Goal: Task Accomplishment & Management: Use online tool/utility

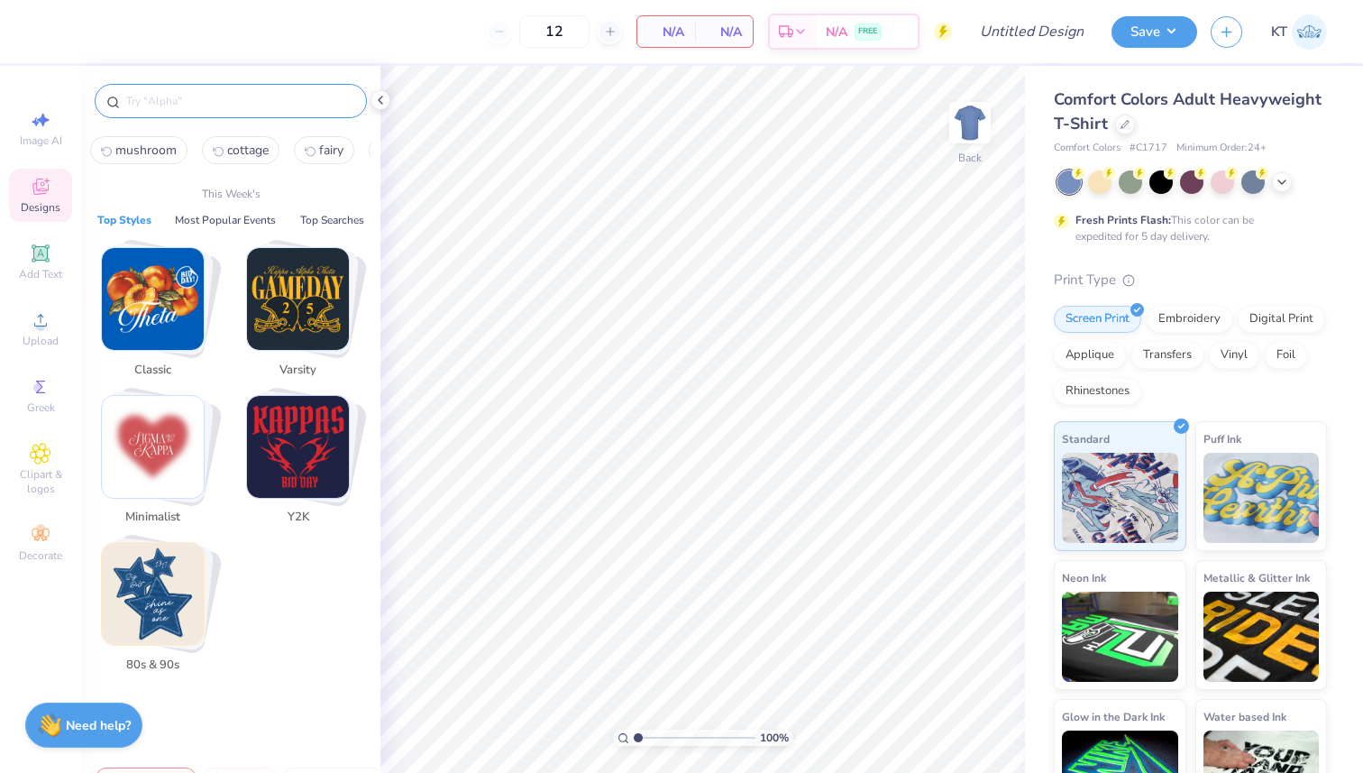
click at [325, 101] on input "text" at bounding box center [239, 101] width 231 height 18
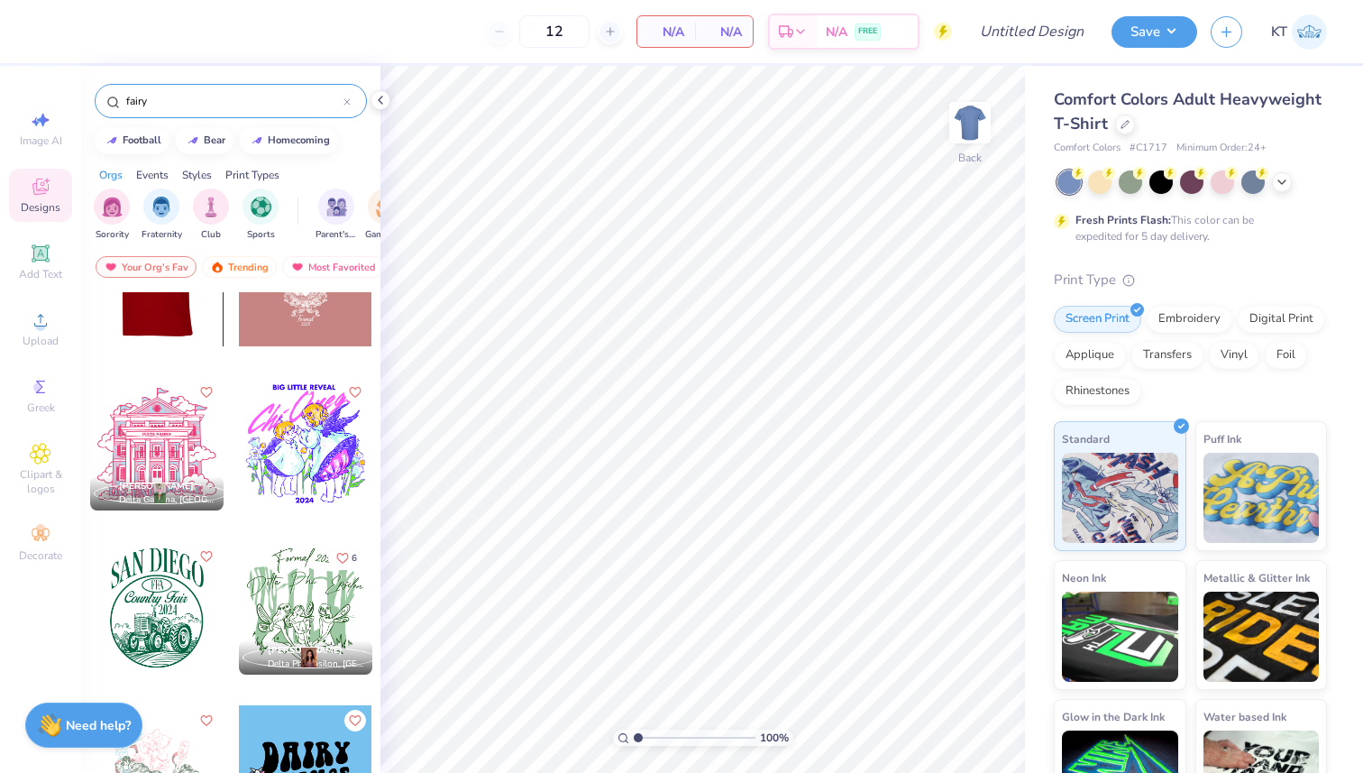
scroll to position [272, 0]
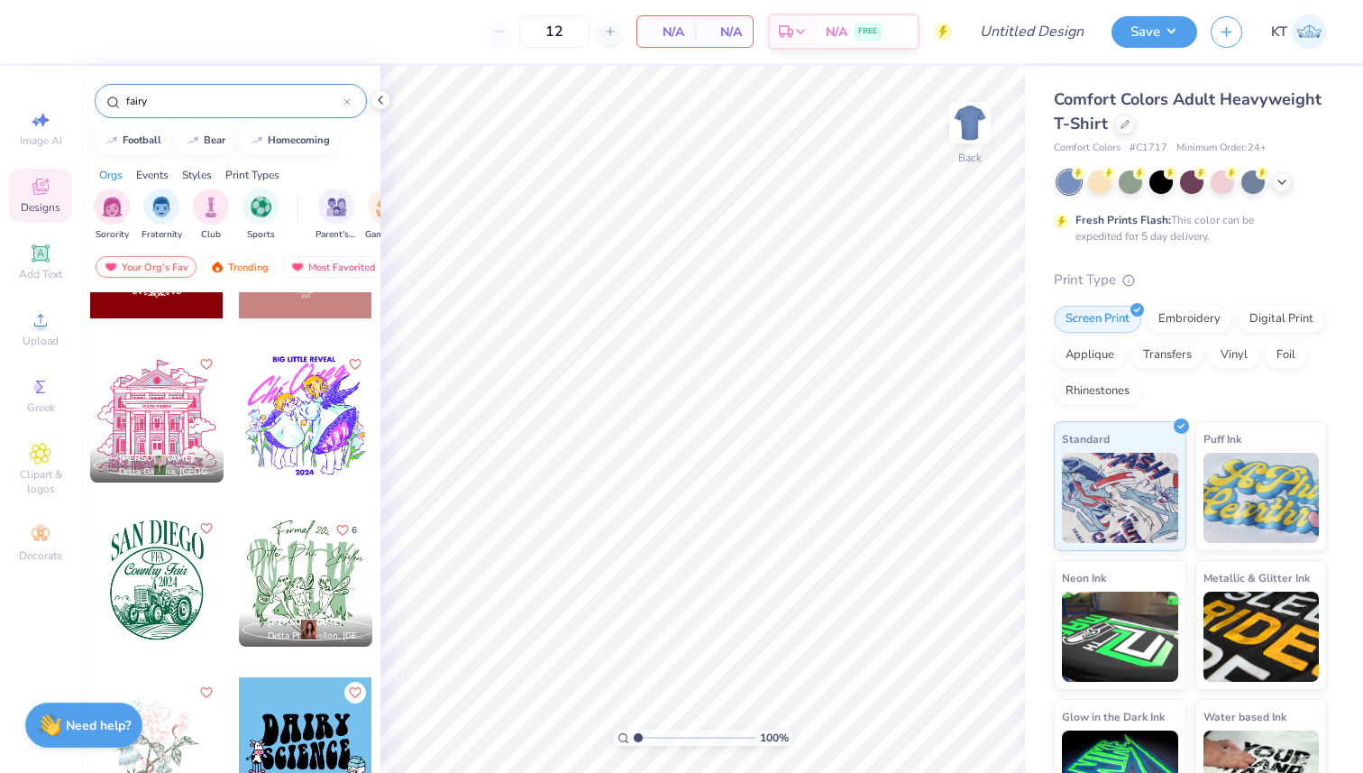
type input "fairy"
click at [152, 726] on div at bounding box center [156, 743] width 133 height 133
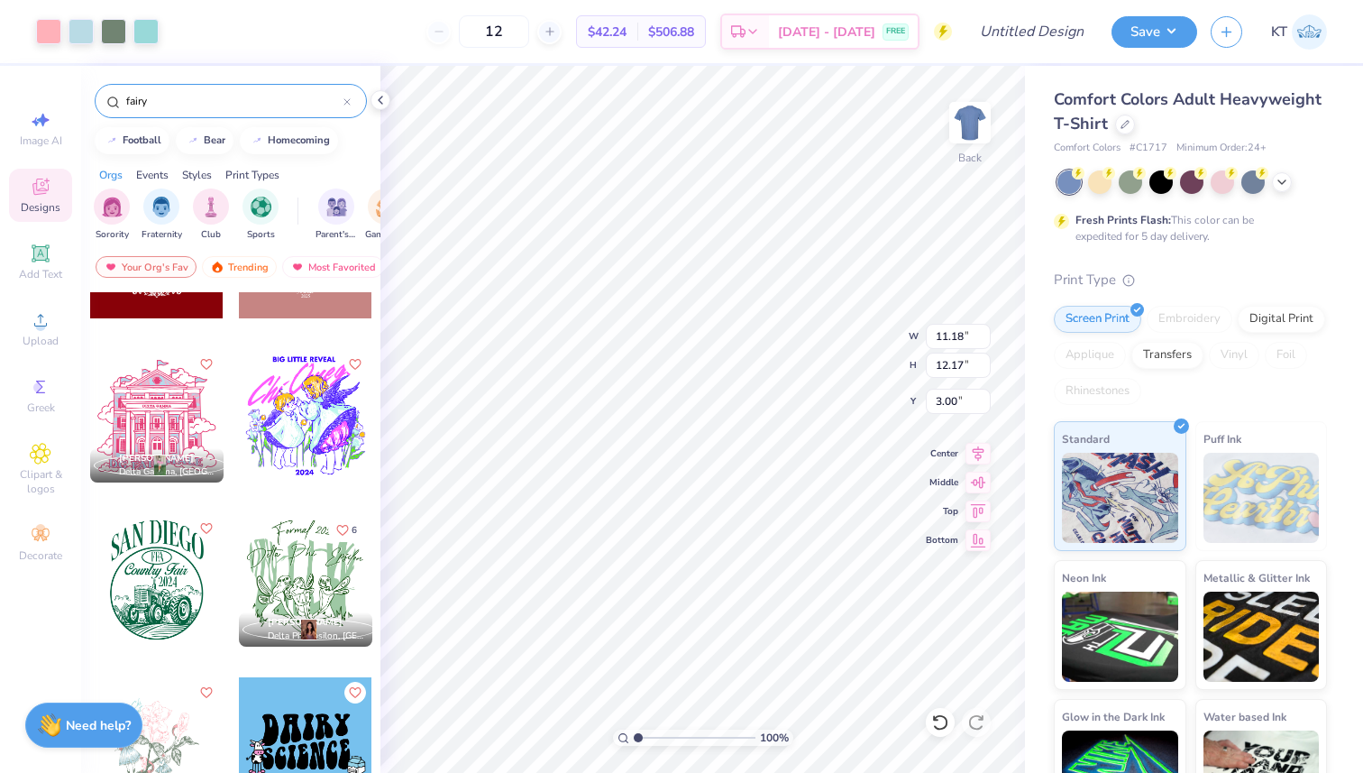
type input "3.76"
click at [1130, 120] on div at bounding box center [1125, 123] width 20 height 20
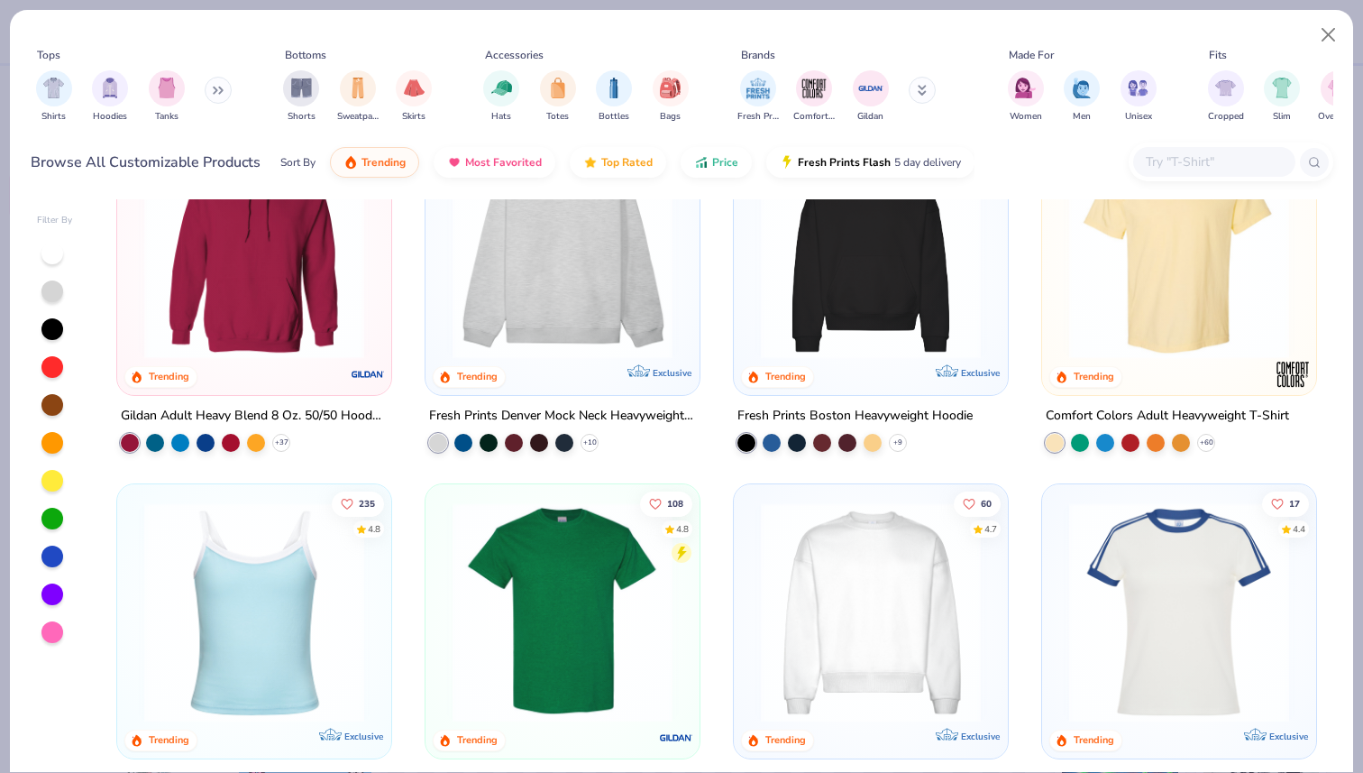
scroll to position [133, 0]
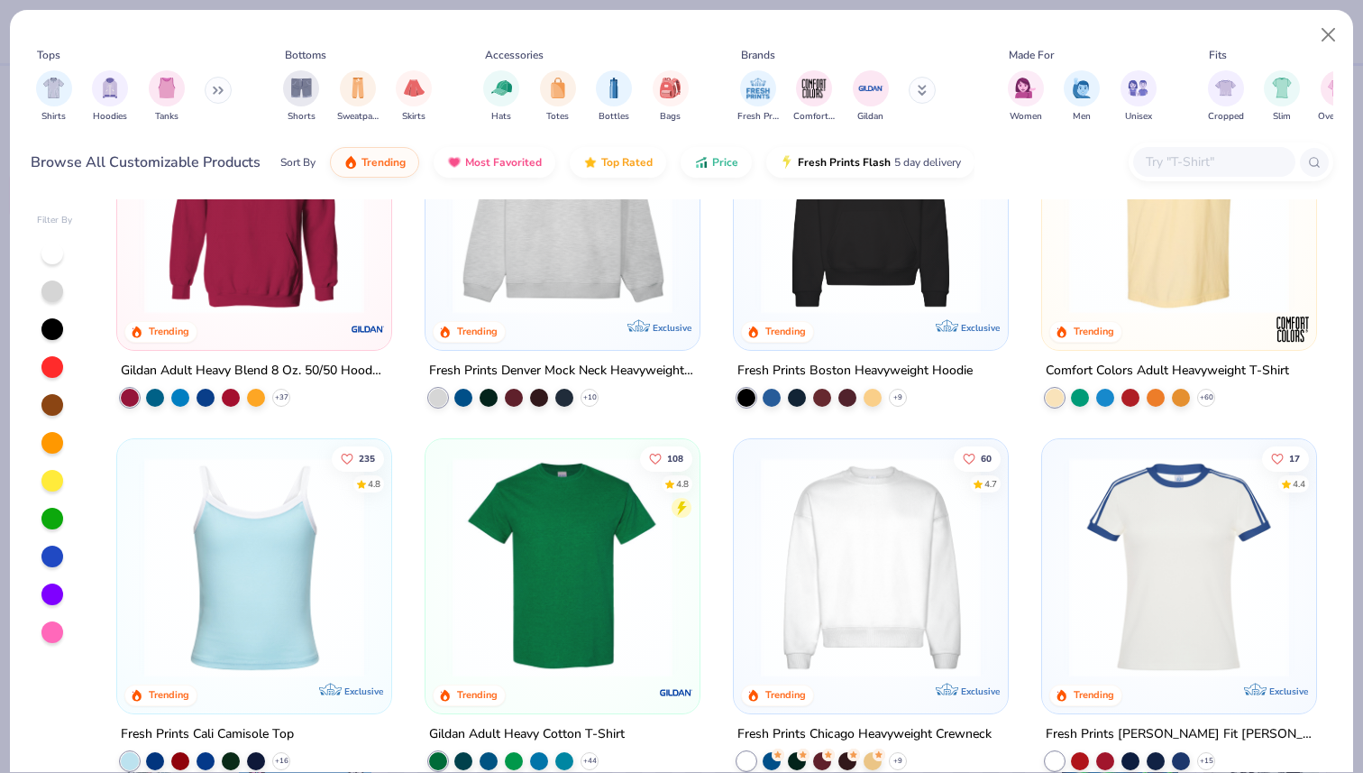
click at [1208, 156] on input "text" at bounding box center [1213, 161] width 139 height 21
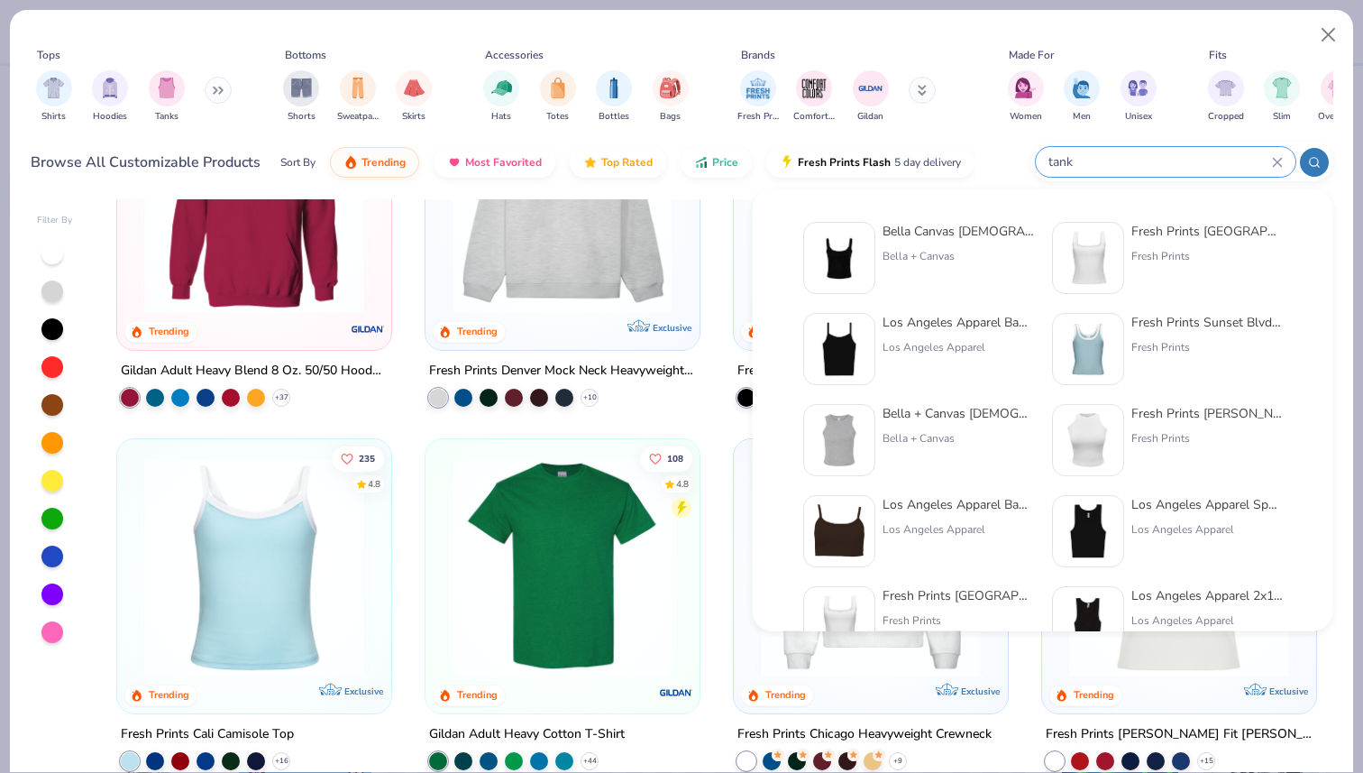
type input "tank"
click at [870, 239] on div at bounding box center [839, 258] width 72 height 72
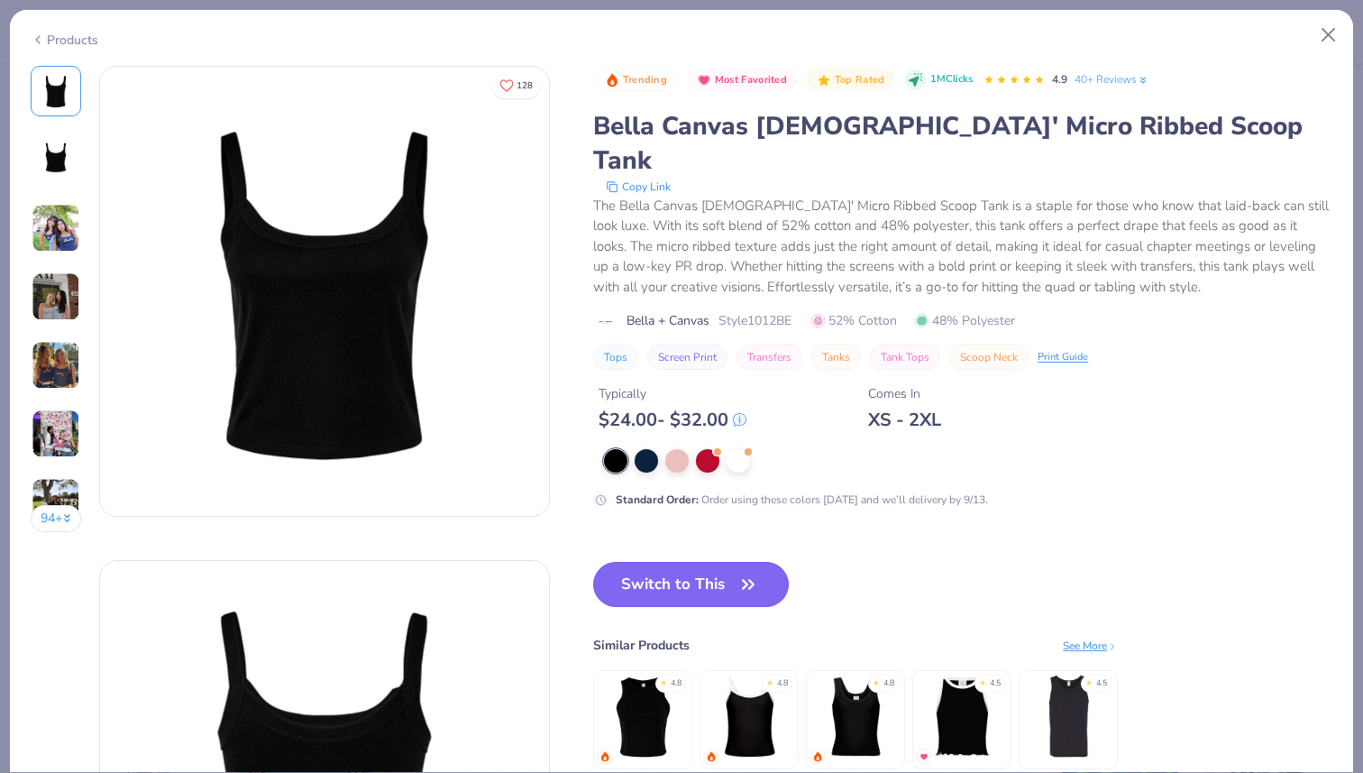
click at [689, 562] on button "Switch to This" at bounding box center [691, 584] width 196 height 45
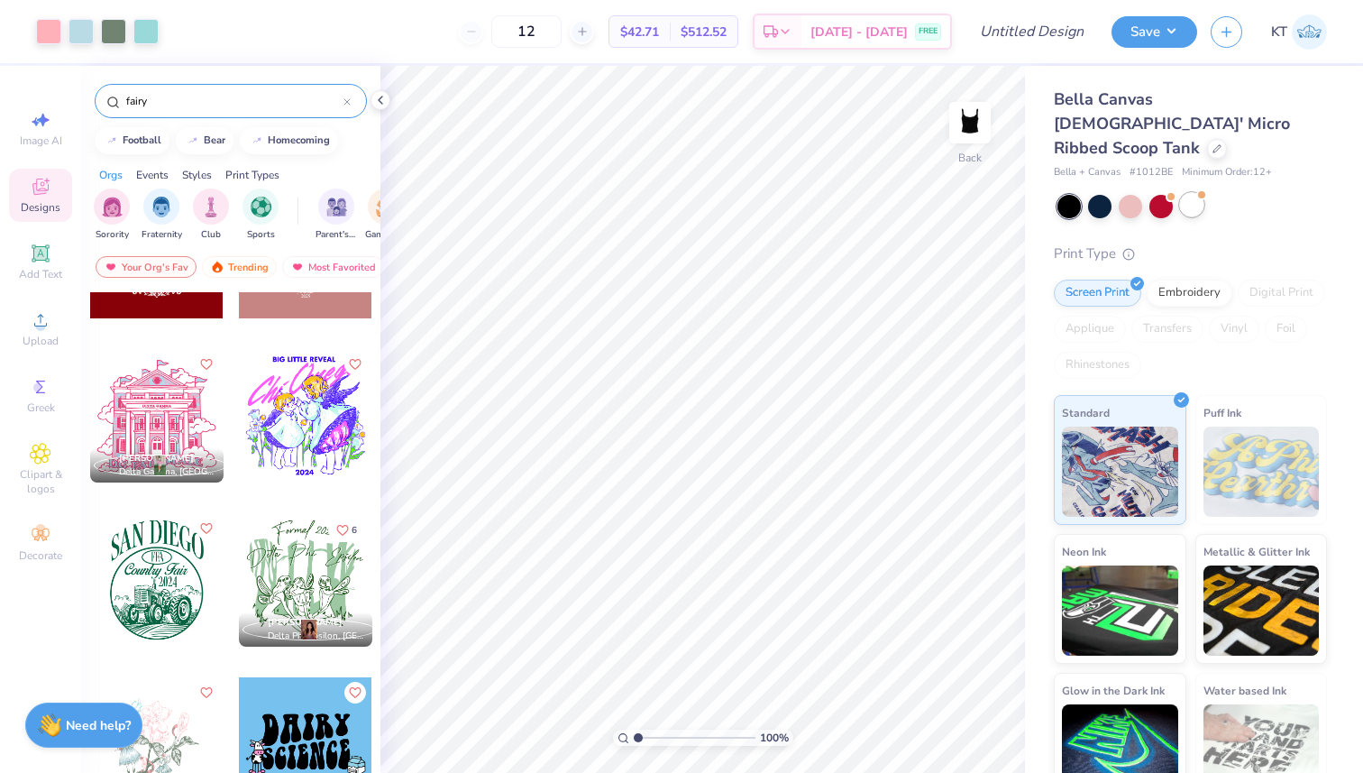
click at [1192, 193] on div at bounding box center [1191, 204] width 23 height 23
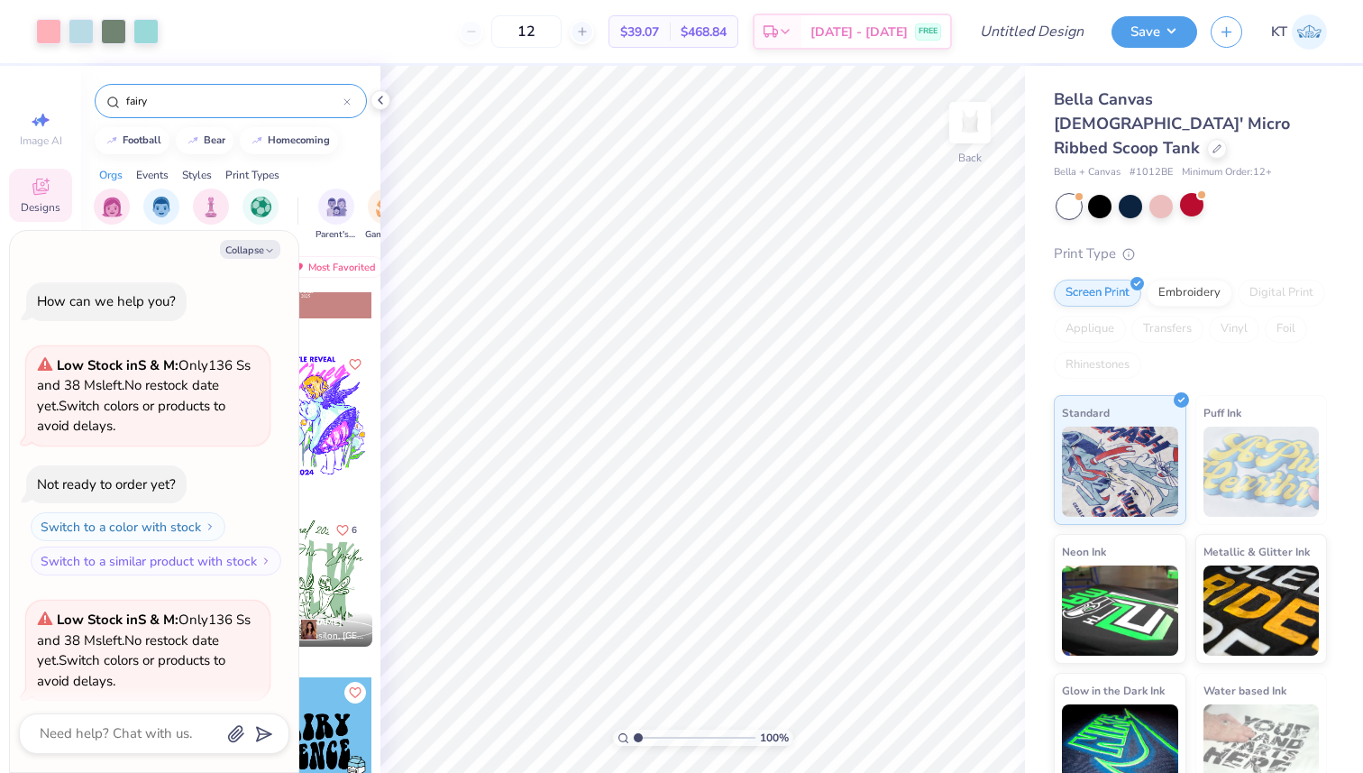
scroll to position [140, 0]
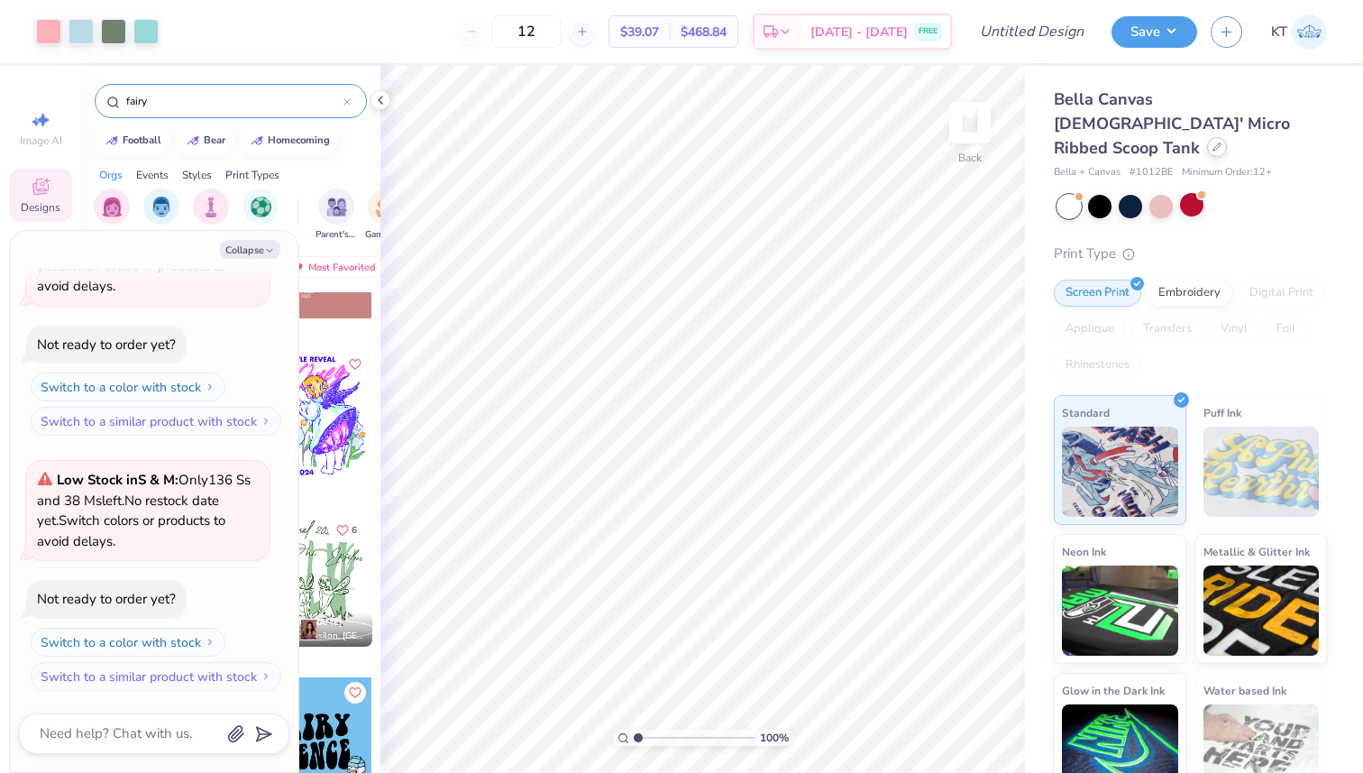
click at [1207, 137] on div at bounding box center [1217, 147] width 20 height 20
type textarea "x"
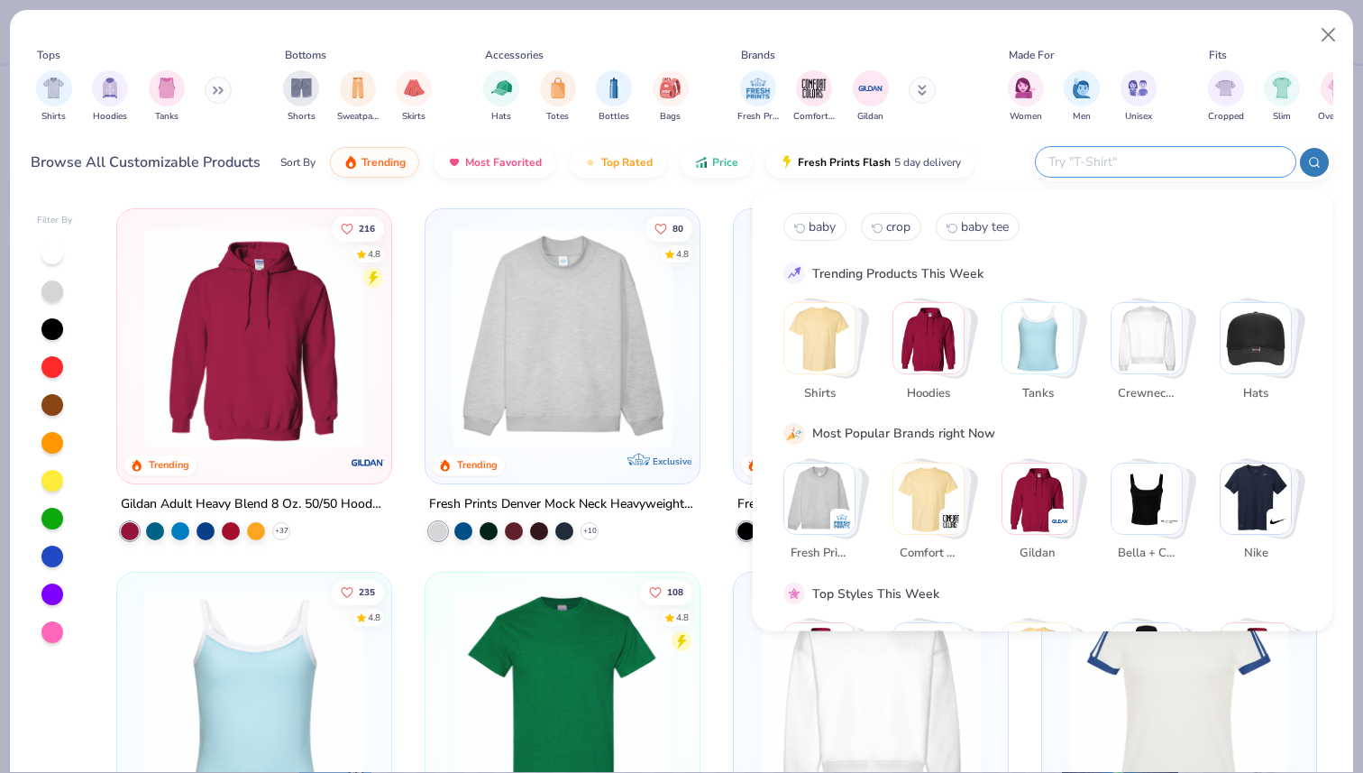
click at [1174, 157] on input "text" at bounding box center [1165, 161] width 236 height 21
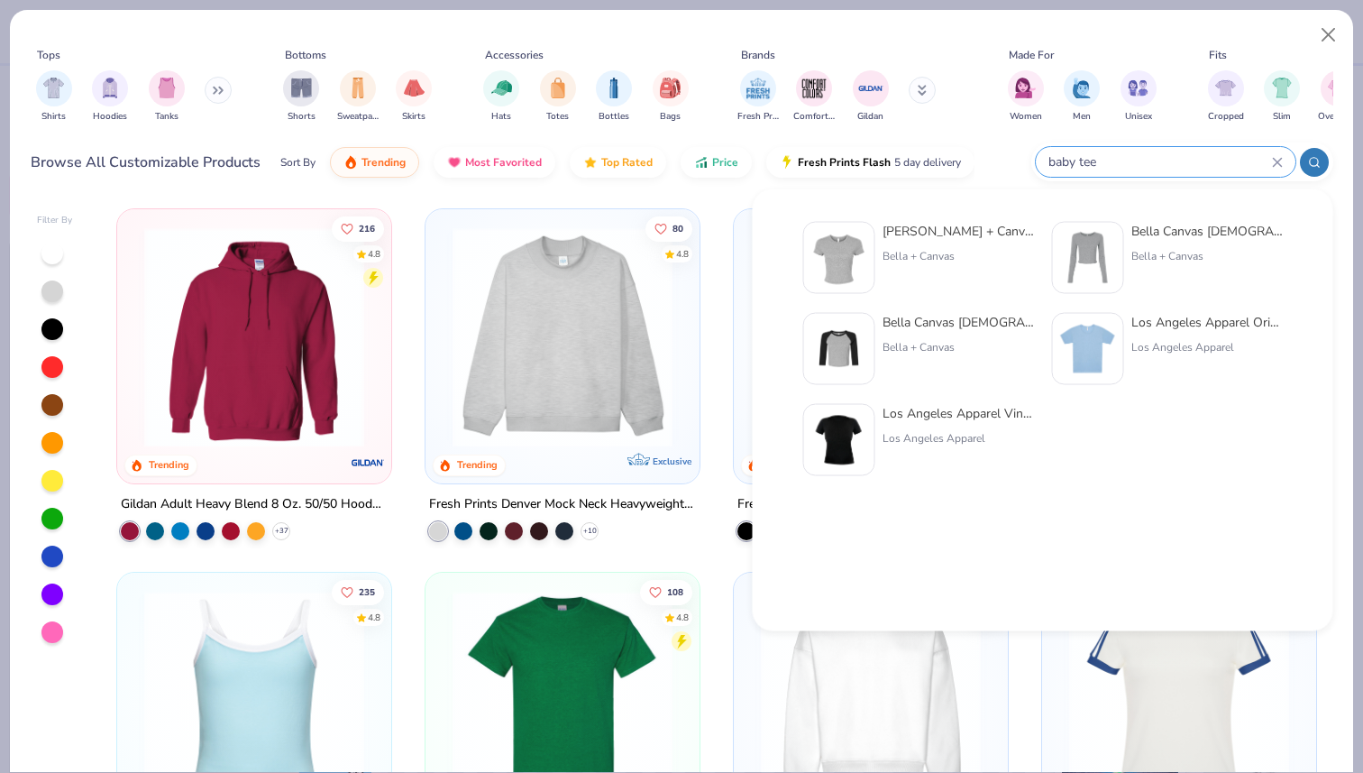
type input "baby tee"
click at [918, 227] on div "Bella + Canvas Ladies' Micro Ribbed Baby Tee" at bounding box center [958, 231] width 151 height 19
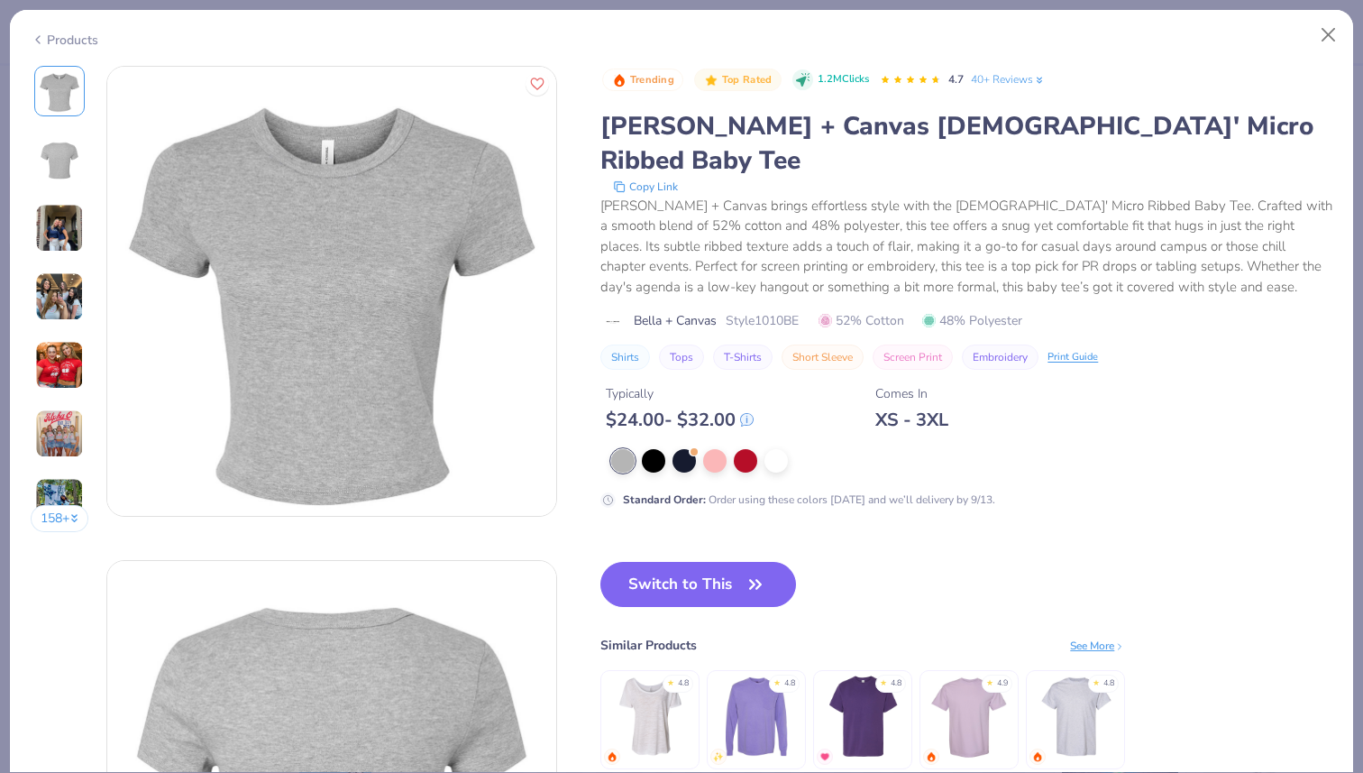
click at [681, 562] on button "Switch to This" at bounding box center [698, 584] width 196 height 45
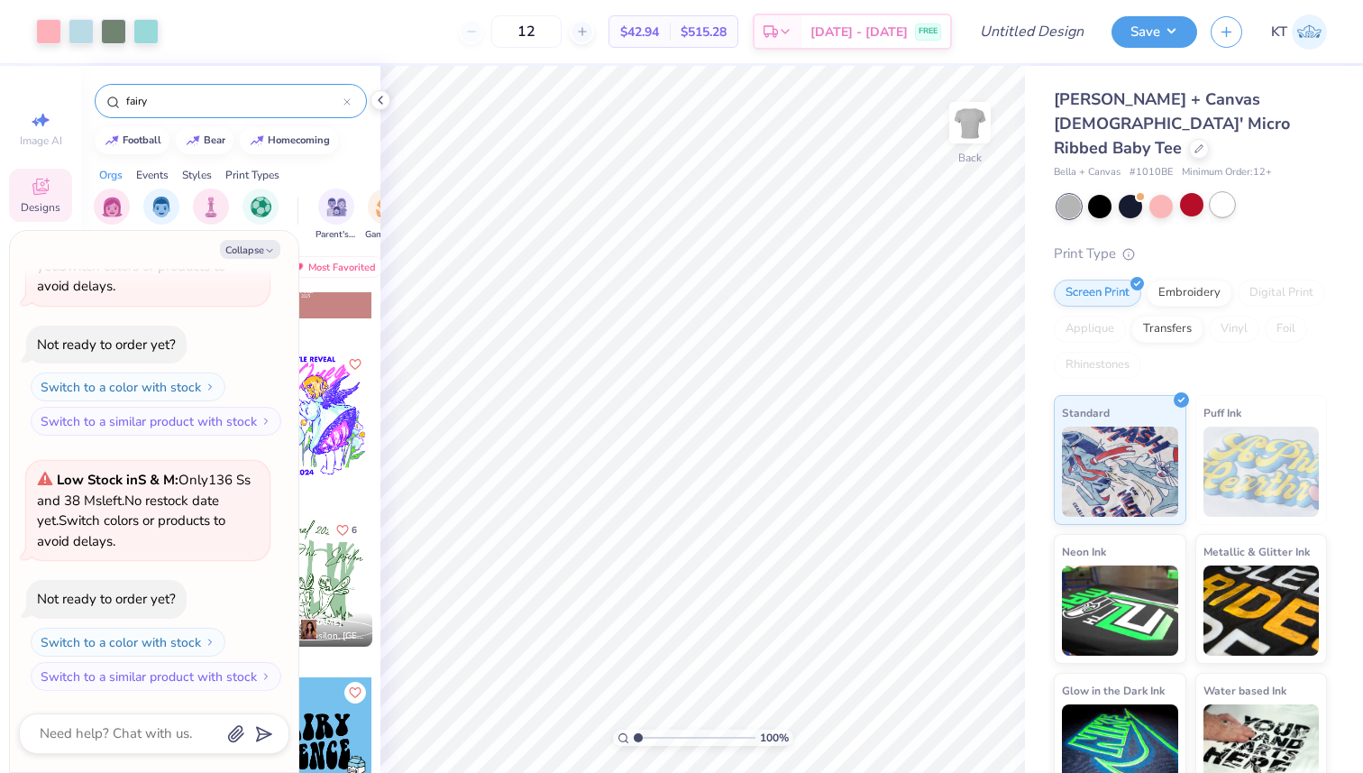
click at [1225, 193] on div at bounding box center [1222, 204] width 23 height 23
type textarea "x"
type input "2.11"
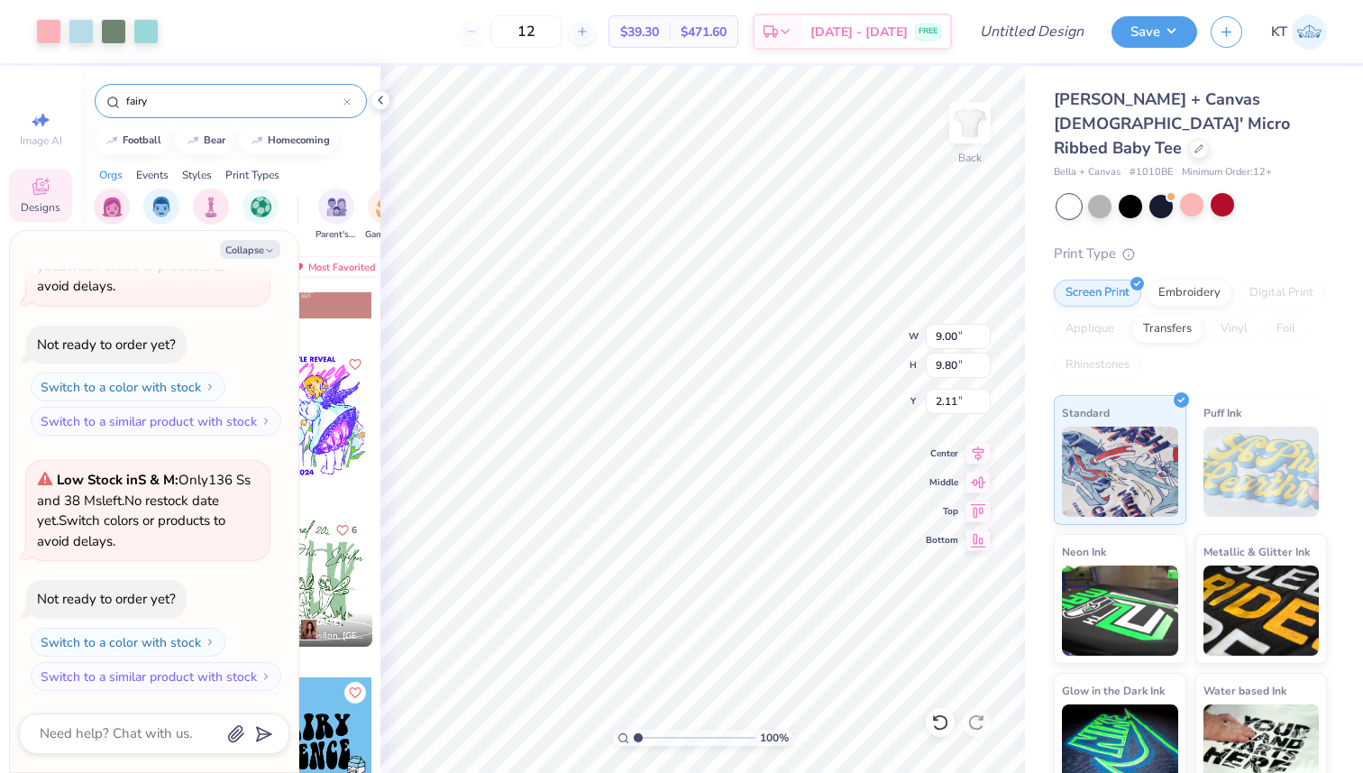
type textarea "x"
type input "2.04"
click at [1189, 137] on div at bounding box center [1199, 147] width 20 height 20
type textarea "x"
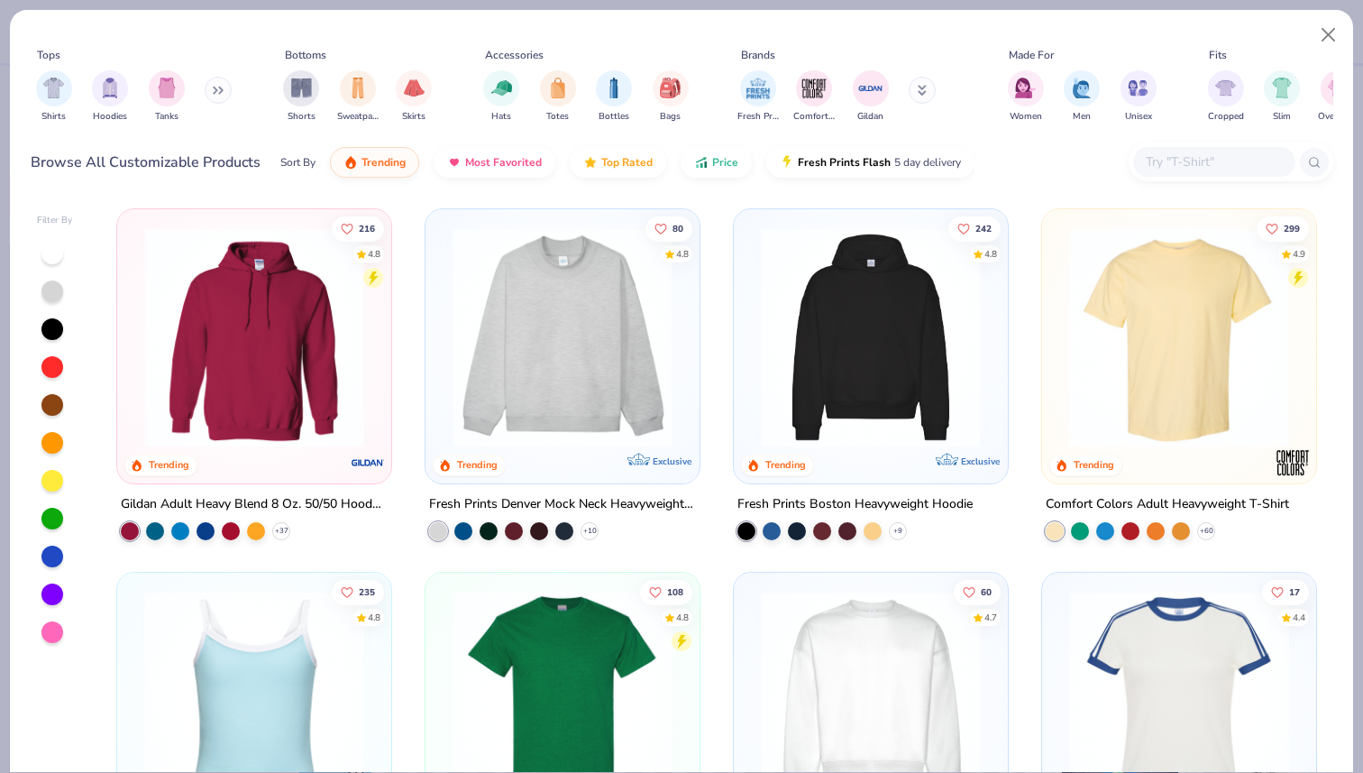
click at [1177, 148] on div at bounding box center [1214, 162] width 162 height 30
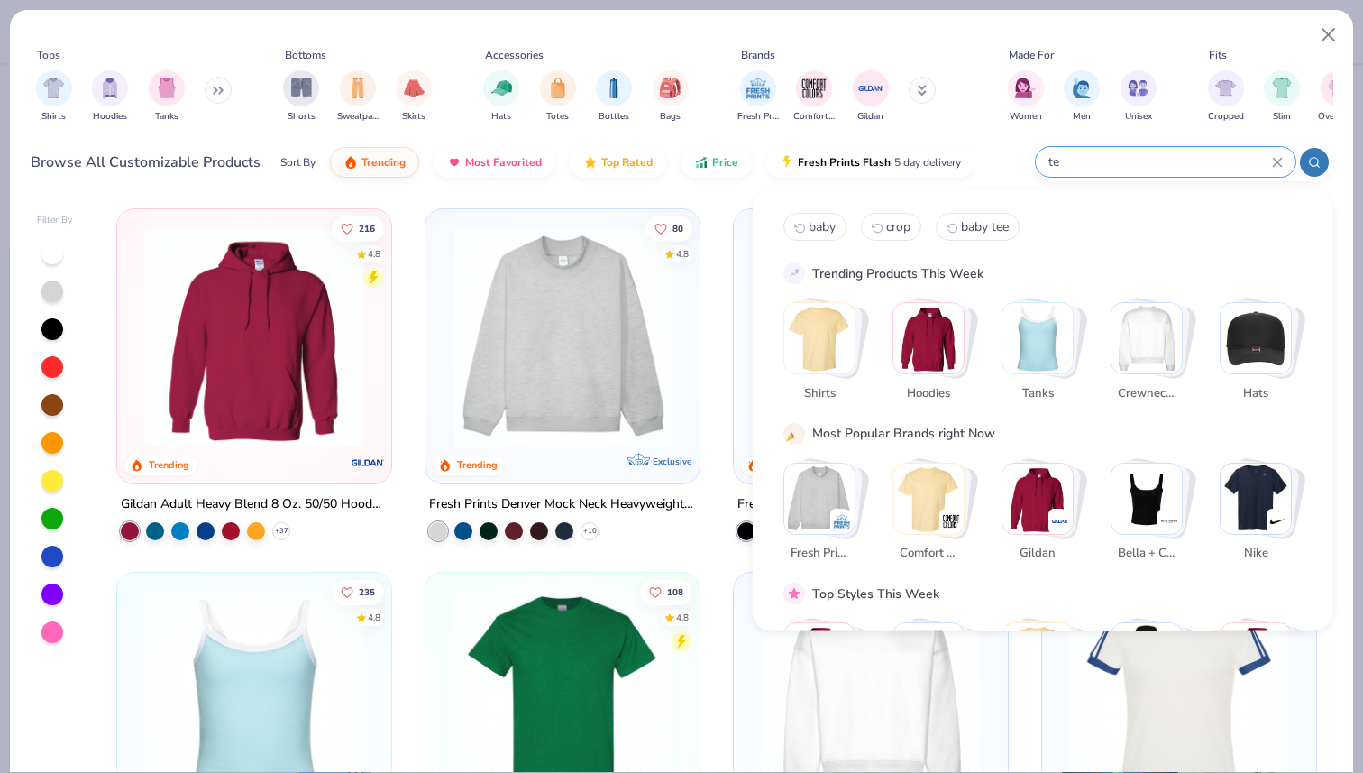
type input "tee"
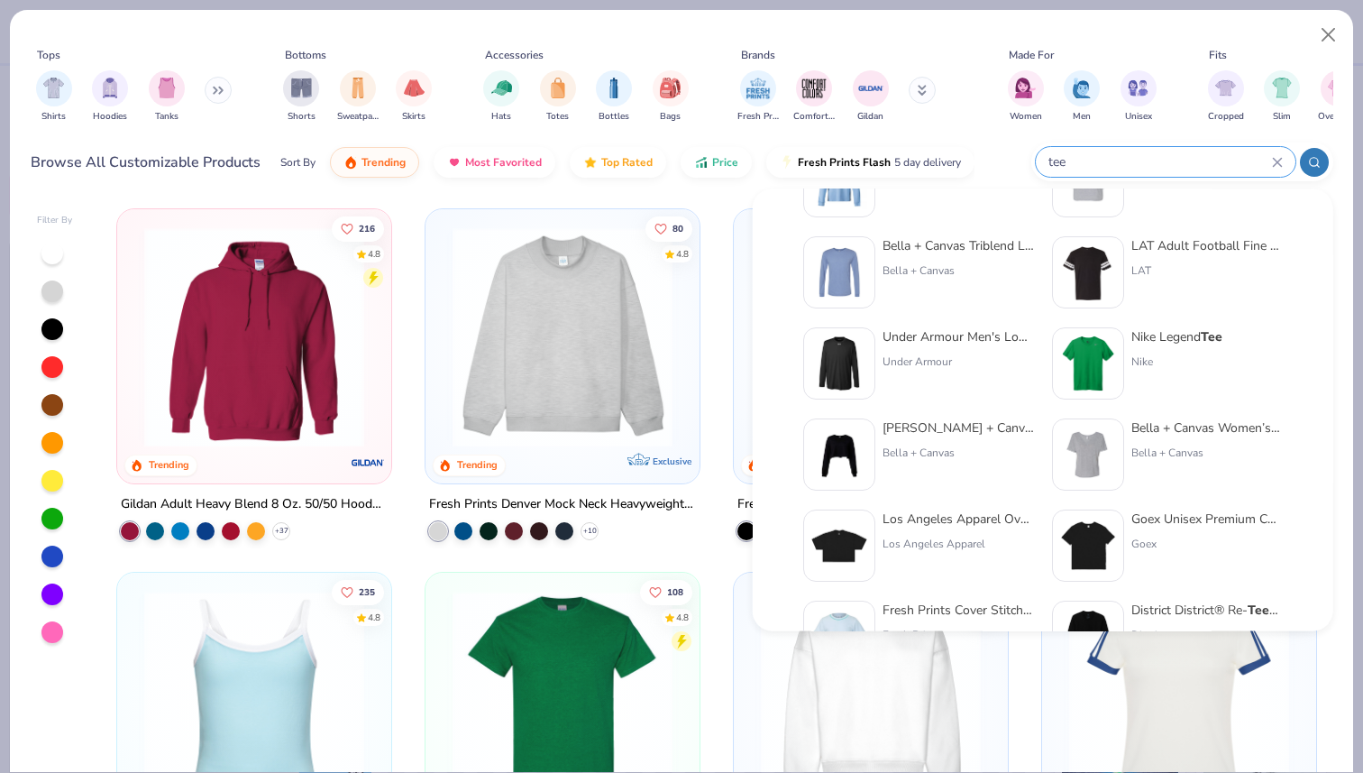
scroll to position [740, 0]
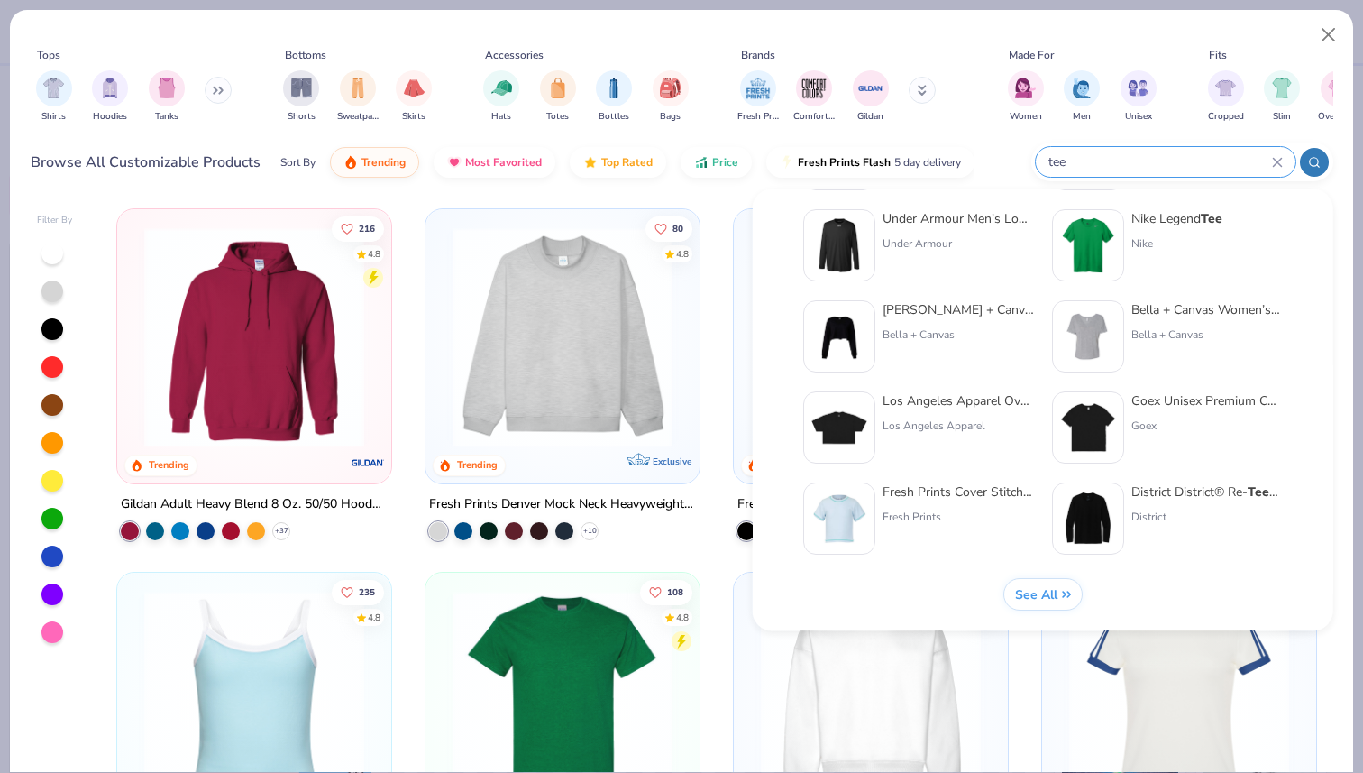
drag, startPoint x: 1090, startPoint y: 169, endPoint x: 984, endPoint y: 162, distance: 106.6
click at [986, 162] on div "Browse All Customizable Products Sort By Trending Most Favorited Top Rated Pric…" at bounding box center [682, 162] width 1303 height 50
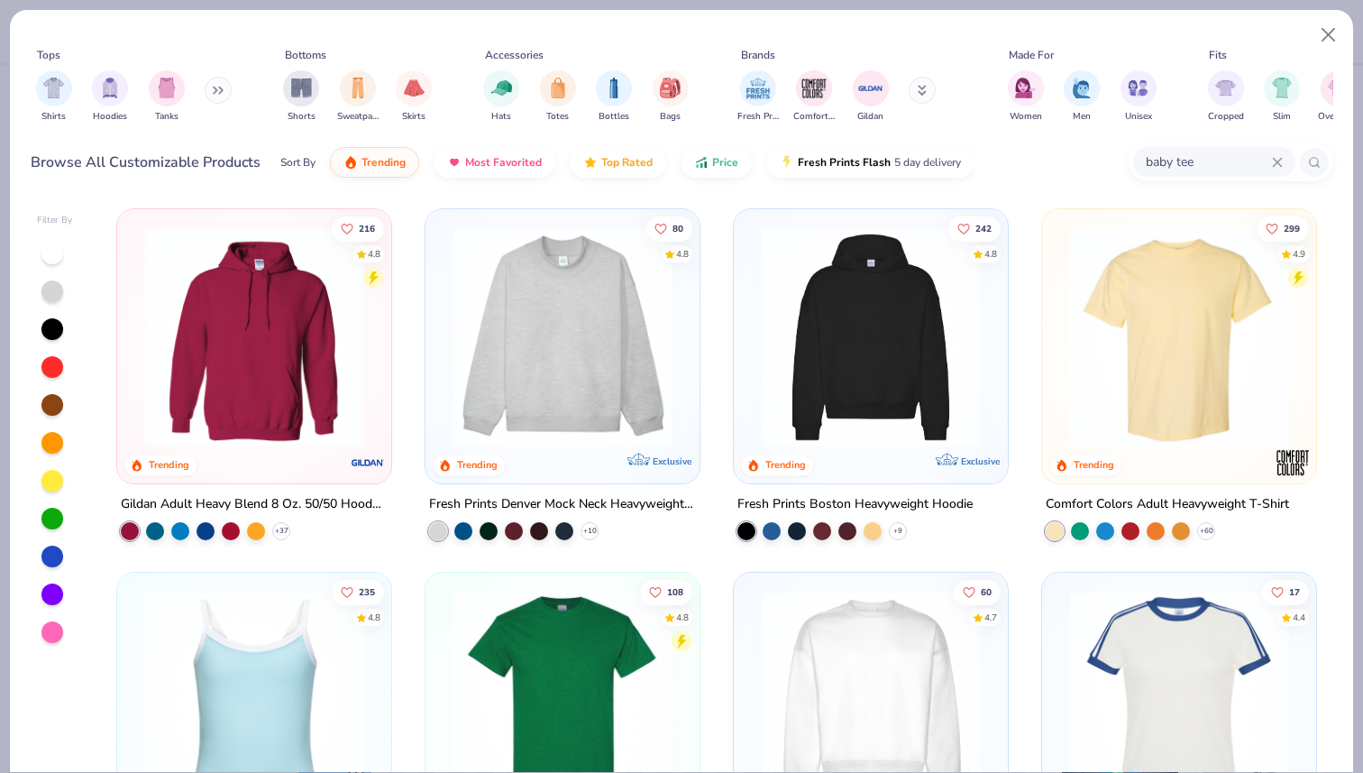
type input "baby tee"
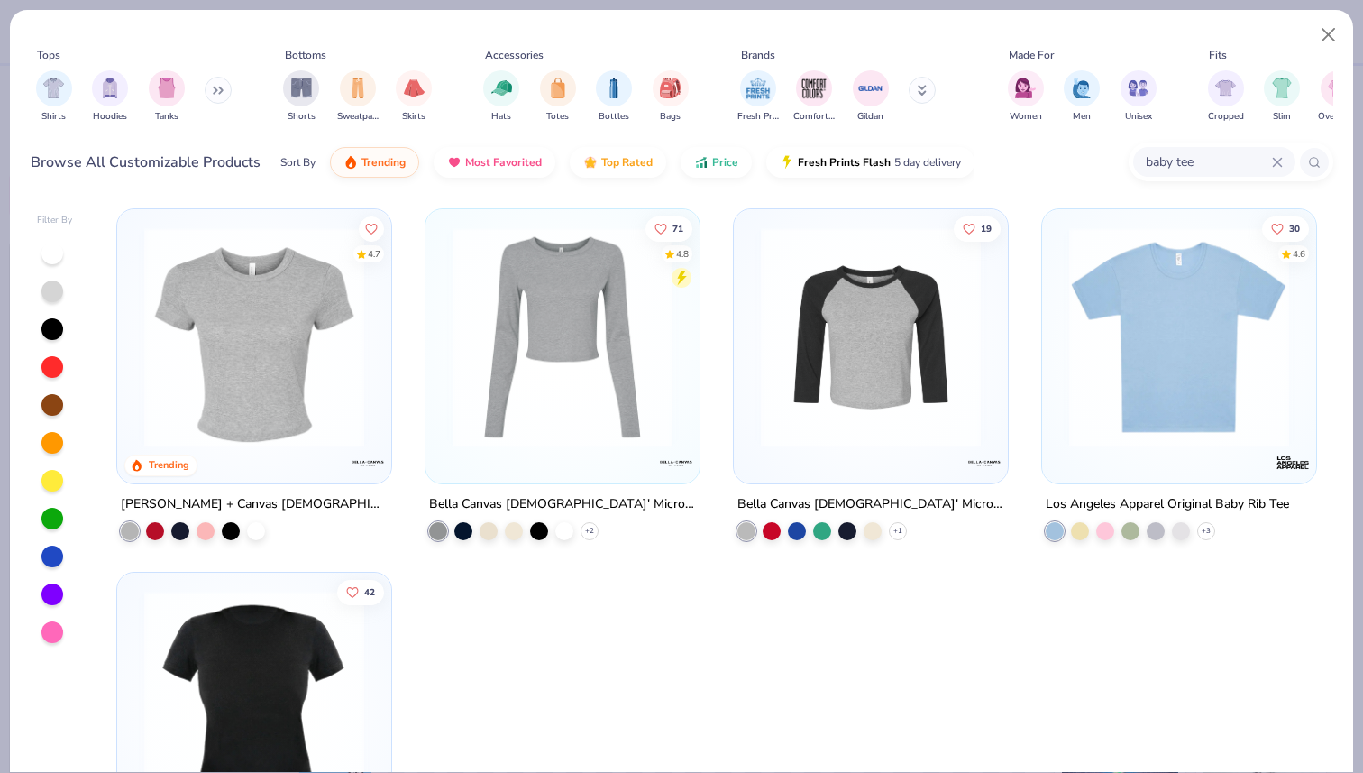
drag, startPoint x: 1197, startPoint y: 155, endPoint x: 1080, endPoint y: 156, distance: 117.2
click at [1081, 156] on div "Browse All Customizable Products Sort By Trending Most Favorited Top Rated Pric…" at bounding box center [682, 162] width 1303 height 50
type input "tee"
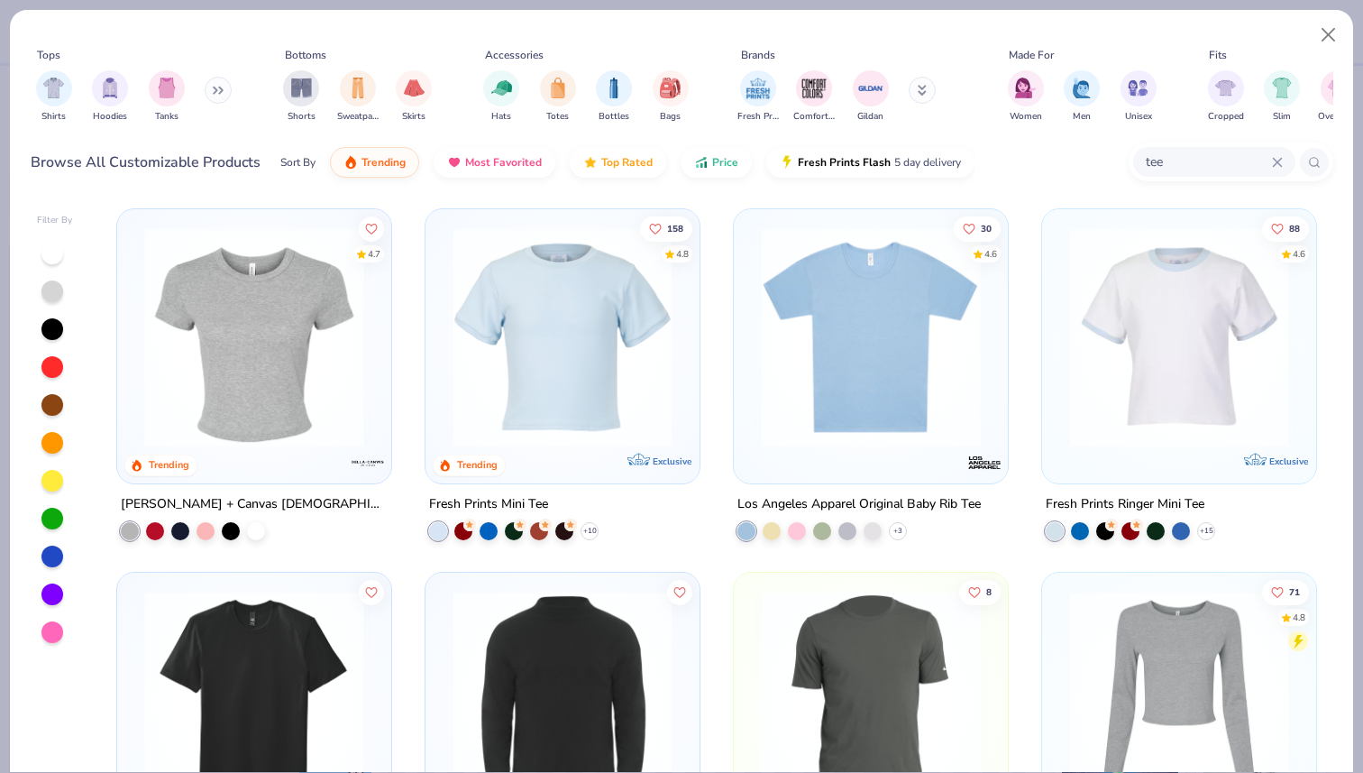
click at [275, 374] on img at bounding box center [254, 337] width 238 height 220
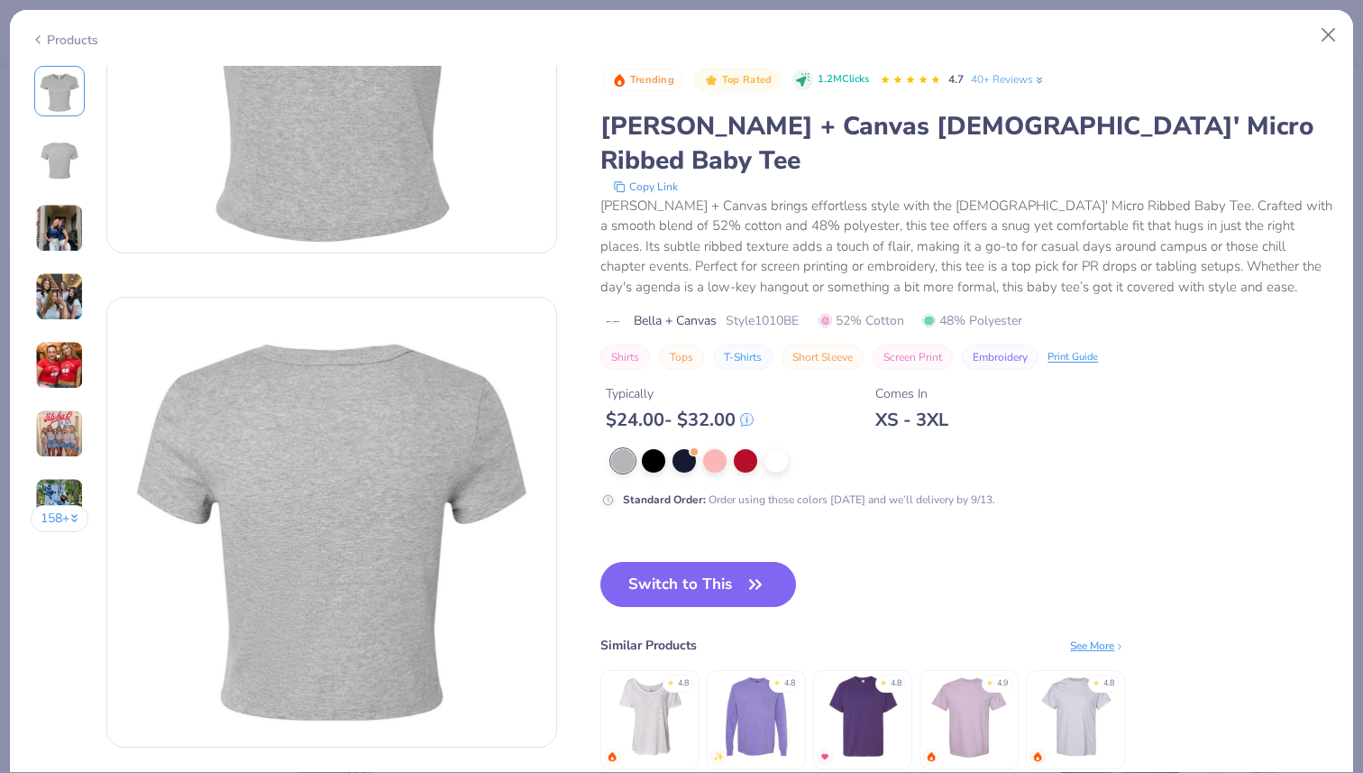
scroll to position [561, 0]
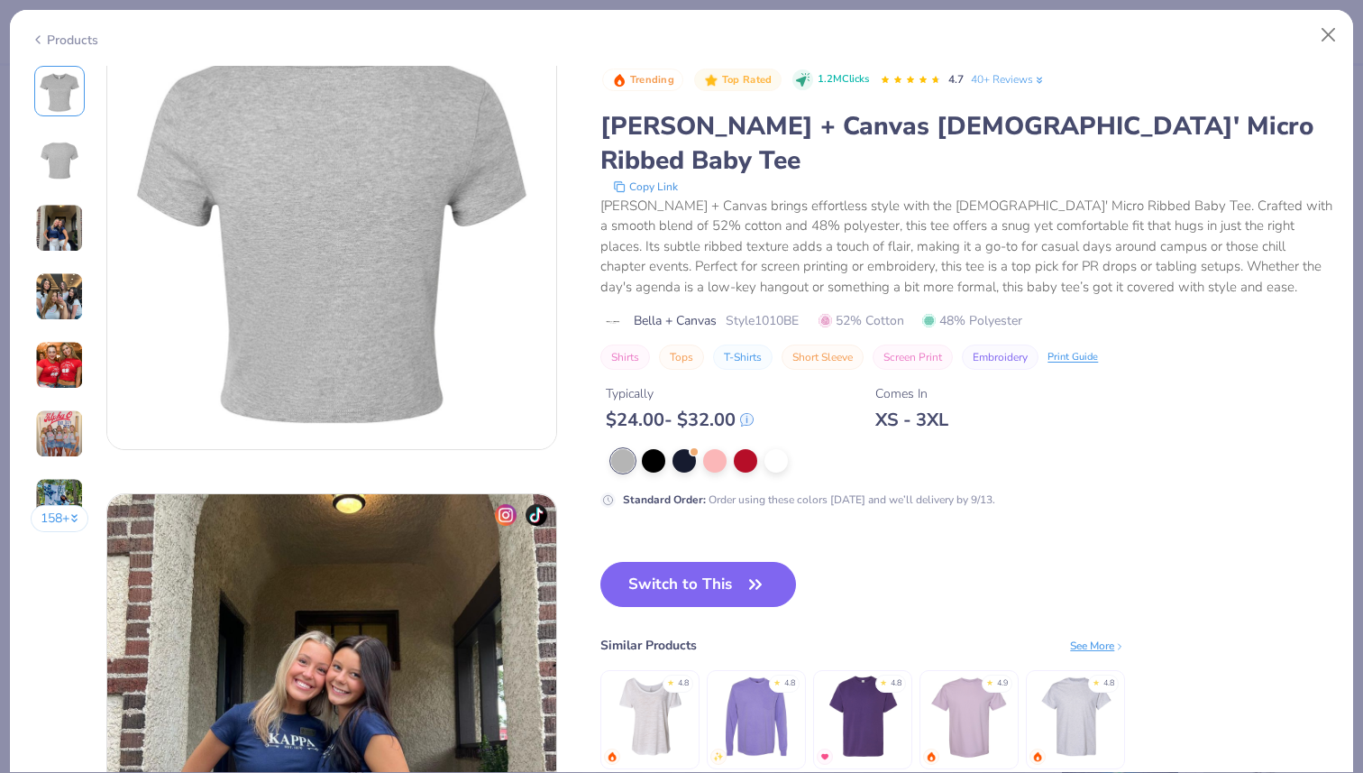
click at [655, 698] on img at bounding box center [651, 716] width 86 height 86
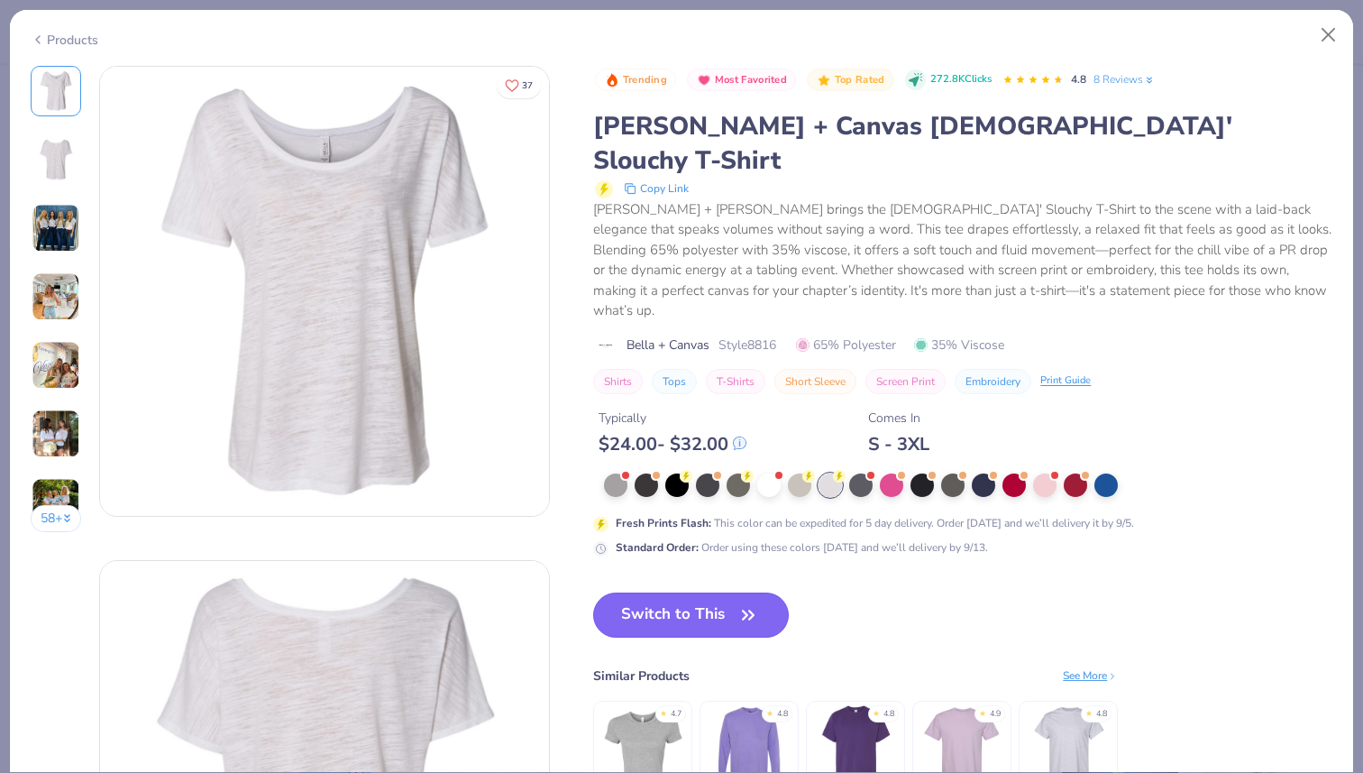
click at [656, 592] on button "Switch to This" at bounding box center [691, 614] width 196 height 45
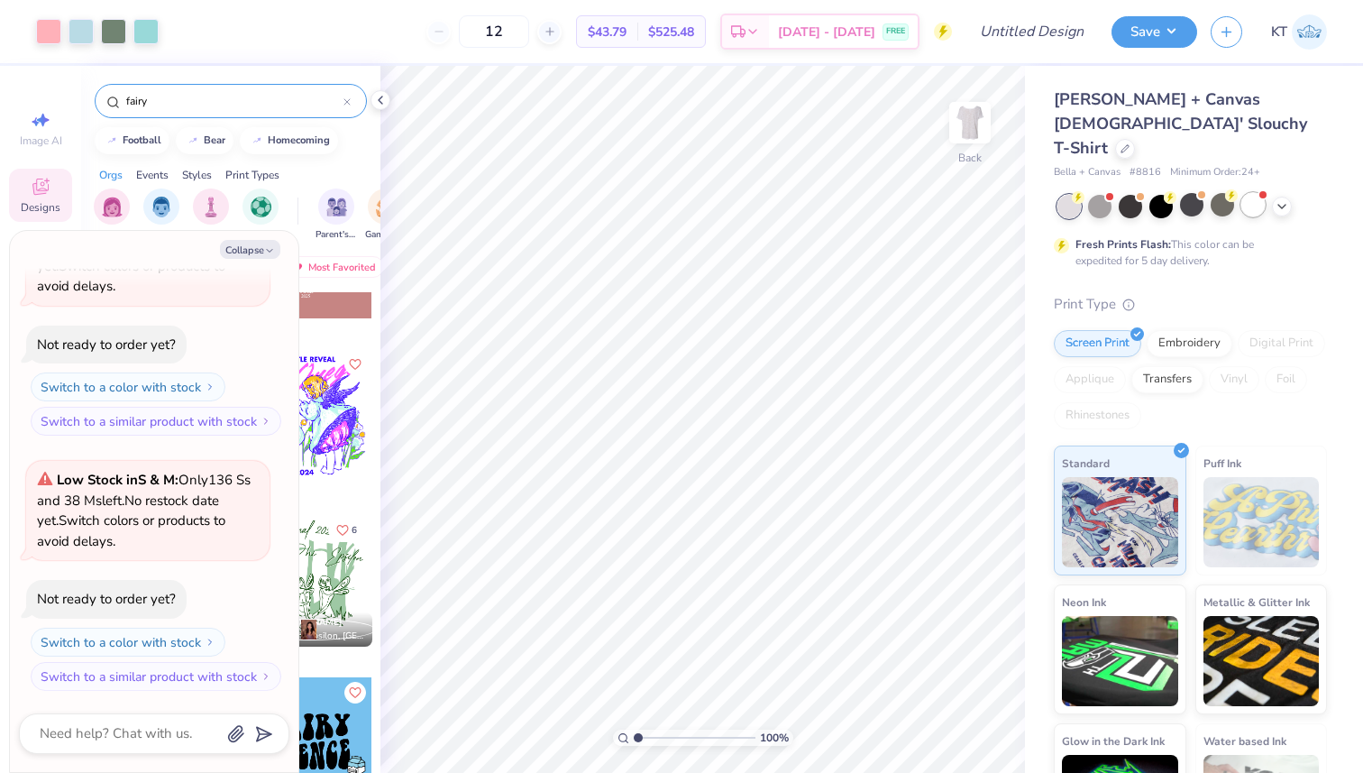
click at [1255, 193] on div at bounding box center [1252, 204] width 23 height 23
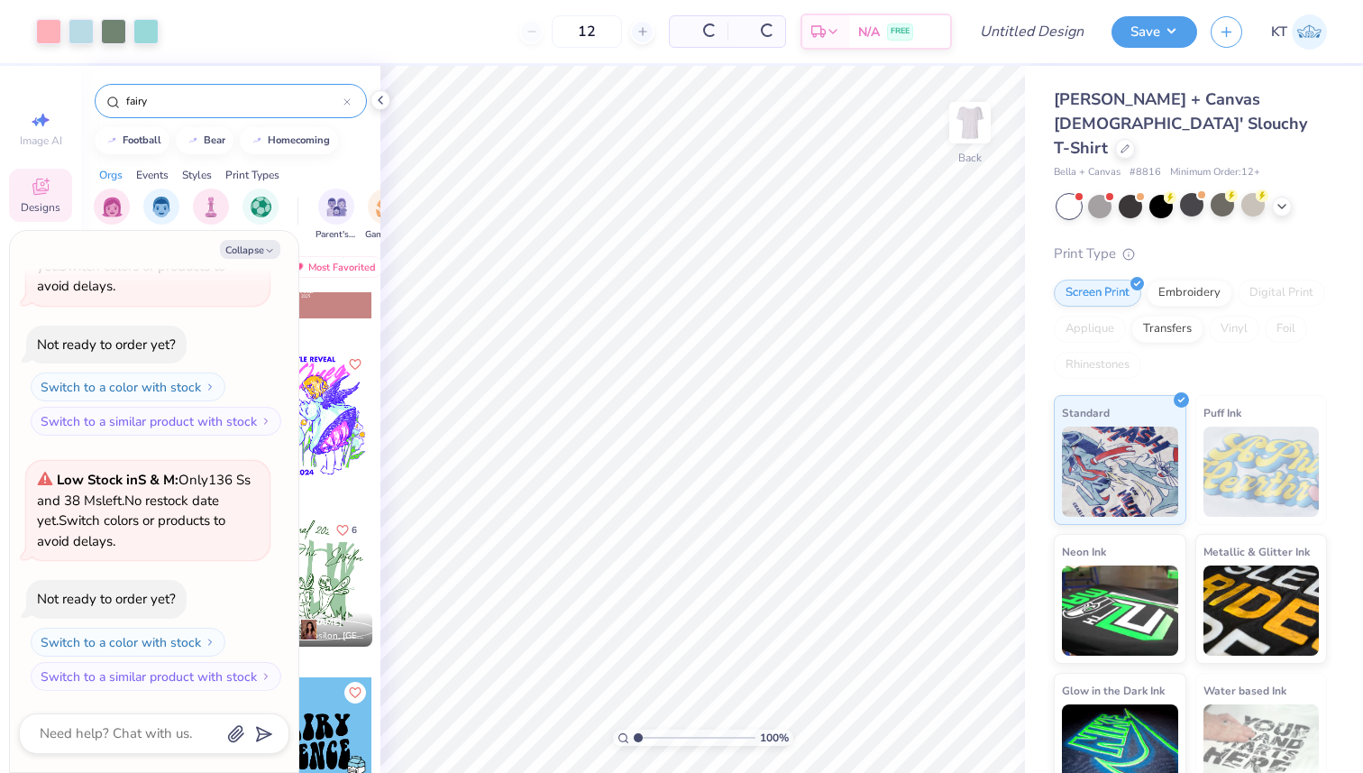
scroll to position [395, 0]
click at [1121, 142] on icon at bounding box center [1125, 146] width 9 height 9
type textarea "x"
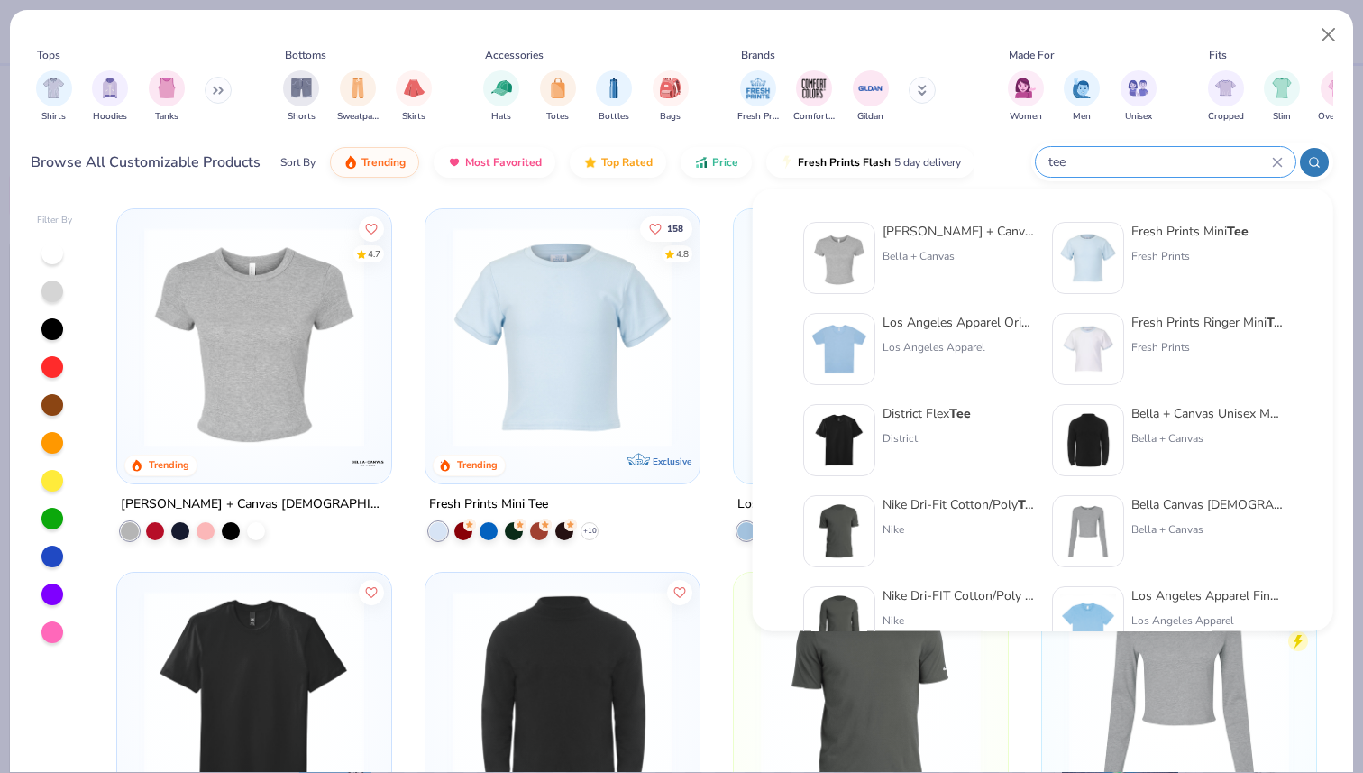
click at [1176, 162] on input "tee" at bounding box center [1159, 161] width 225 height 21
drag, startPoint x: 1153, startPoint y: 162, endPoint x: 1020, endPoint y: 162, distance: 133.4
click at [1020, 162] on div "Browse All Customizable Products Sort By Trending Most Favorited Top Rated Pric…" at bounding box center [682, 162] width 1303 height 50
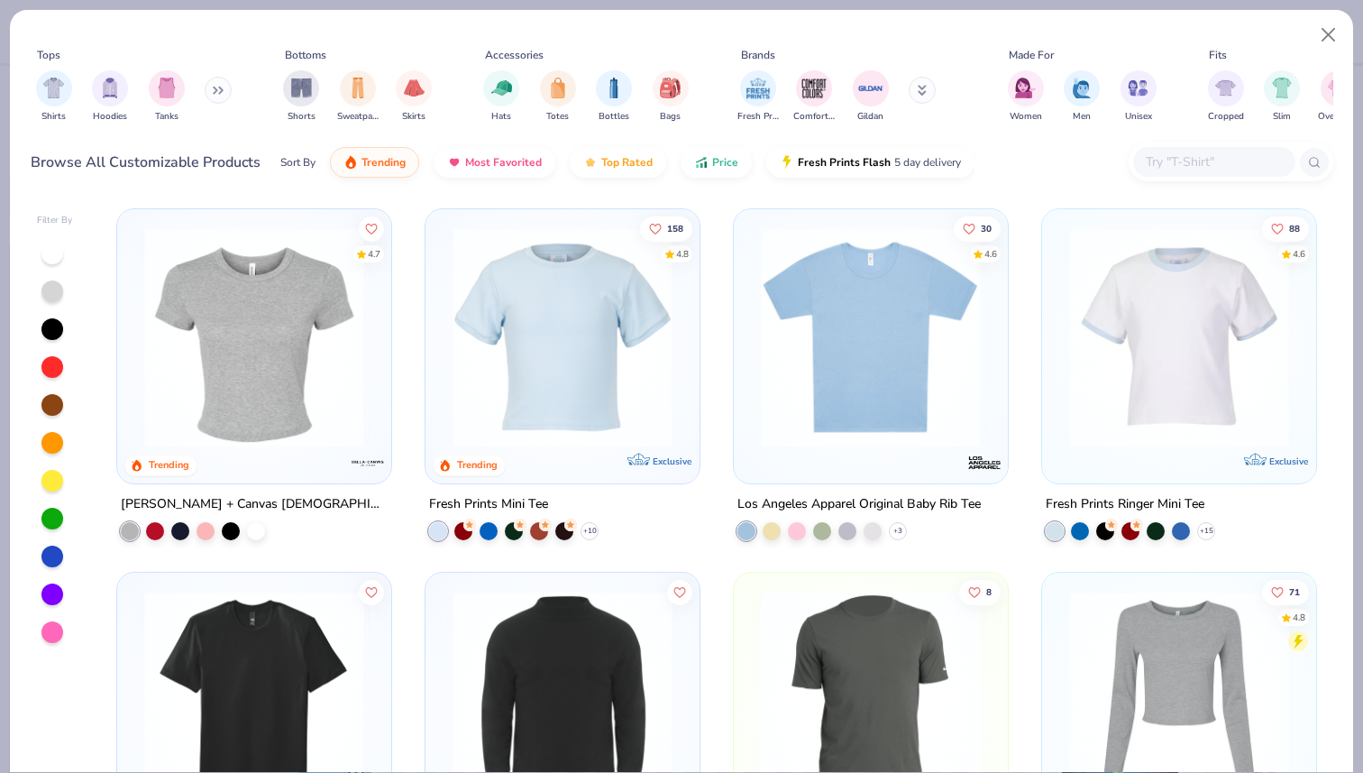
click at [1179, 160] on input "text" at bounding box center [1213, 161] width 139 height 21
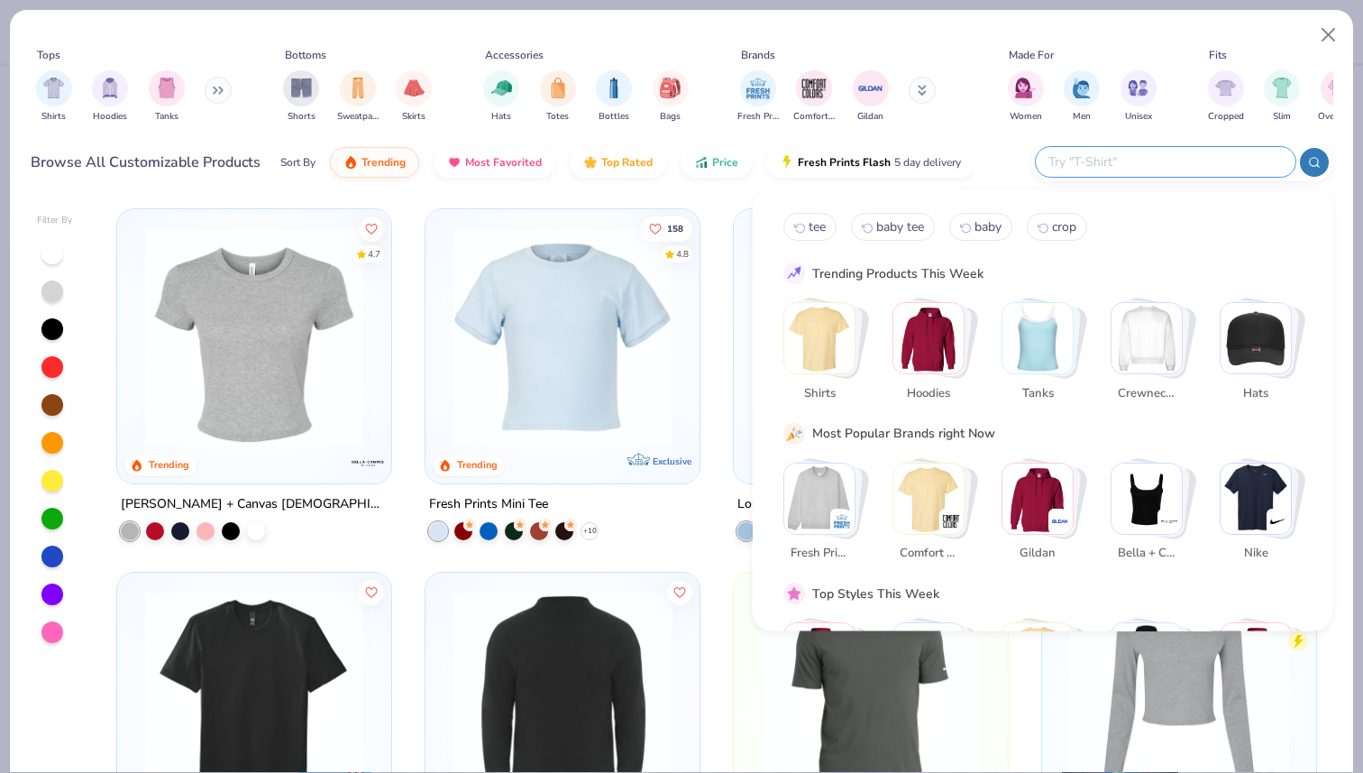
click at [896, 224] on span "baby tee" at bounding box center [900, 226] width 48 height 17
type input "baby tee"
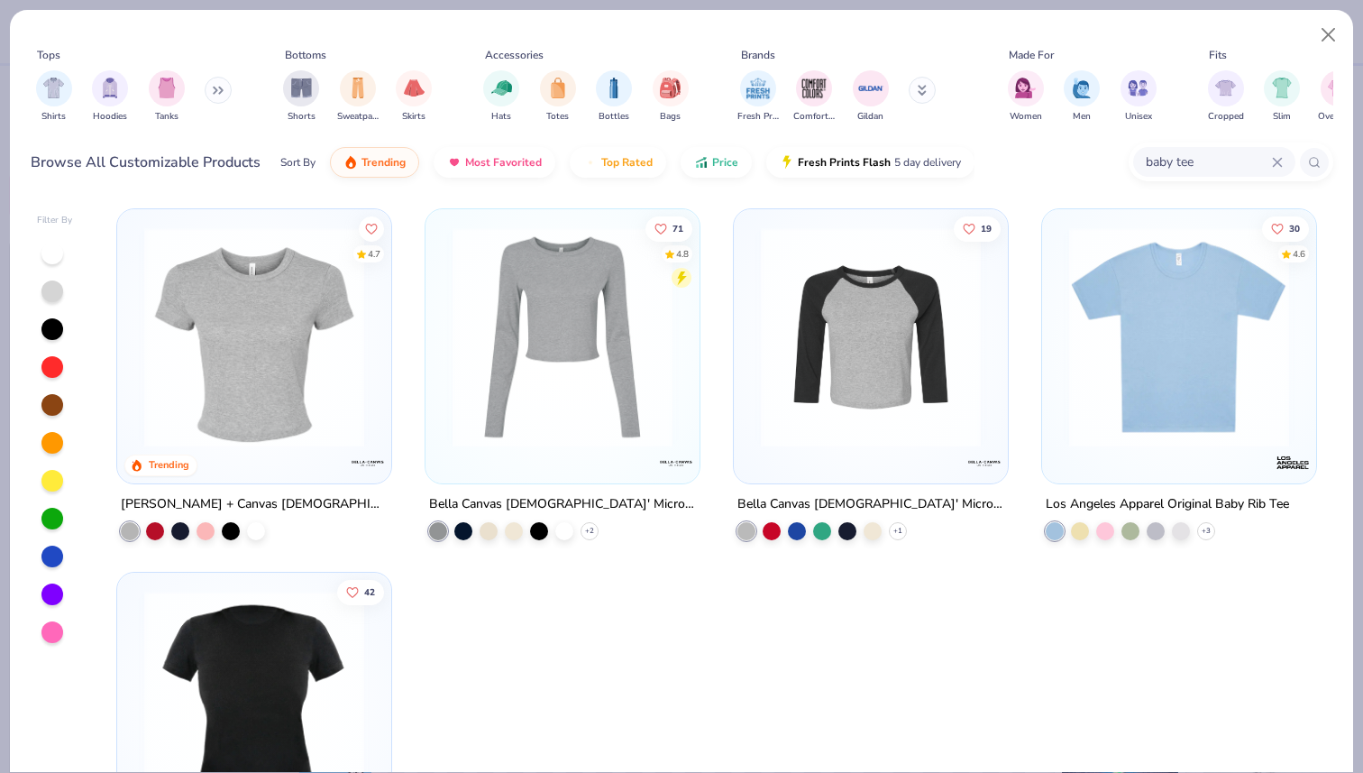
click at [261, 364] on img at bounding box center [254, 337] width 238 height 220
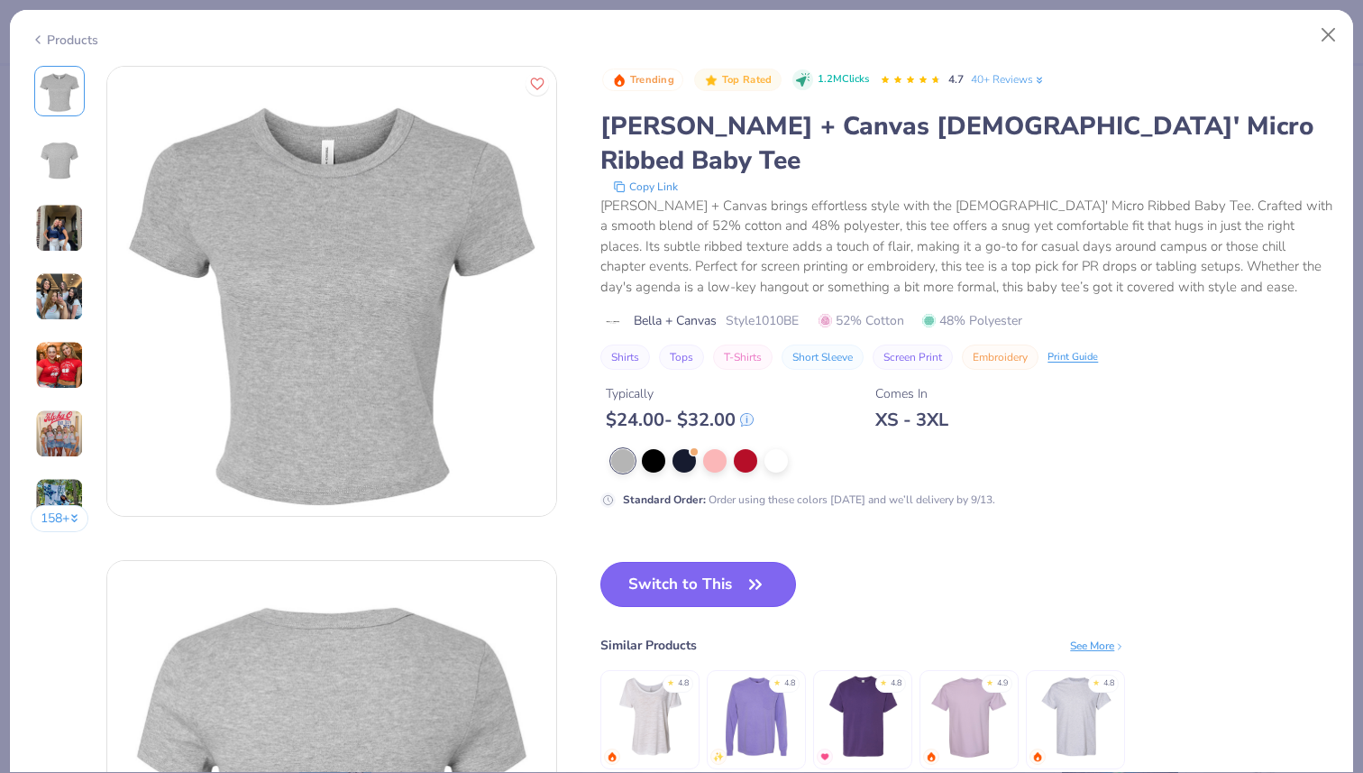
click at [685, 562] on button "Switch to This" at bounding box center [698, 584] width 196 height 45
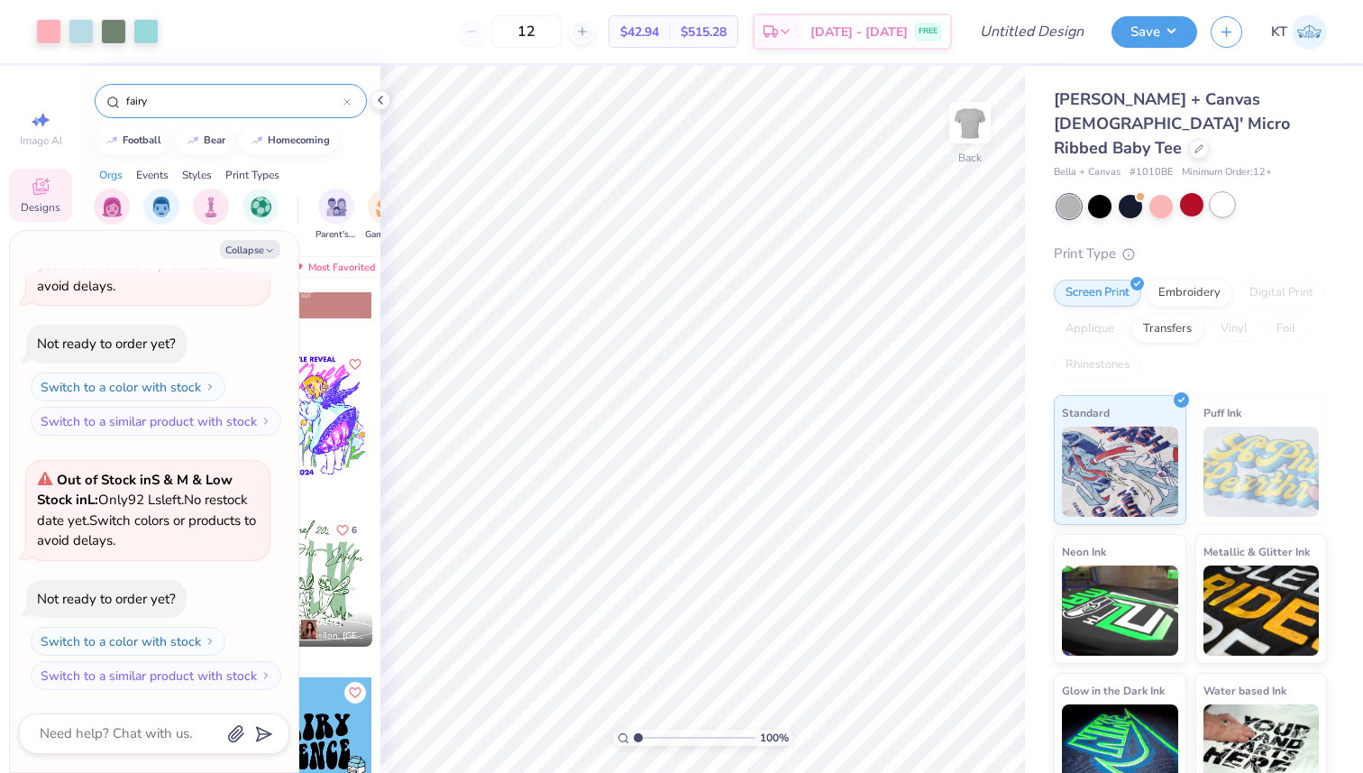
click at [1221, 193] on div at bounding box center [1222, 204] width 23 height 23
click at [1163, 277] on div "Embroidery" at bounding box center [1190, 290] width 86 height 27
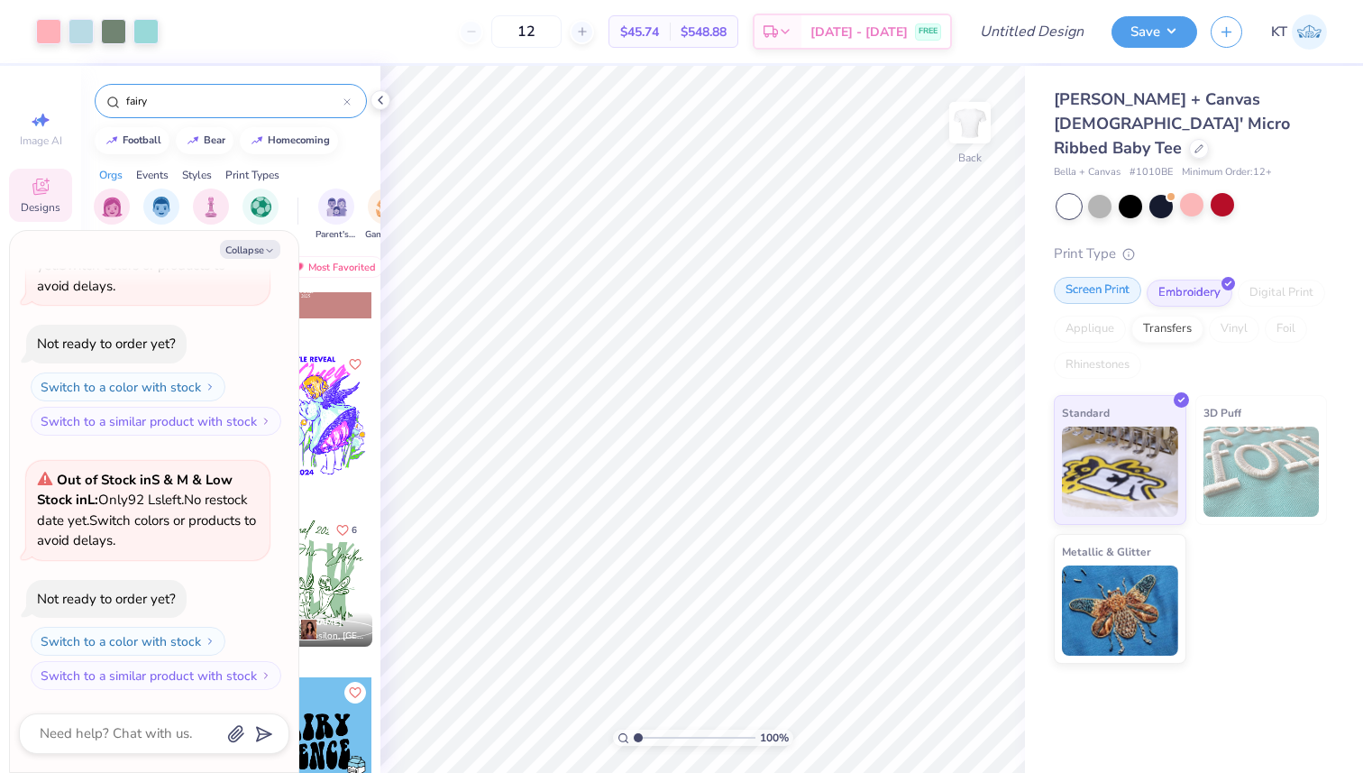
click at [1097, 277] on div "Screen Print" at bounding box center [1097, 290] width 87 height 27
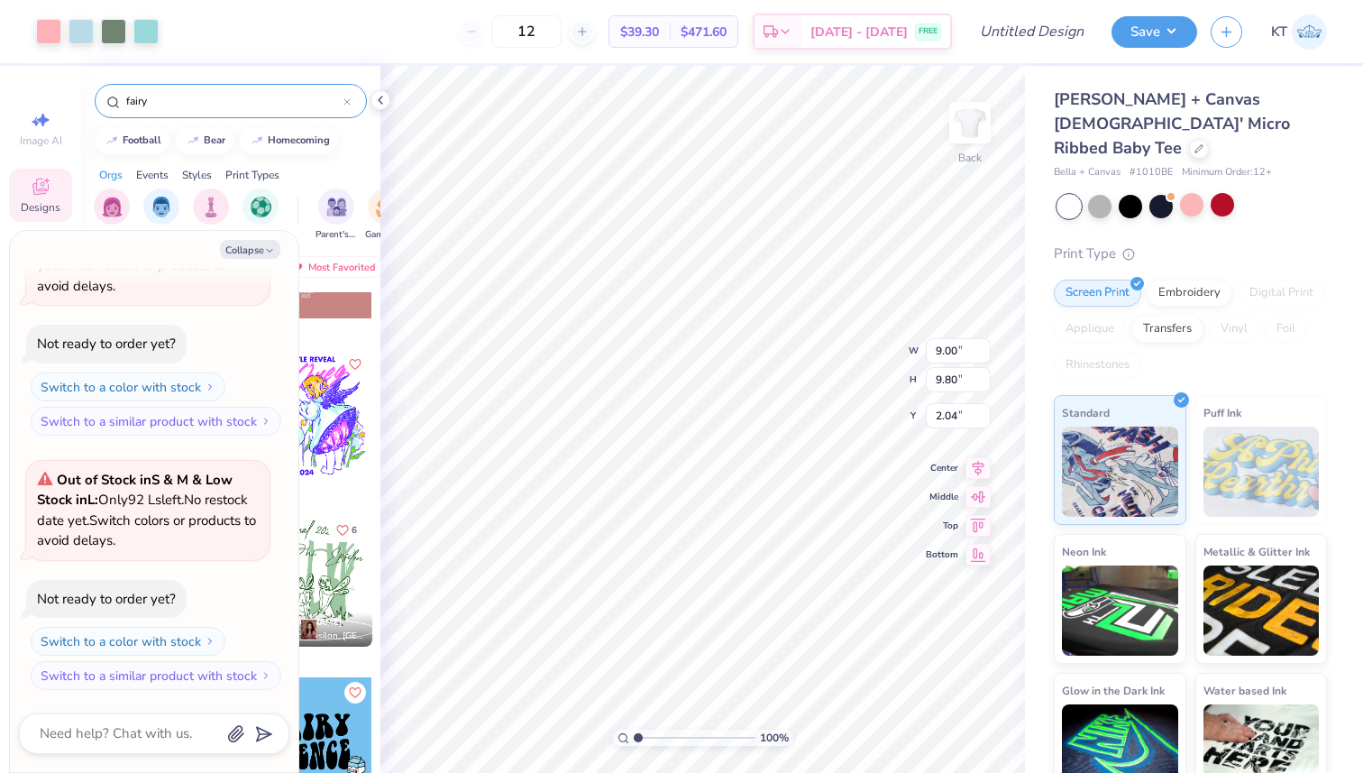
type textarea "x"
type input "1.23"
type textarea "x"
type input "8.70"
type input "9.47"
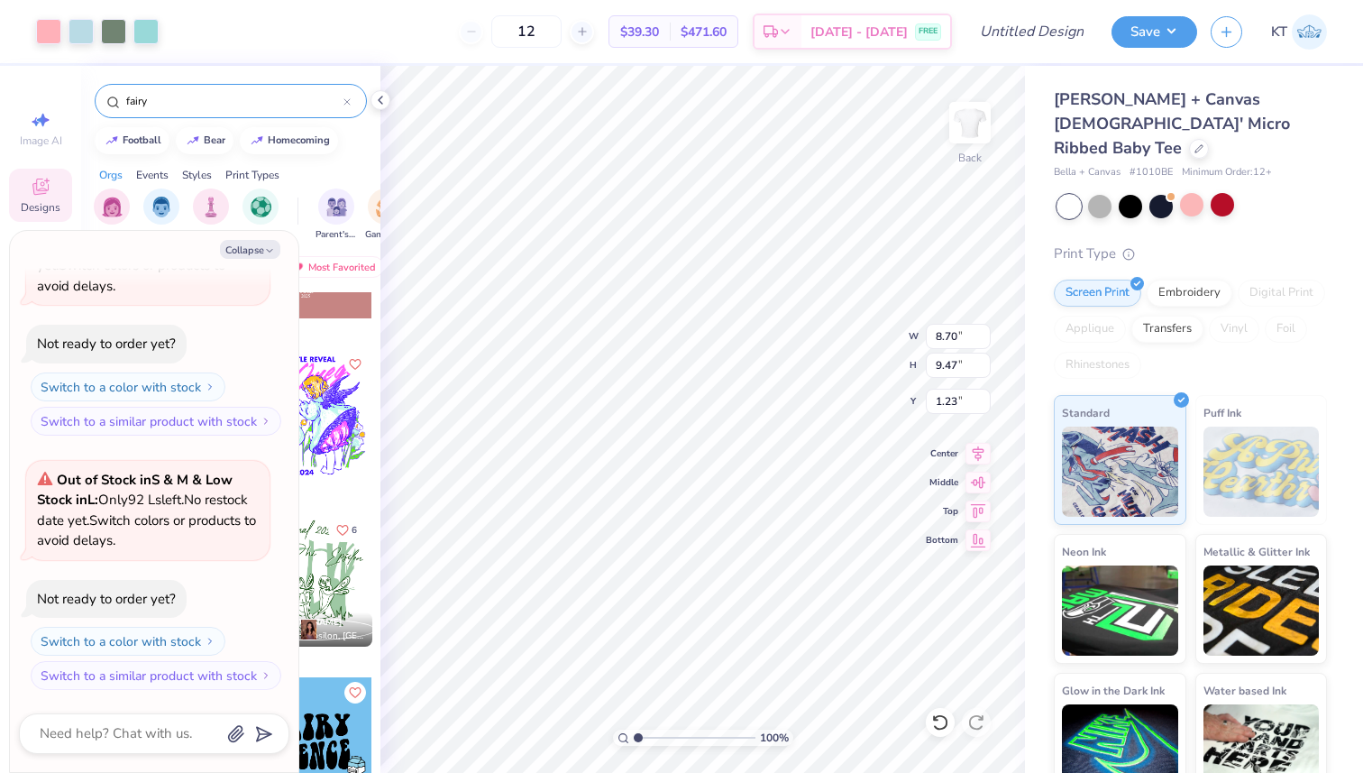
type textarea "x"
type input "1.05"
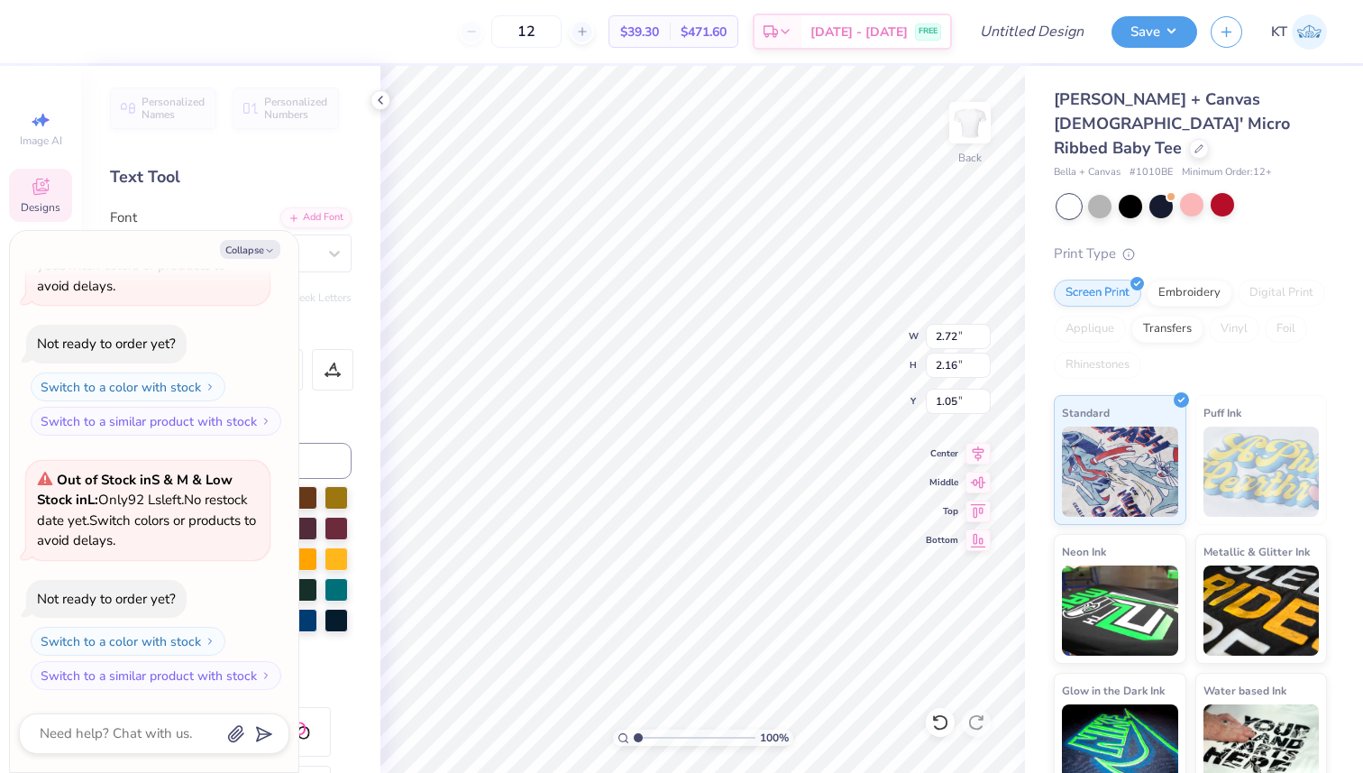
type textarea "x"
type textarea "Alpha"
type textarea "x"
type textarea "A"
type textarea "x"
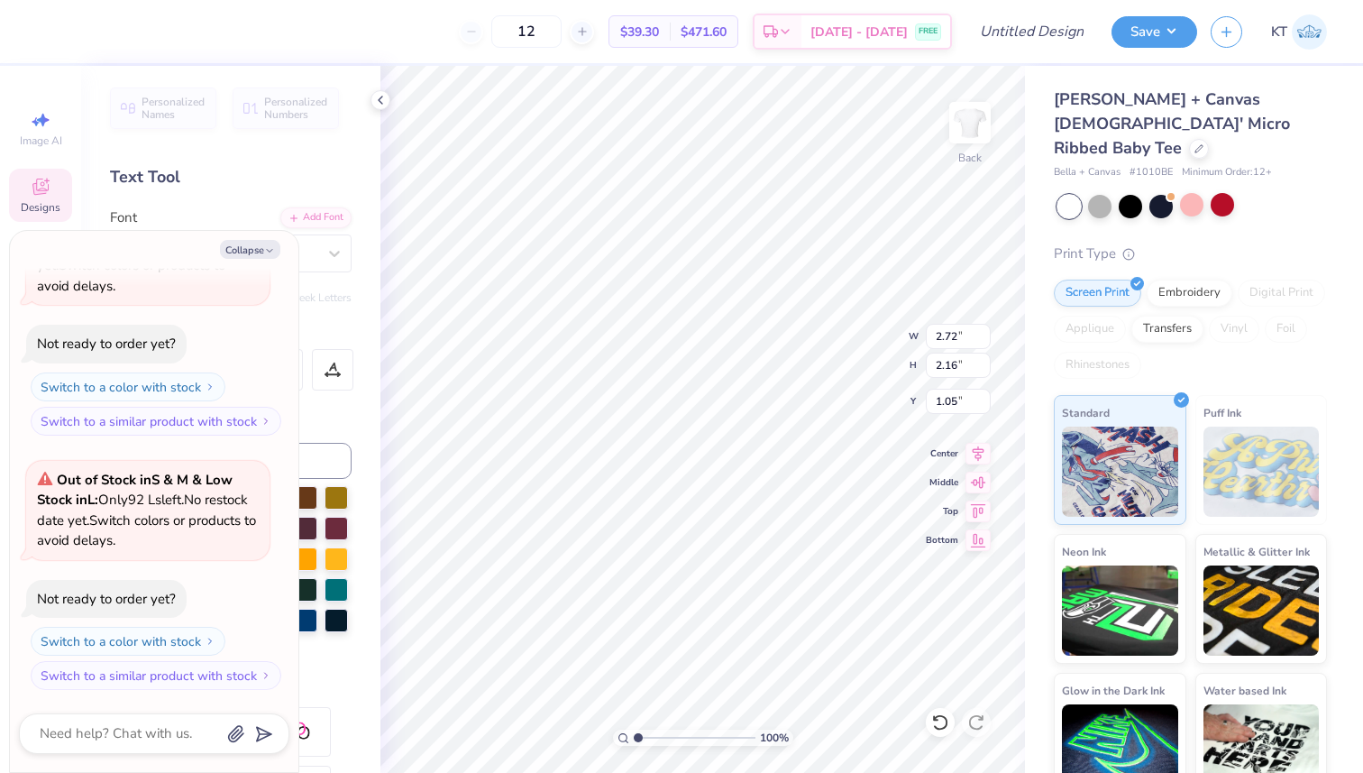
type textarea "S"
type textarea "x"
type textarea "Si"
type textarea "x"
type textarea "Sig"
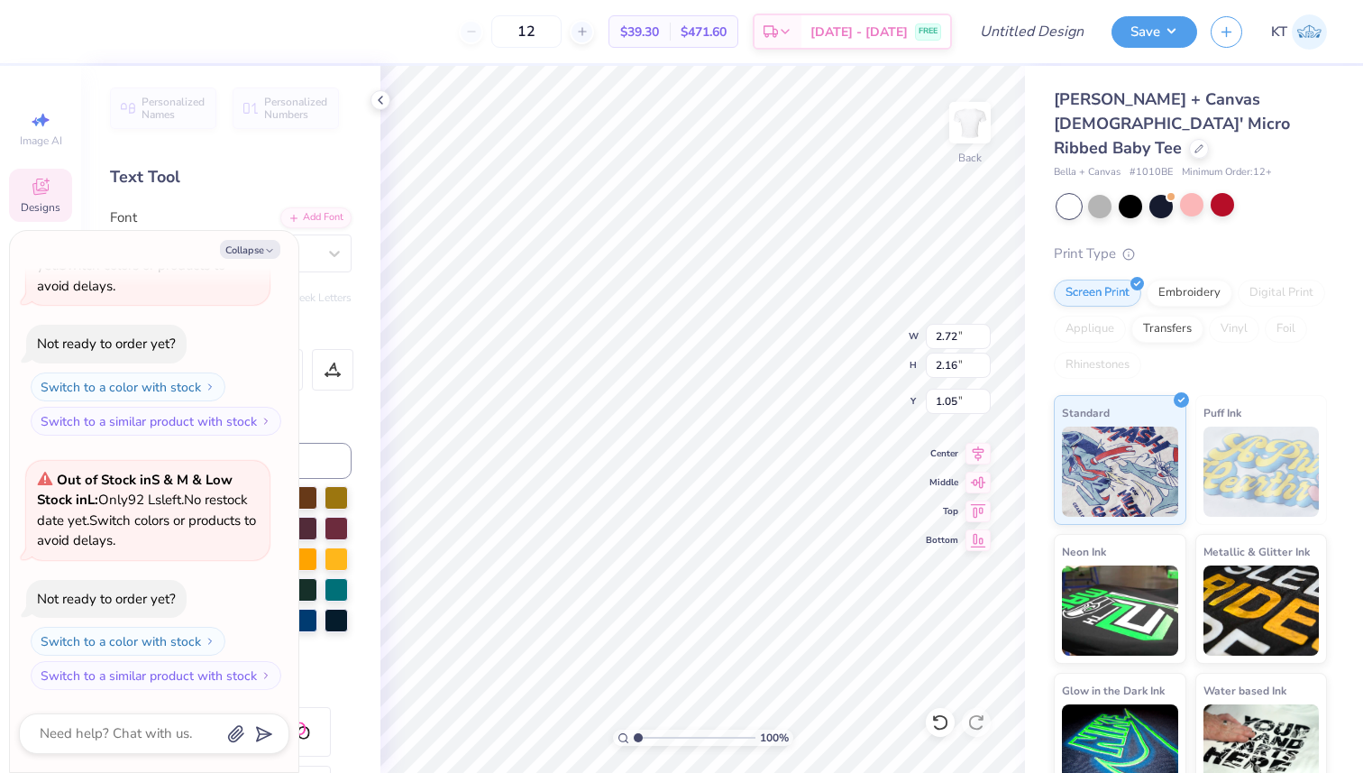
type textarea "x"
type textarea "Sigm"
type textarea "x"
type textarea "Sigma"
type textarea "x"
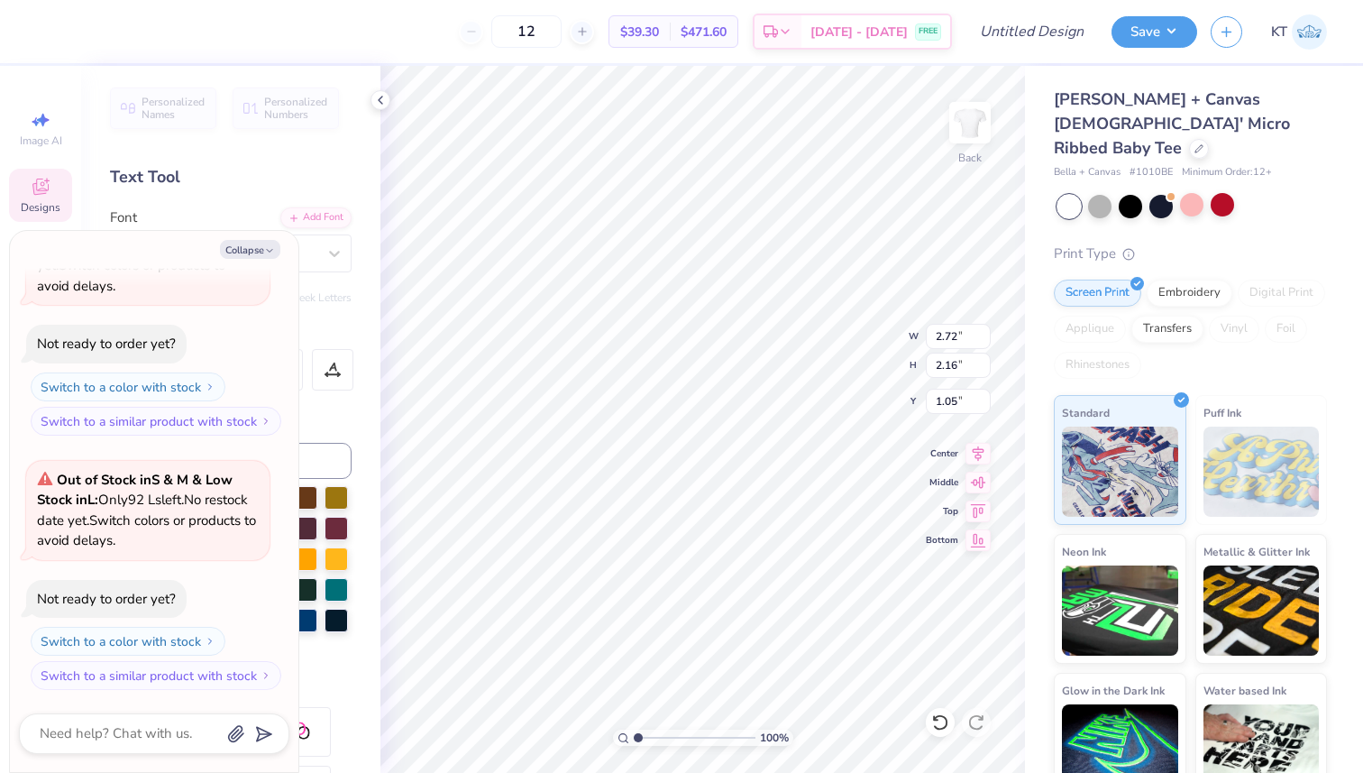
type textarea "Sigma"
type textarea "x"
type textarea "Sigma O"
type textarea "x"
type textarea "Sigma Om"
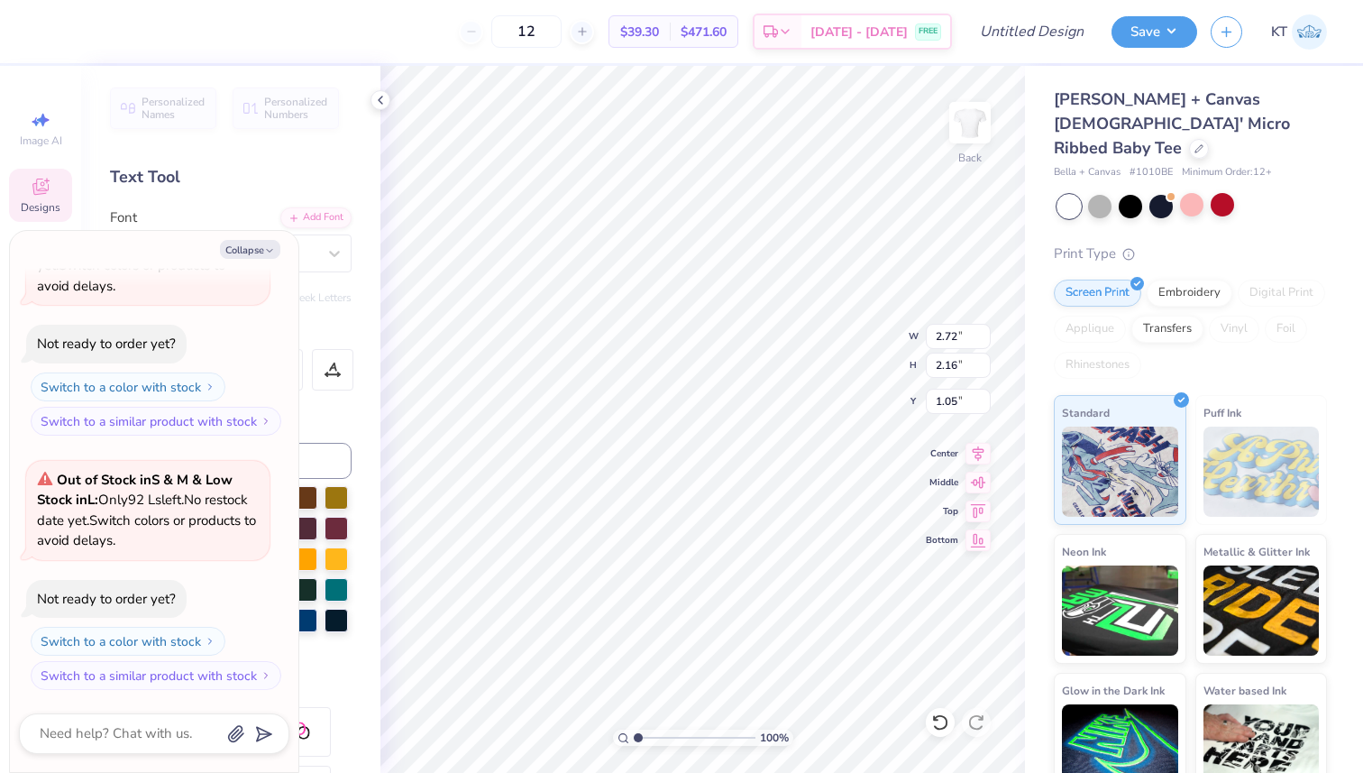
scroll to position [0, 2]
type textarea "x"
type textarea "Sigma Omi"
type textarea "x"
type textarea "Sigma Omic"
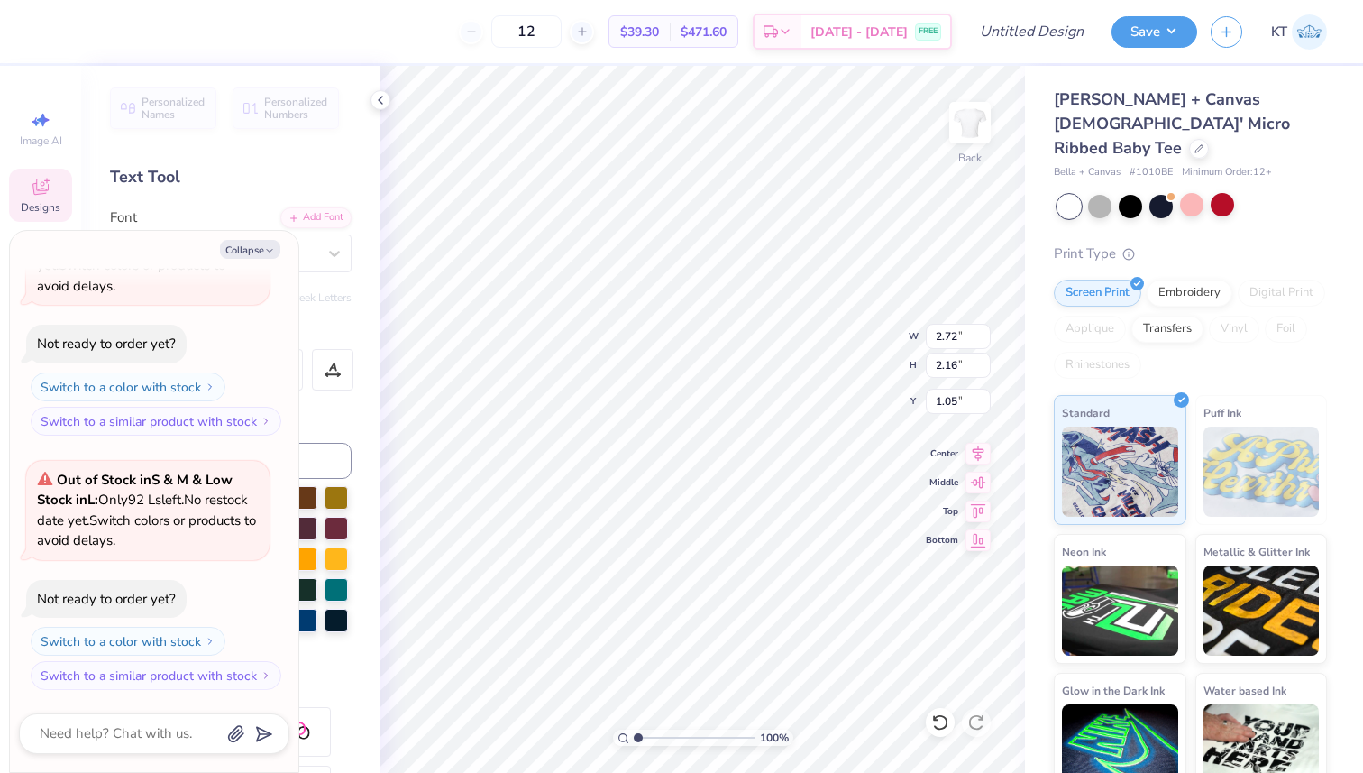
type textarea "x"
type textarea "Sigma Omicr"
type textarea "x"
type textarea "Sigma Omicro"
type textarea "x"
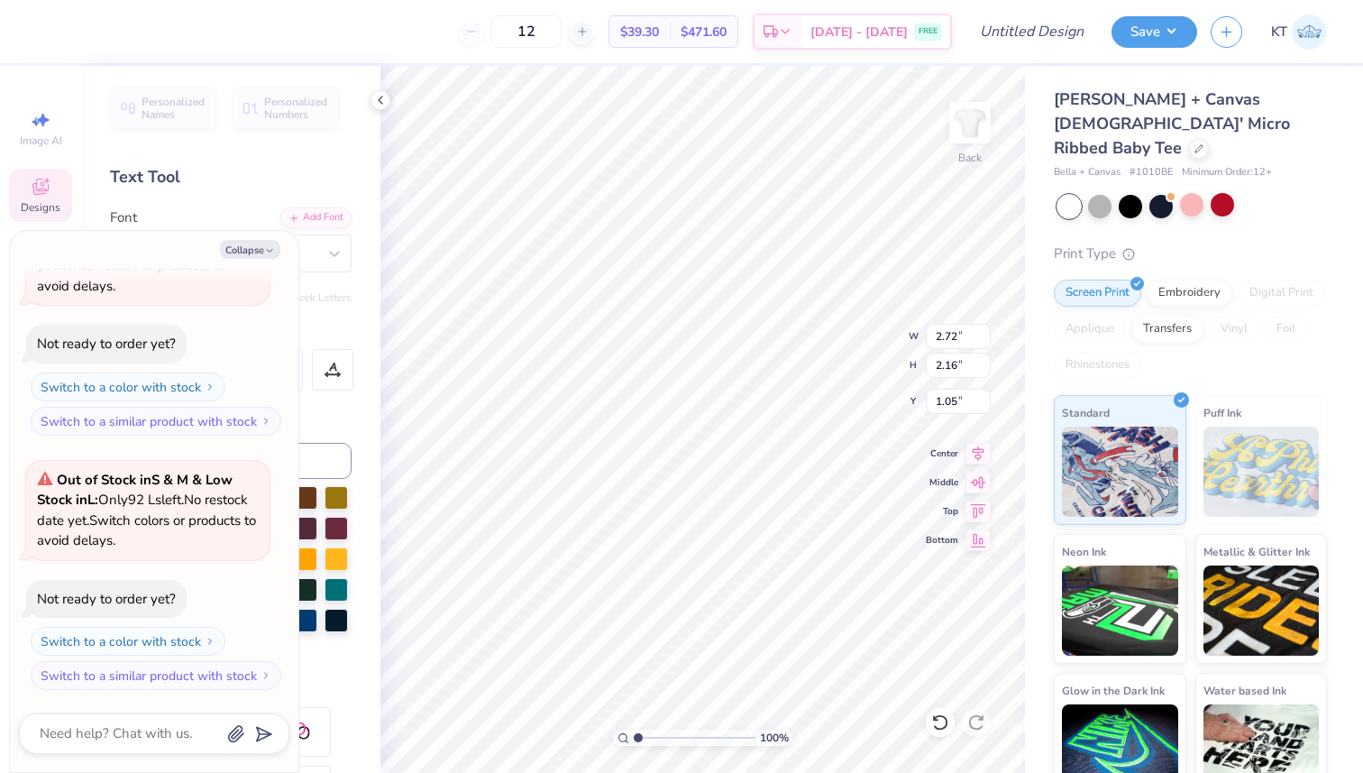
type textarea "Sigma Omicro"
type textarea "x"
type textarea "Sigma Omicron"
type textarea "x"
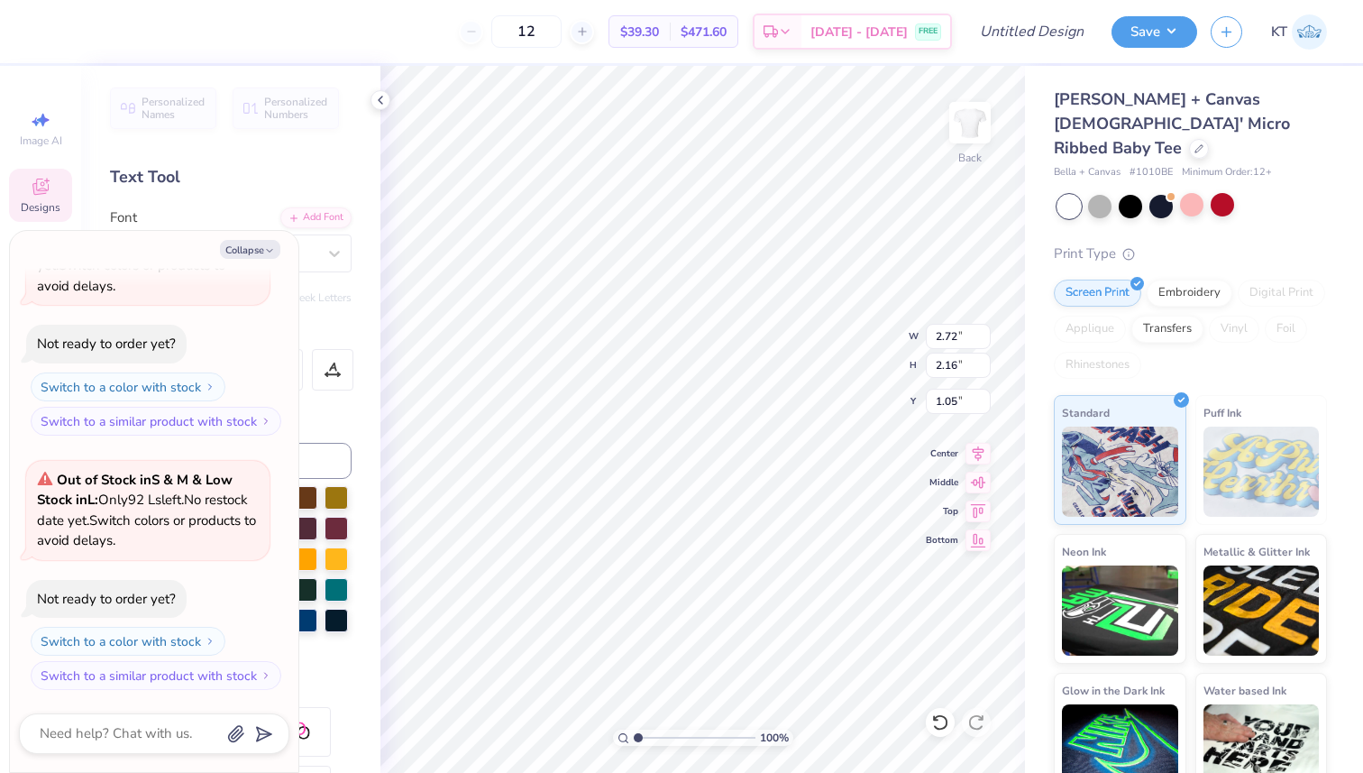
type textarea "Sigma Omicron"
type textarea "x"
type textarea "Sigma Omicron P"
type textarea "x"
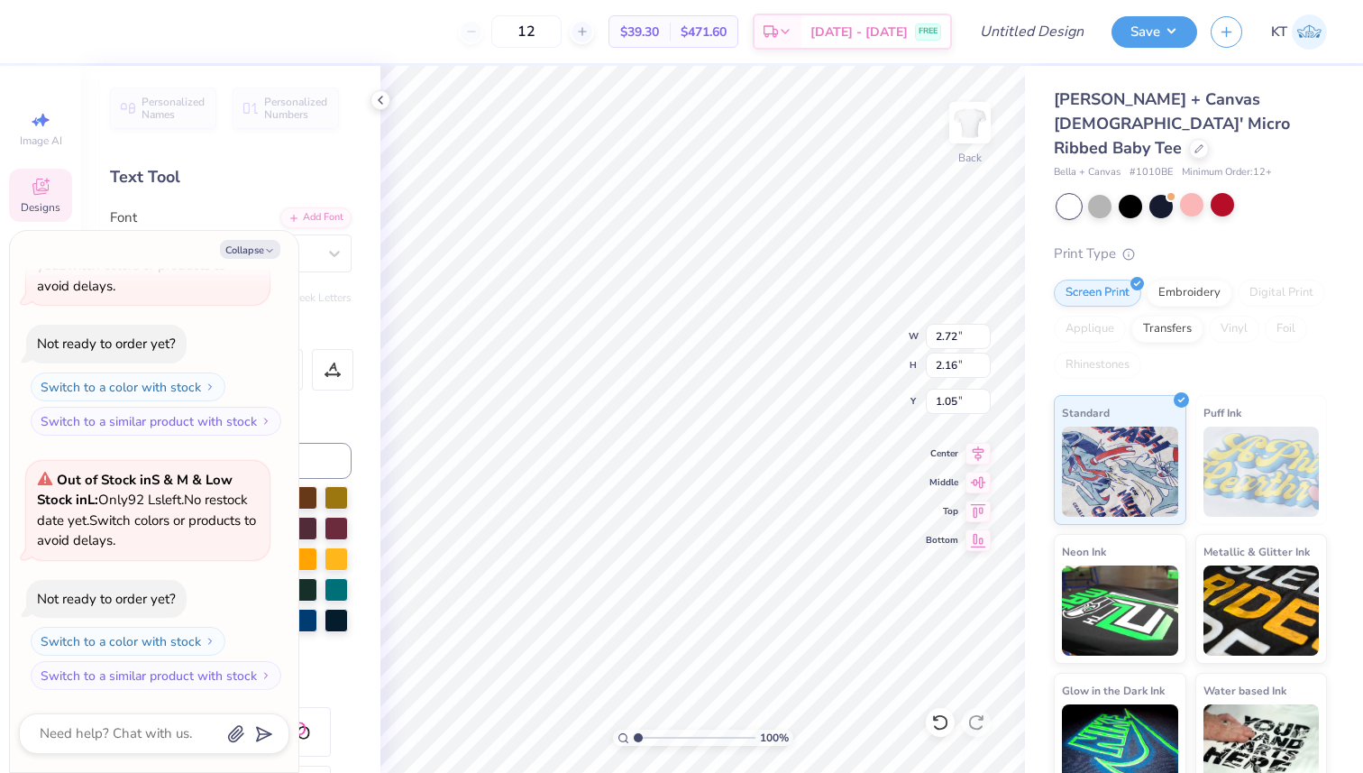
type textarea "Sigma Omicron Pi"
click at [600, 202] on div "Hold “Option ⌥” to see the space between elements." at bounding box center [639, 221] width 180 height 41
type textarea "x"
type input "0.50"
type textarea "x"
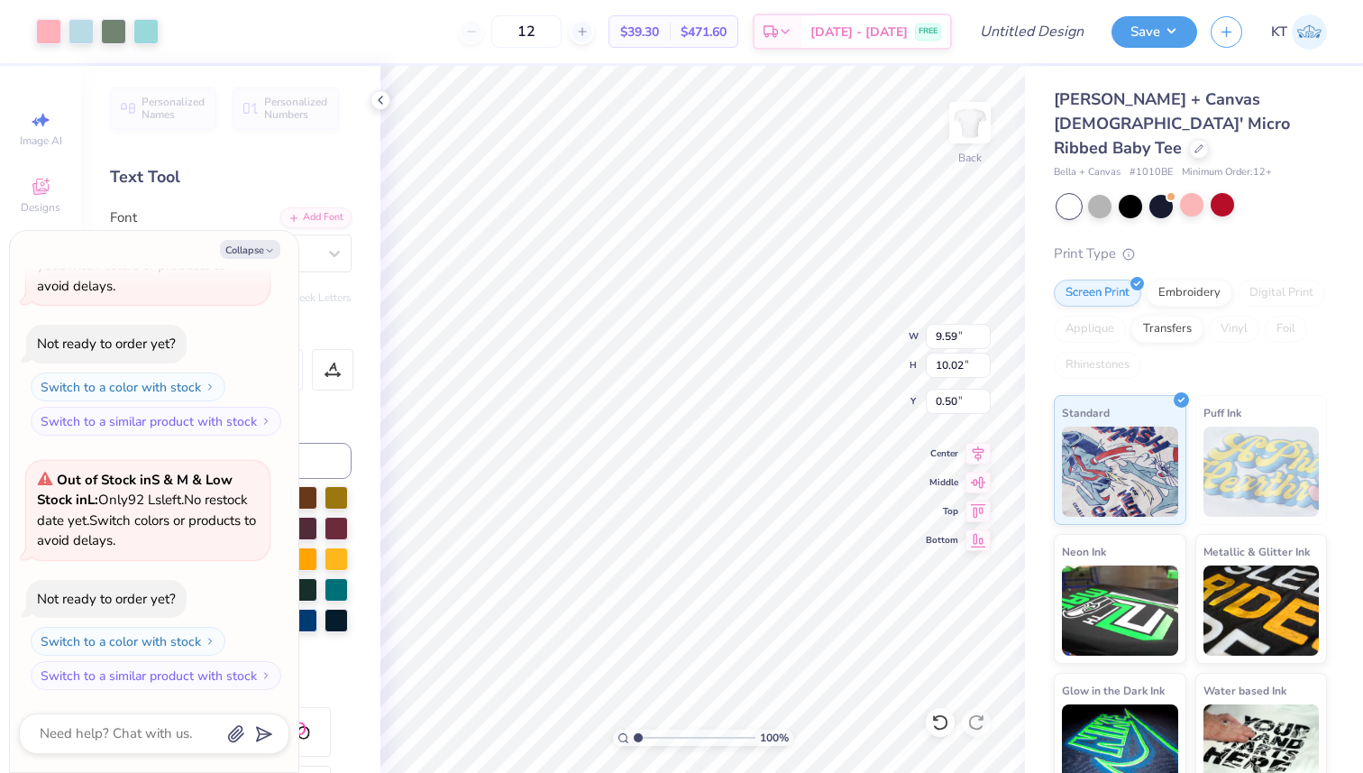
type input "8.67"
type input "9.06"
type input "1.46"
type textarea "x"
type input "1.11"
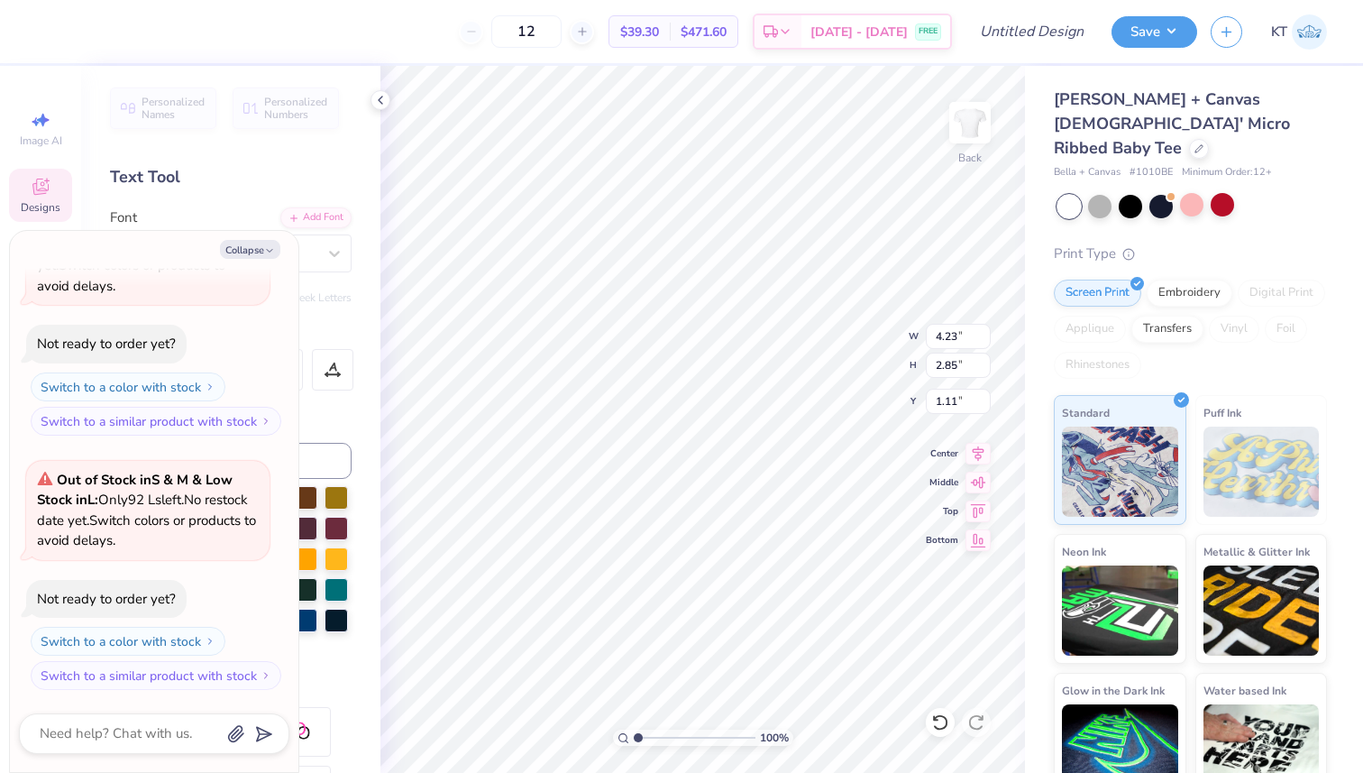
type textarea "x"
type input "1.20"
type textarea "x"
type input "1.38"
click at [117, 37] on div at bounding box center [113, 29] width 25 height 25
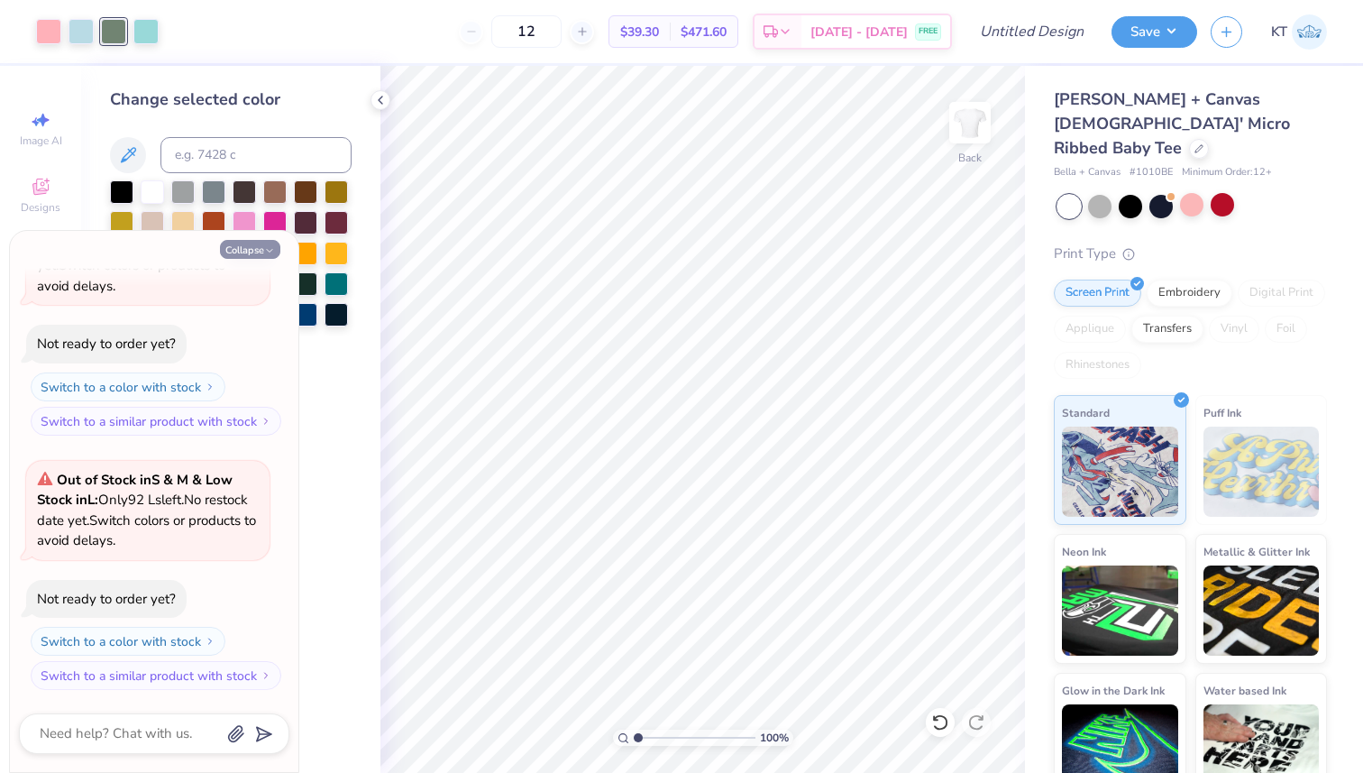
click at [269, 250] on icon "button" at bounding box center [269, 250] width 11 height 11
type textarea "x"
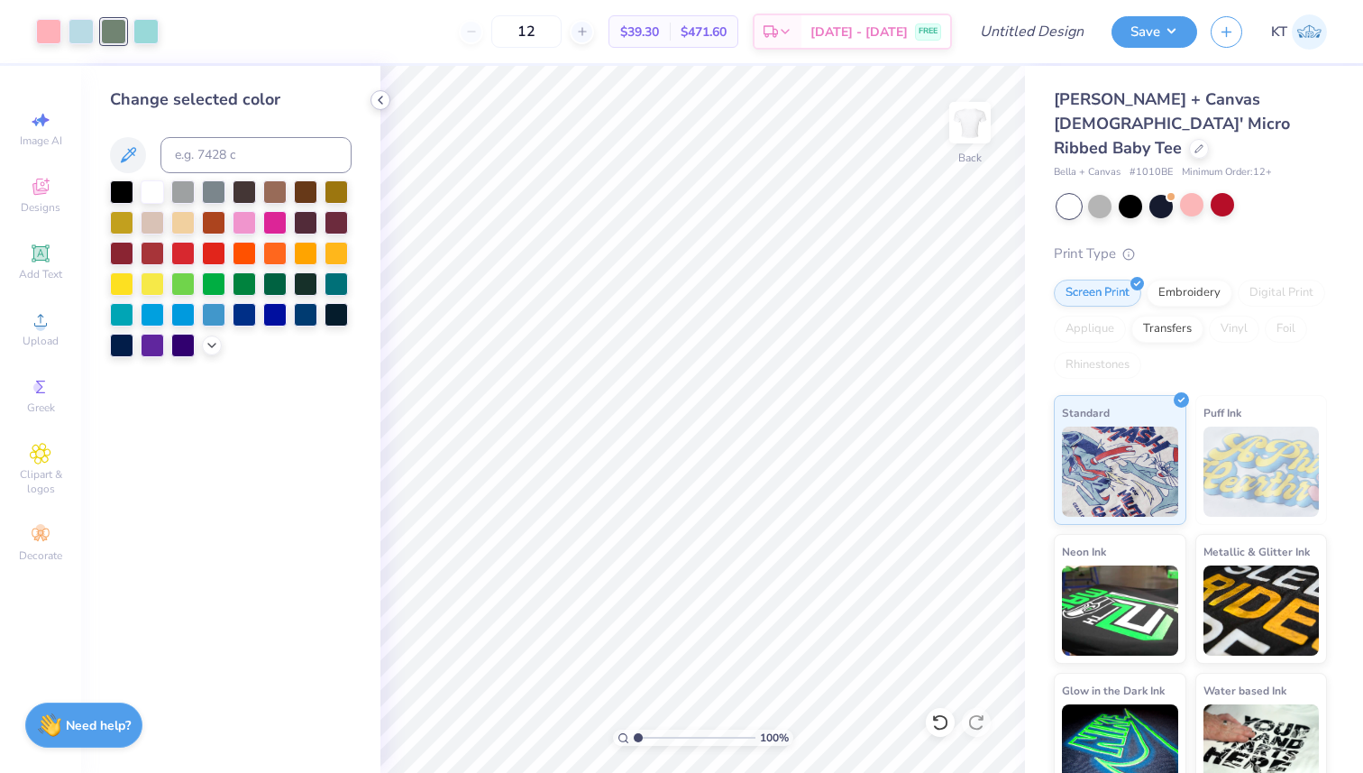
click at [378, 96] on icon at bounding box center [380, 100] width 14 height 14
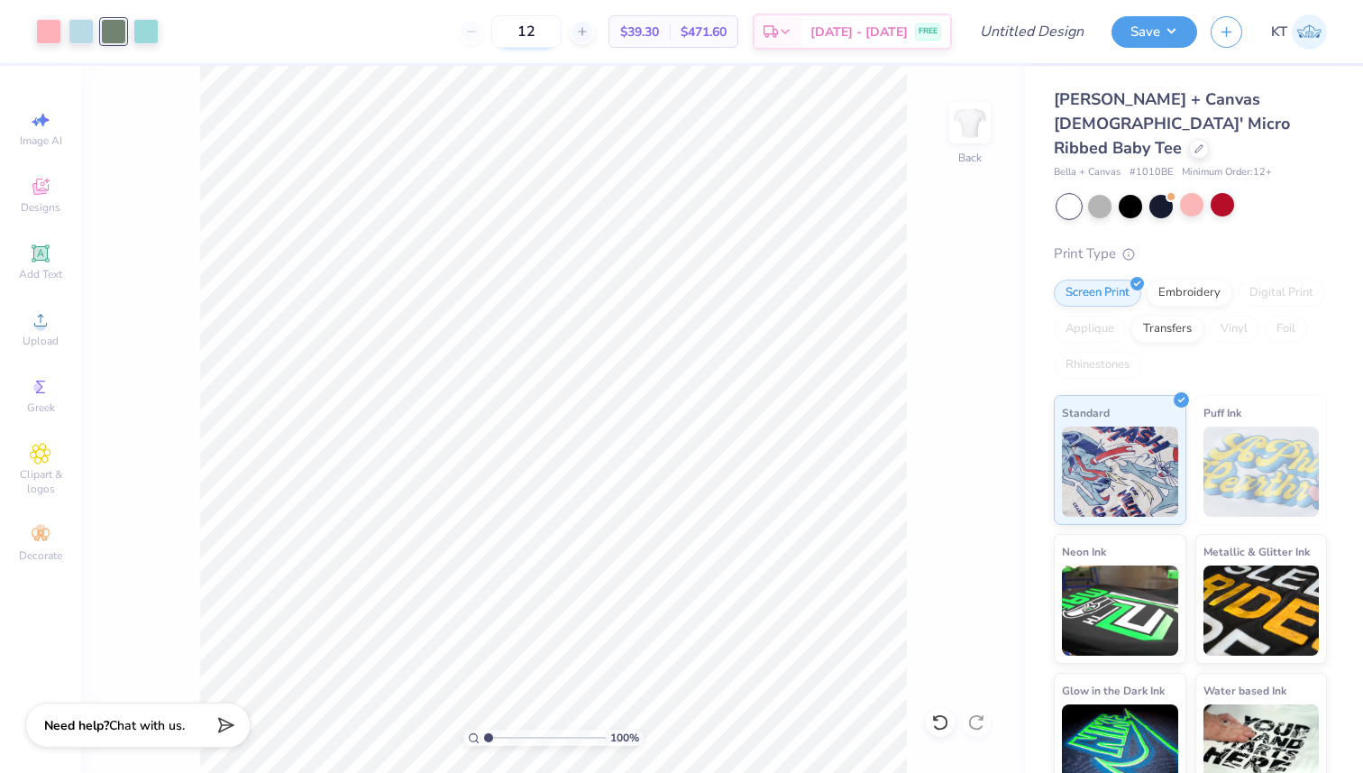
click at [562, 30] on input "12" at bounding box center [526, 31] width 70 height 32
type input "1"
type input "24"
click at [1195, 143] on icon at bounding box center [1198, 146] width 7 height 7
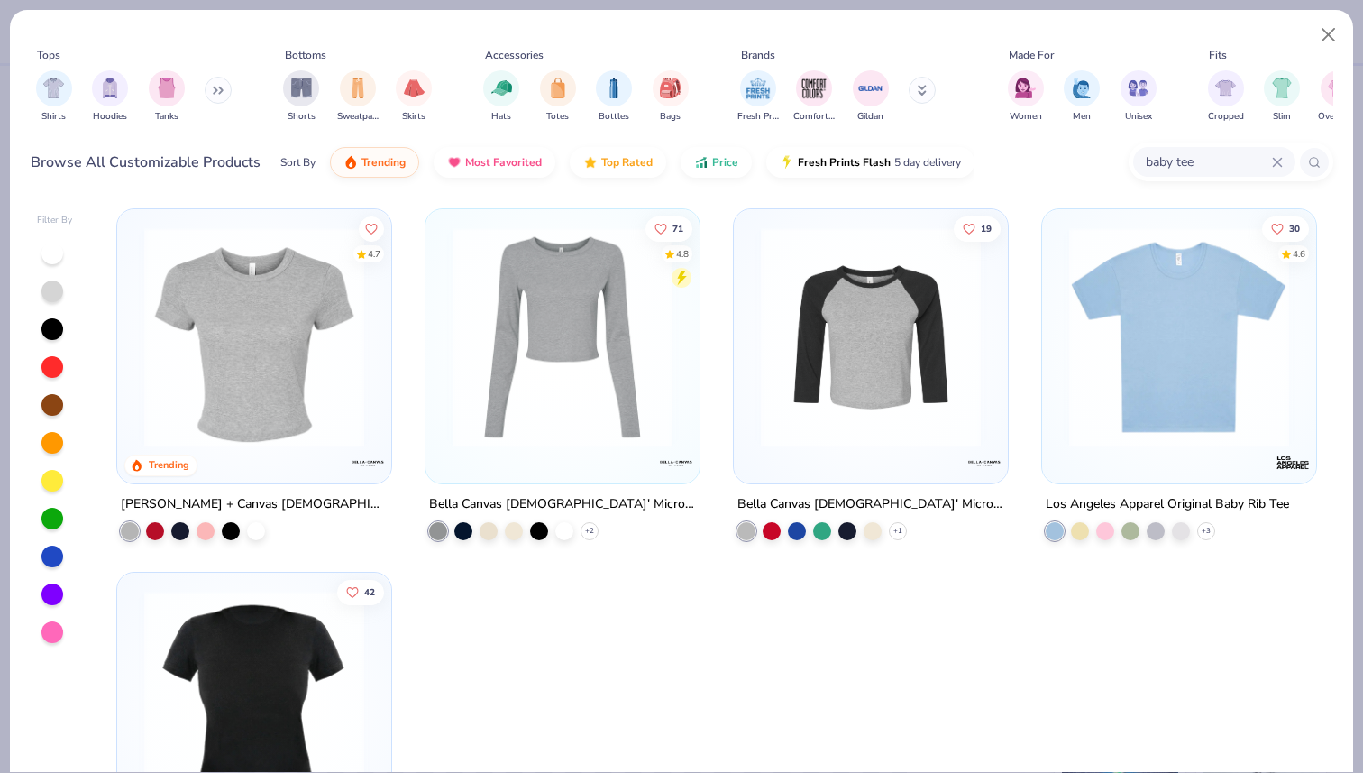
click at [1214, 160] on input "baby tee" at bounding box center [1208, 161] width 128 height 21
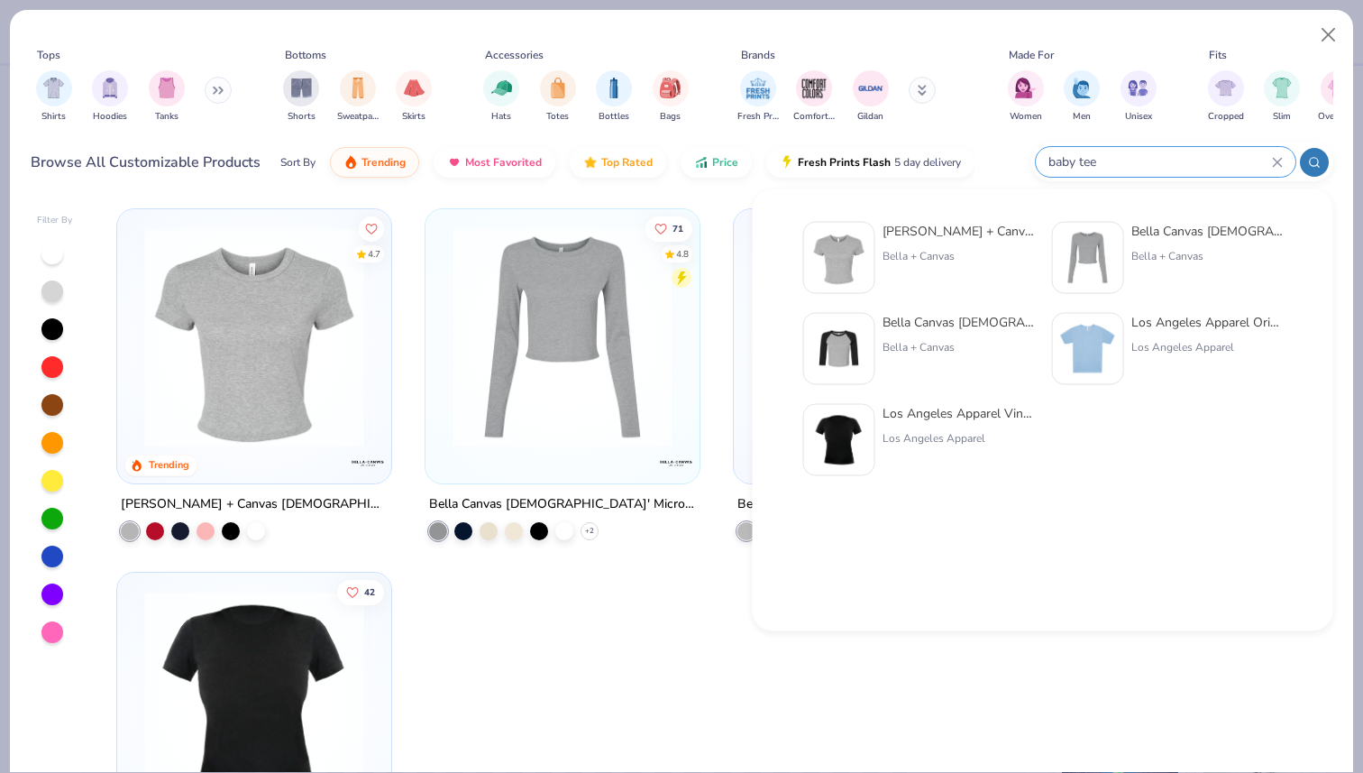
click at [1275, 160] on icon at bounding box center [1277, 162] width 11 height 11
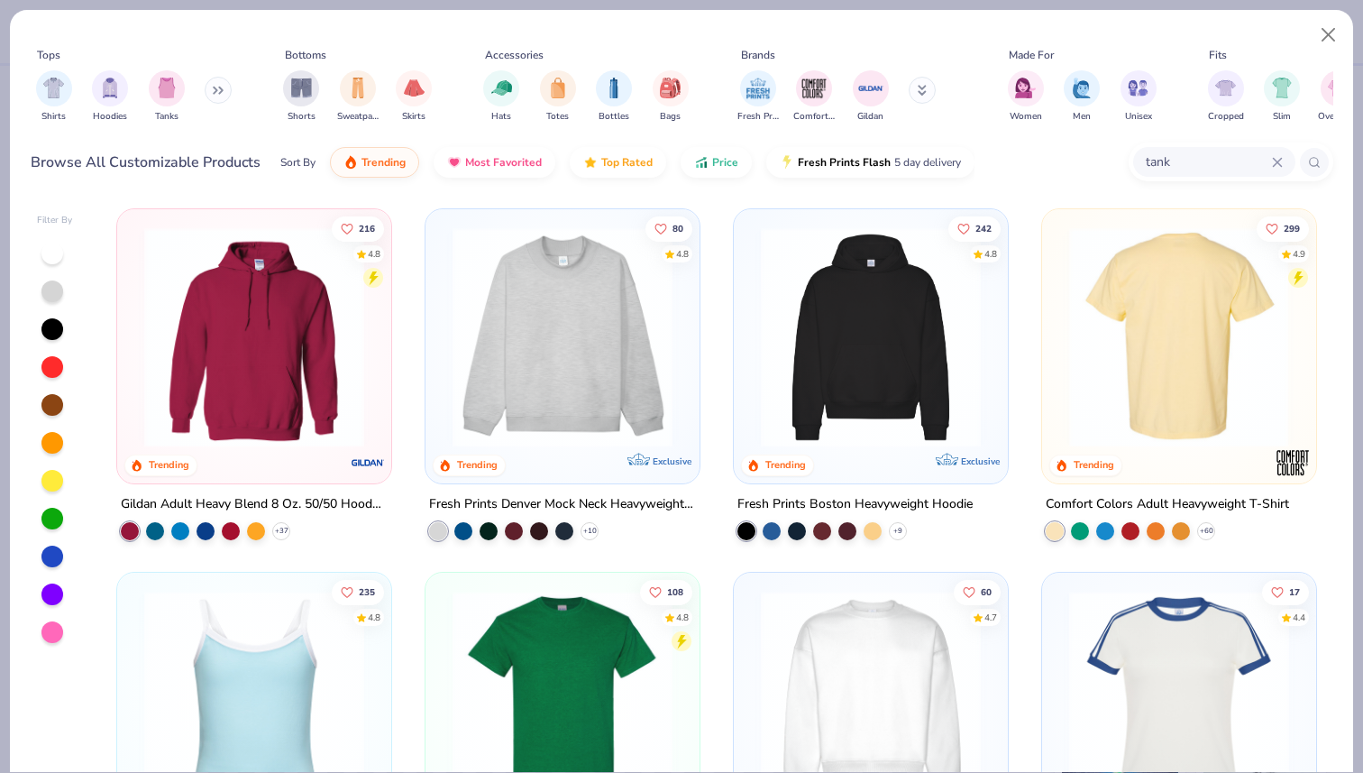
type input "tank"
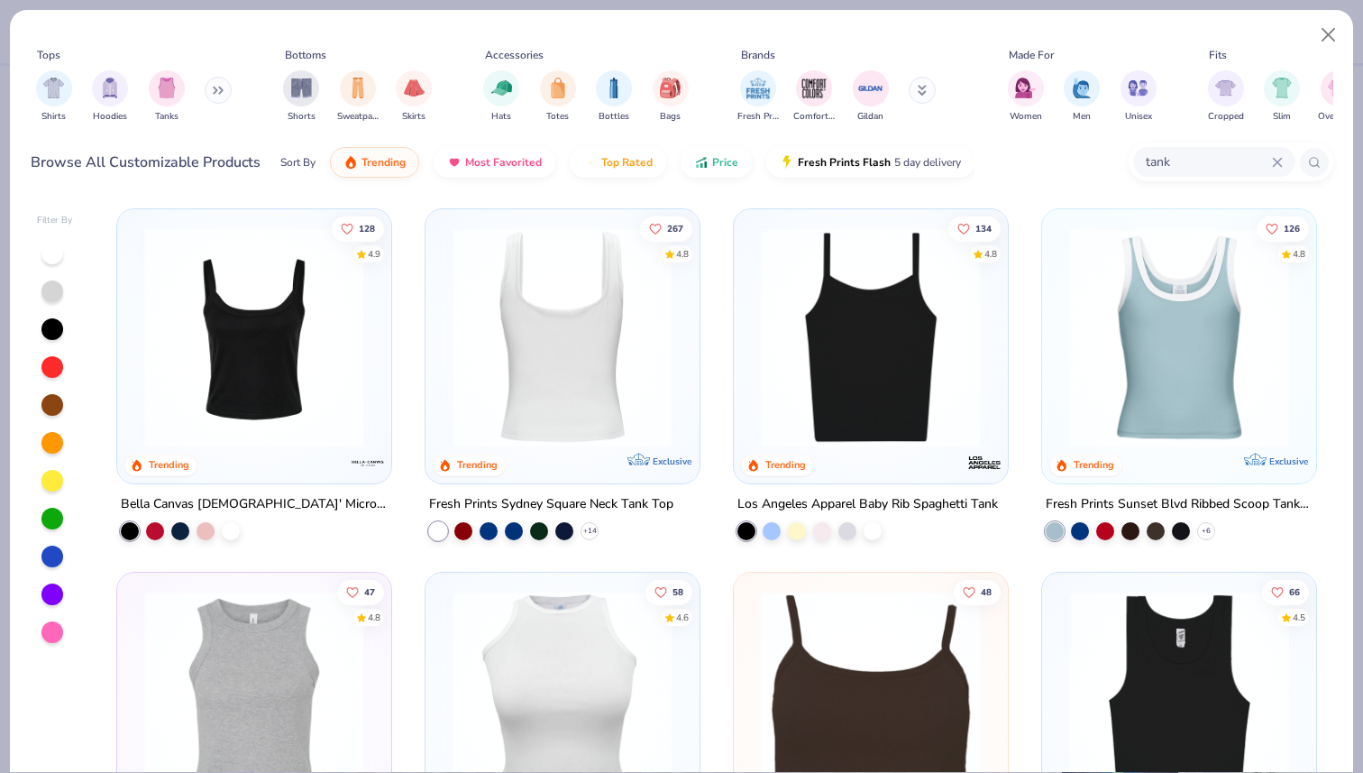
click at [580, 307] on img at bounding box center [563, 337] width 238 height 220
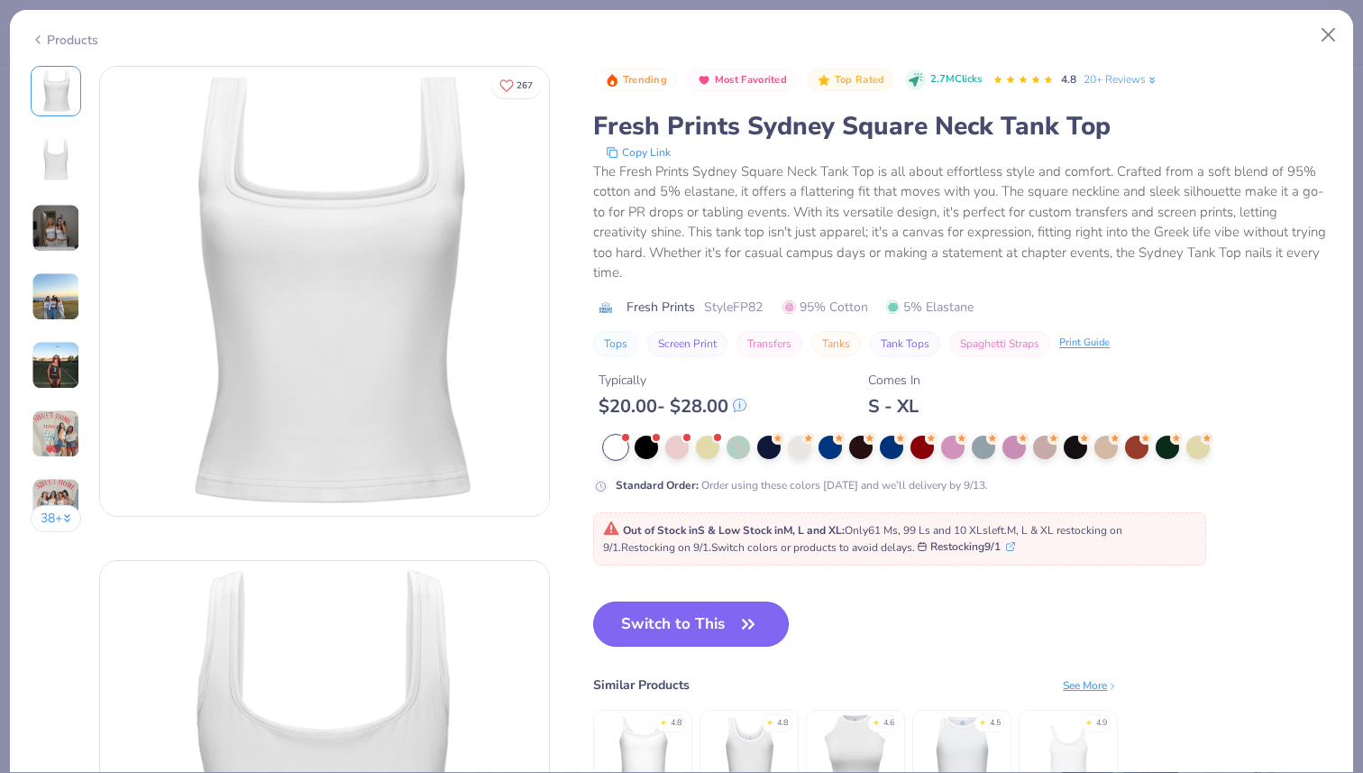
click at [653, 629] on button "Switch to This" at bounding box center [691, 623] width 196 height 45
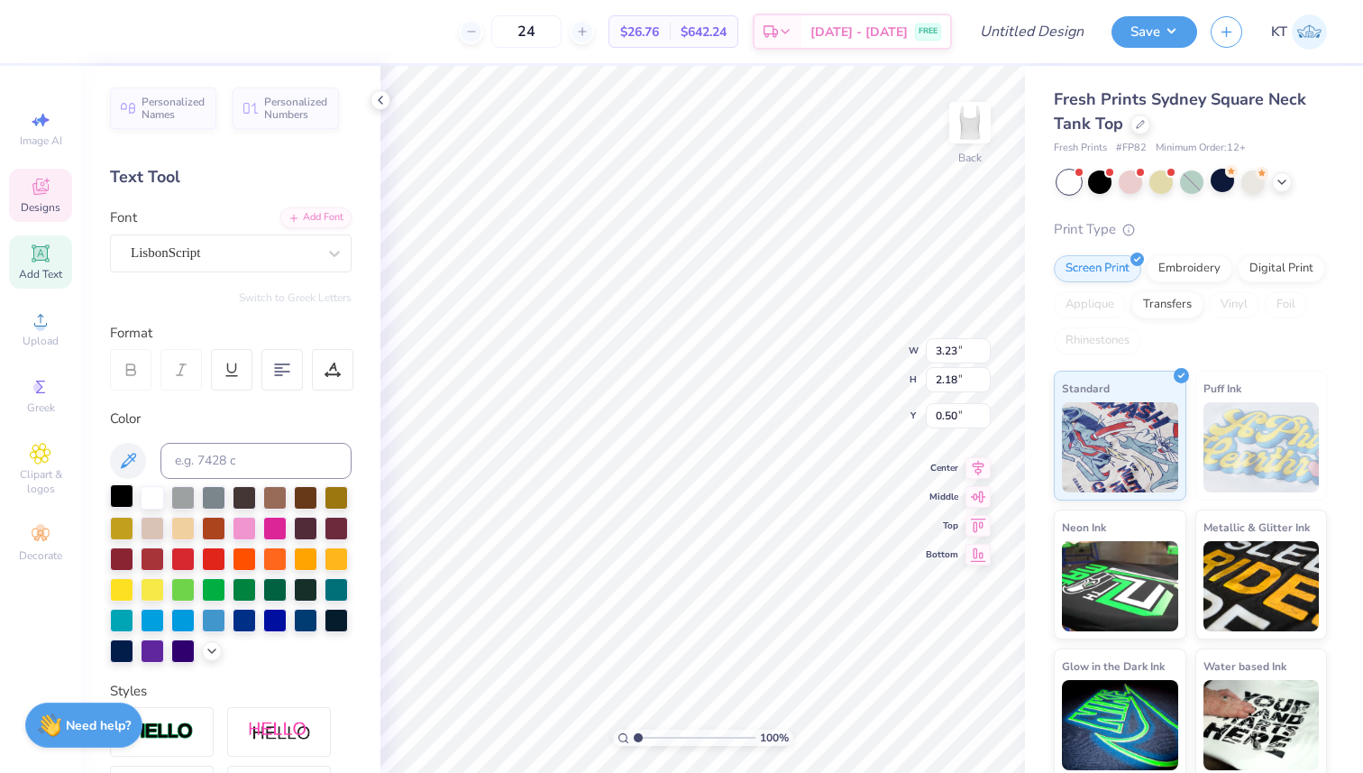
click at [123, 489] on div at bounding box center [121, 495] width 23 height 23
type input "0.52"
click at [127, 613] on div at bounding box center [121, 618] width 23 height 23
click at [216, 648] on icon at bounding box center [212, 649] width 14 height 14
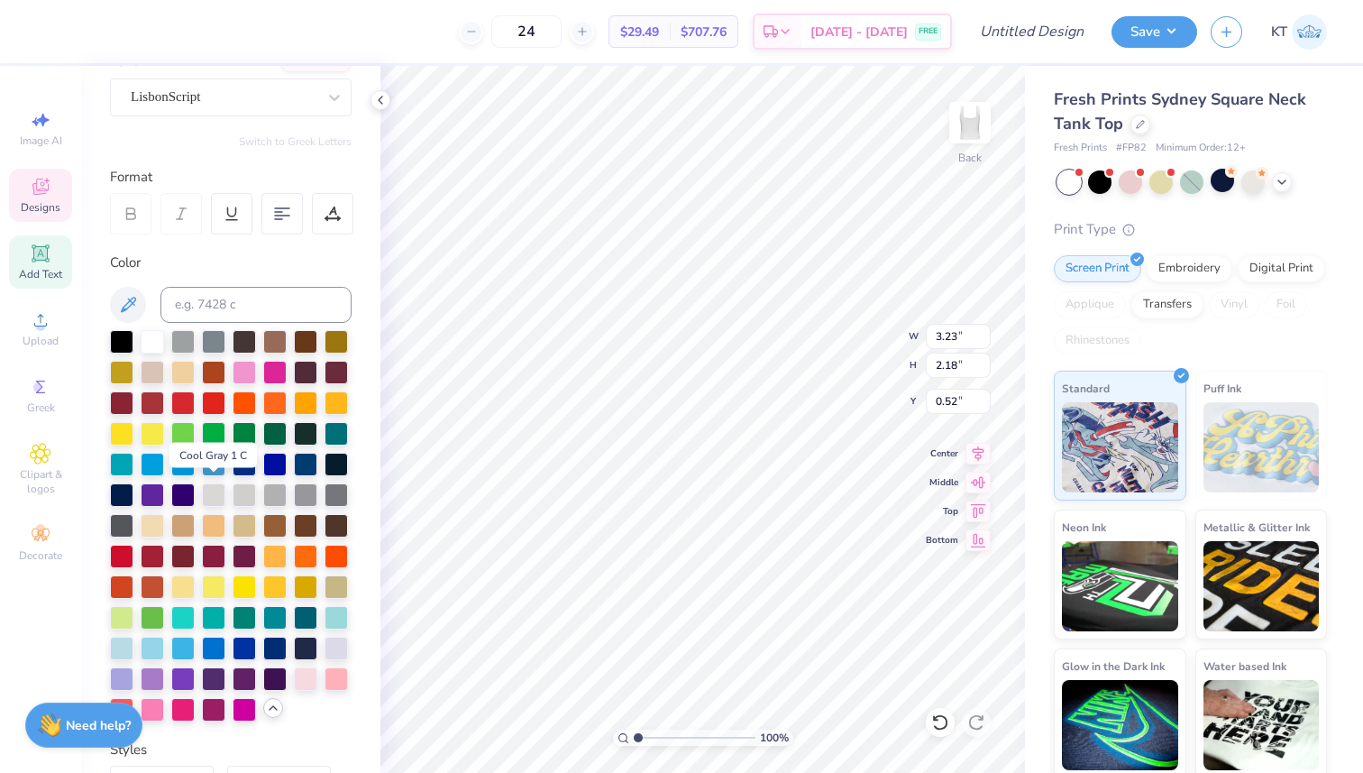
scroll to position [159, 0]
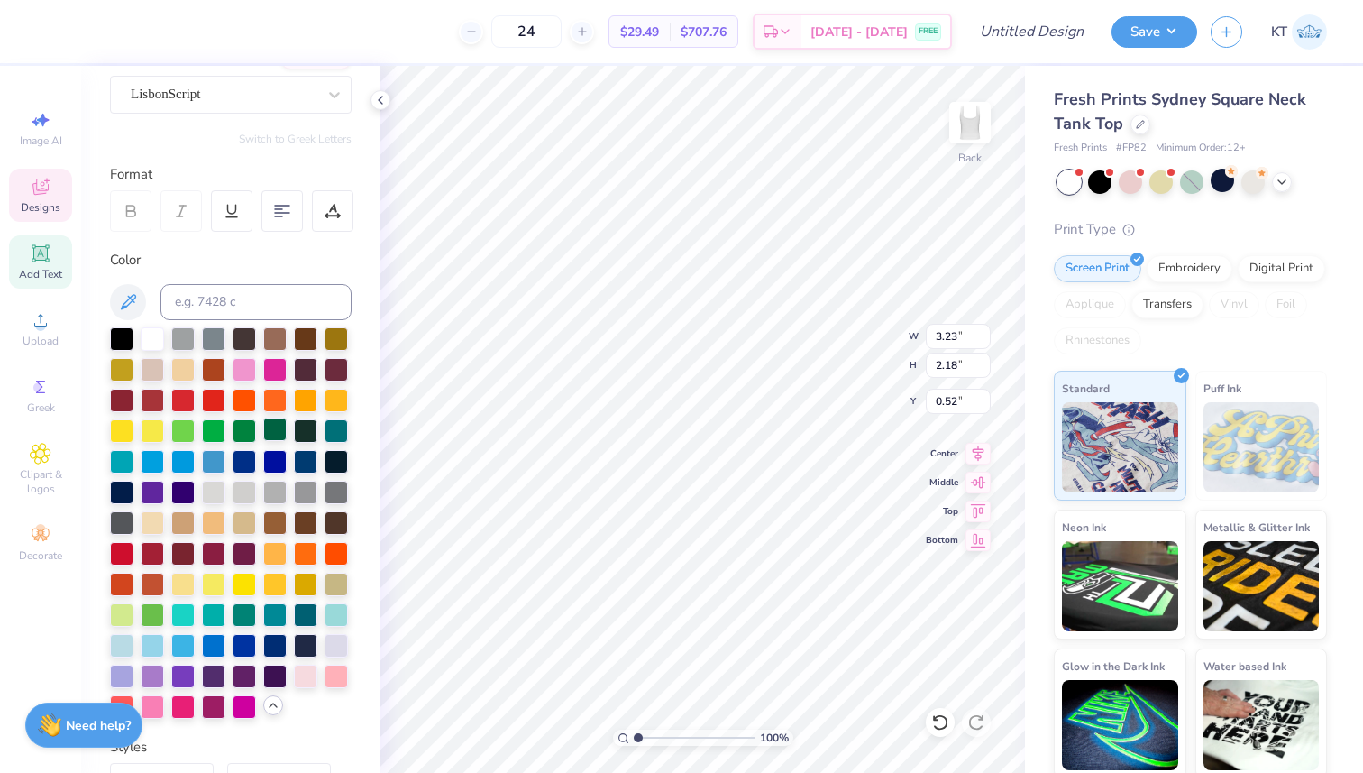
click at [274, 424] on div at bounding box center [274, 428] width 23 height 23
type input "2.01"
type input "1.51"
type input "1.19"
click at [278, 425] on div at bounding box center [274, 428] width 23 height 23
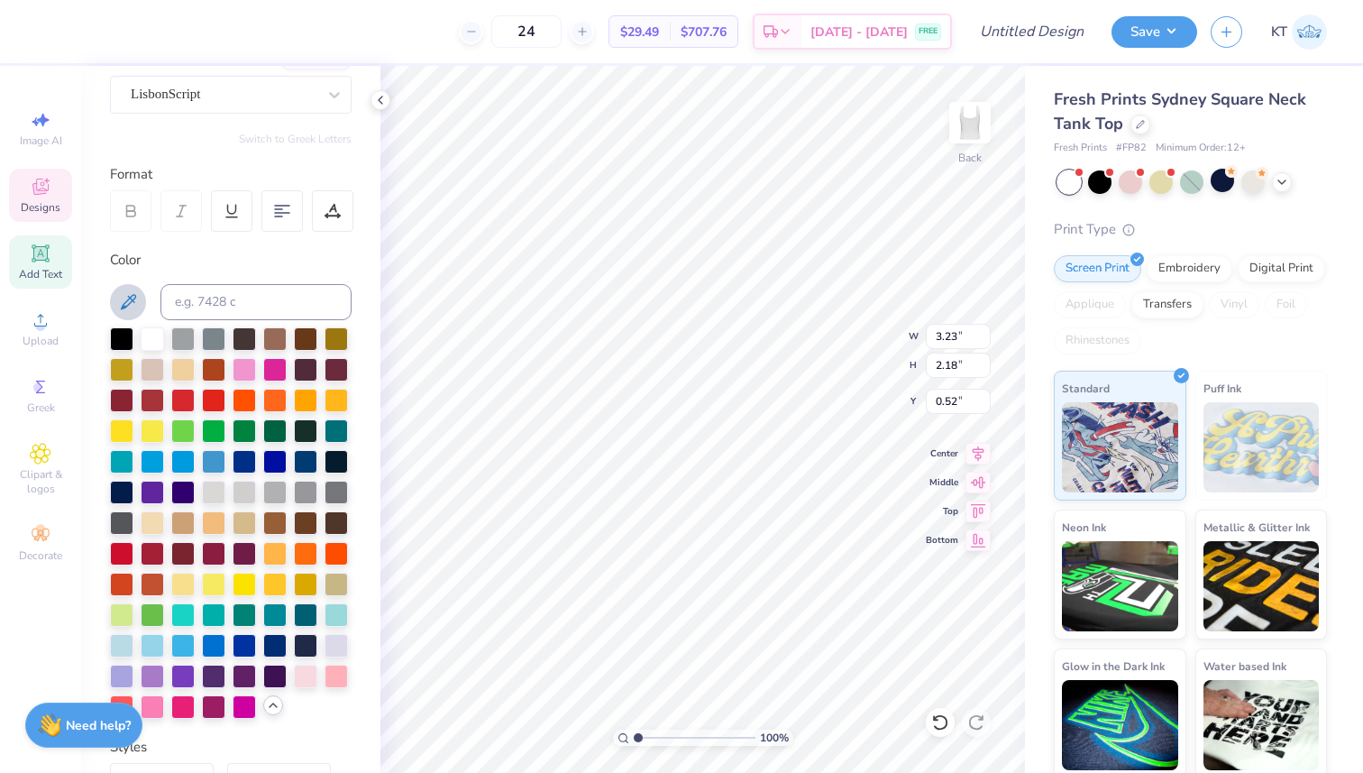
click at [139, 297] on button at bounding box center [128, 302] width 36 height 36
type input "2.01"
type input "1.51"
type input "1.19"
click at [132, 301] on icon at bounding box center [128, 301] width 15 height 15
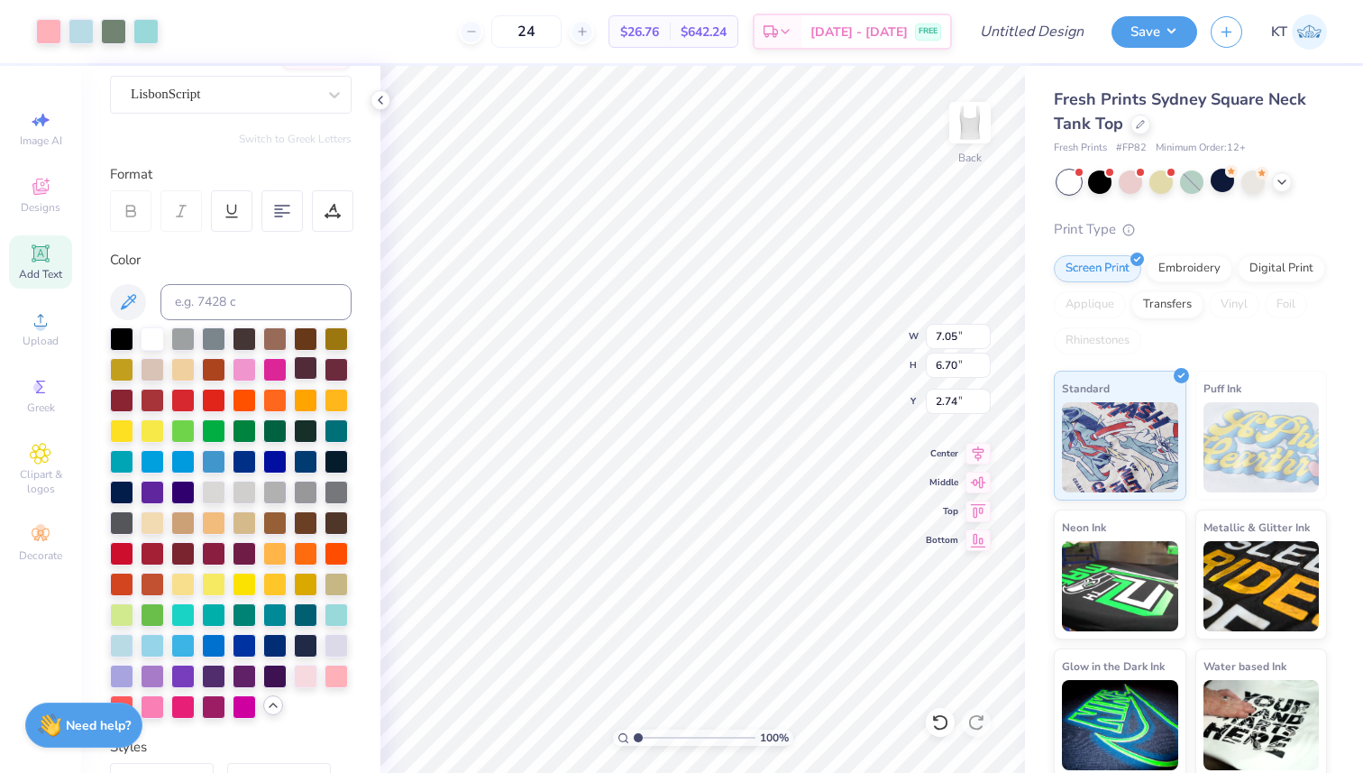
type input "2.74"
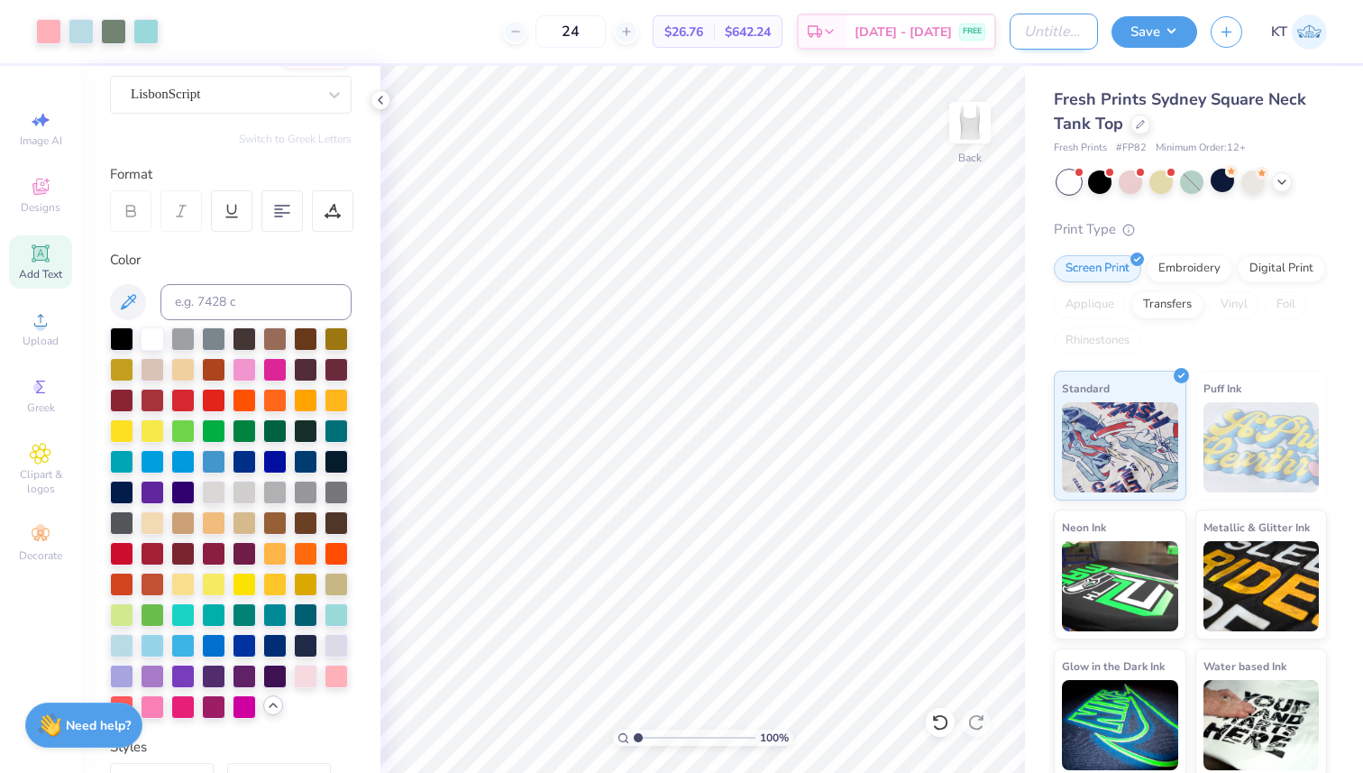
click at [1025, 38] on input "Design Title" at bounding box center [1054, 32] width 88 height 36
type input "SOPI Big/Little Option #2"
click at [1097, 310] on div "Applique" at bounding box center [1090, 304] width 72 height 27
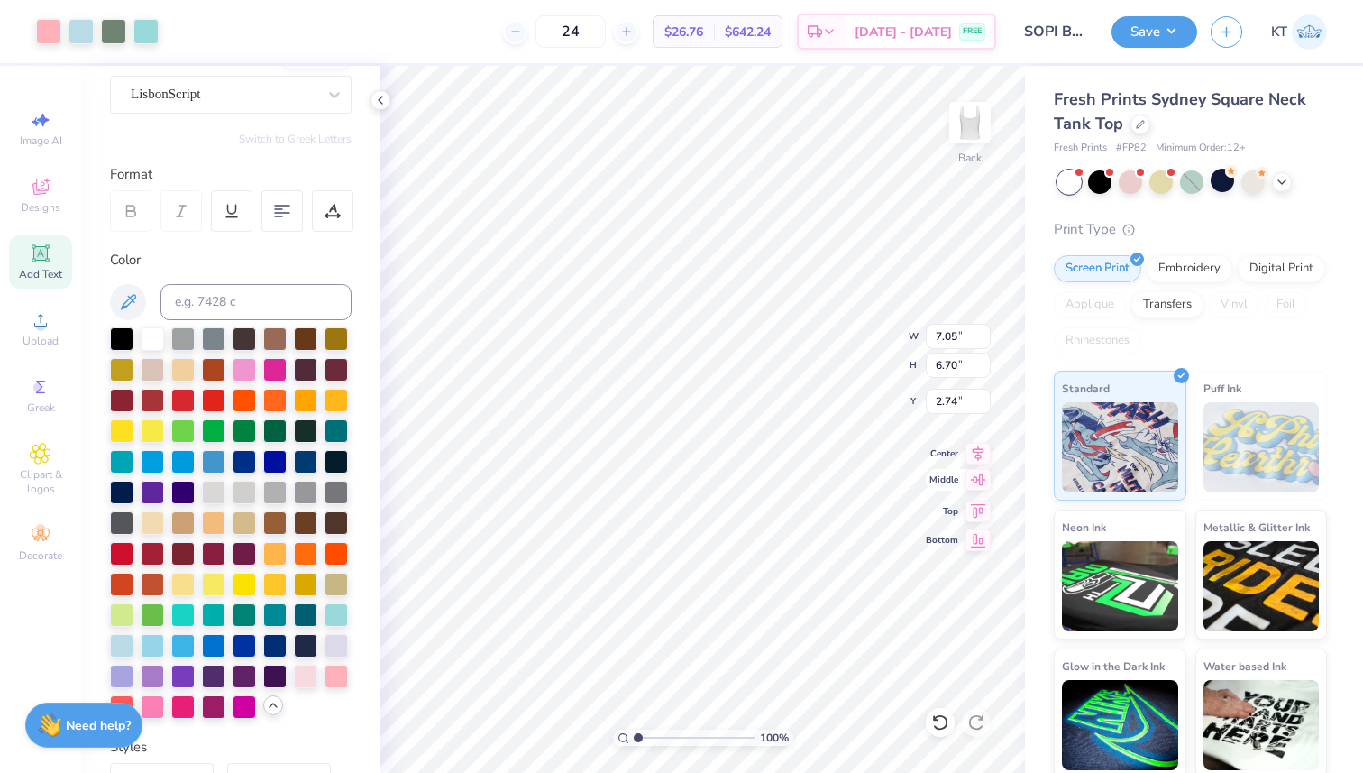
click at [977, 477] on icon at bounding box center [978, 480] width 25 height 22
click at [974, 452] on icon at bounding box center [978, 451] width 25 height 22
click at [977, 450] on icon at bounding box center [979, 450] width 12 height 15
click at [978, 512] on icon at bounding box center [978, 509] width 25 height 22
type input "0.50"
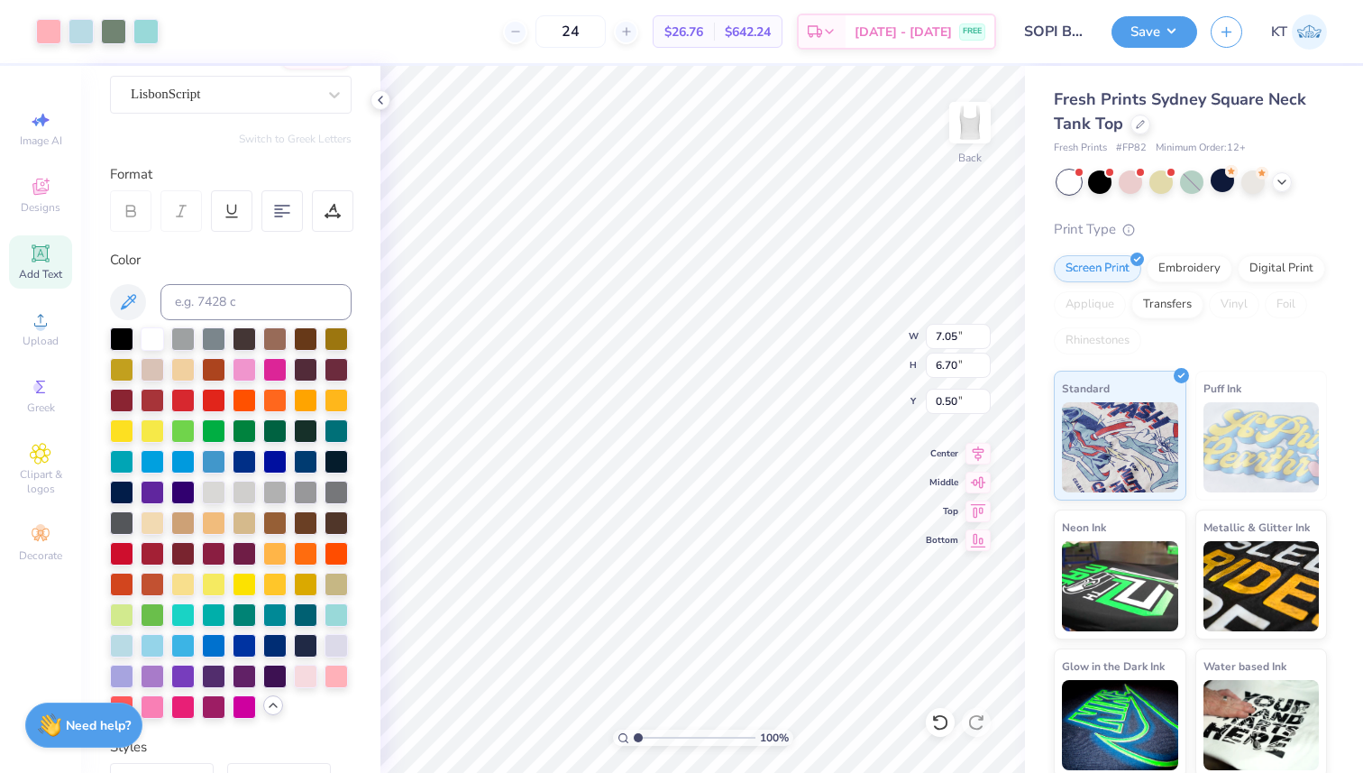
type input "1.10"
click at [941, 335] on input "7.05" at bounding box center [958, 336] width 65 height 25
click at [984, 332] on input "7.06" at bounding box center [958, 336] width 65 height 25
click at [983, 329] on input "7.07" at bounding box center [958, 336] width 65 height 25
click at [983, 329] on input "7.08" at bounding box center [958, 336] width 65 height 25
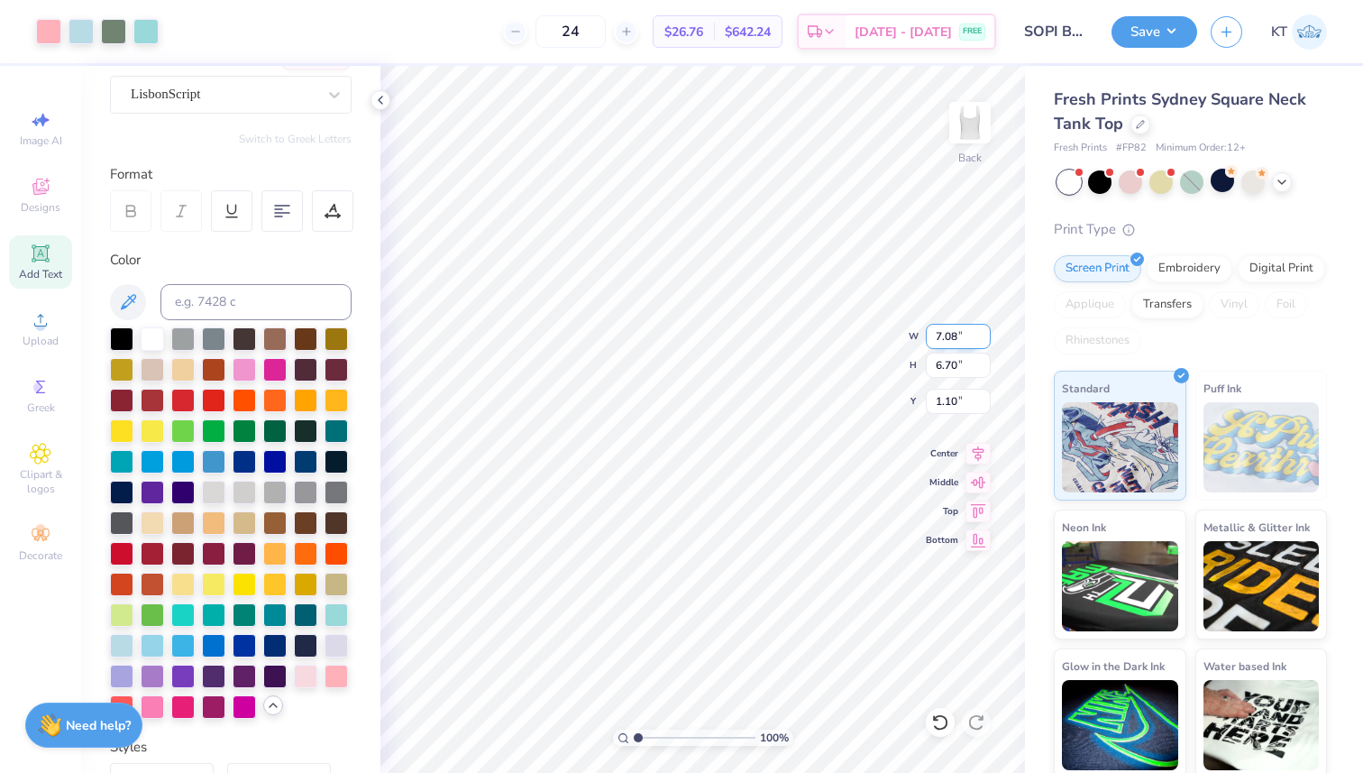
click at [983, 329] on input "7.08" at bounding box center [958, 336] width 65 height 25
click at [942, 334] on input "7.08" at bounding box center [958, 336] width 65 height 25
type input "7.07"
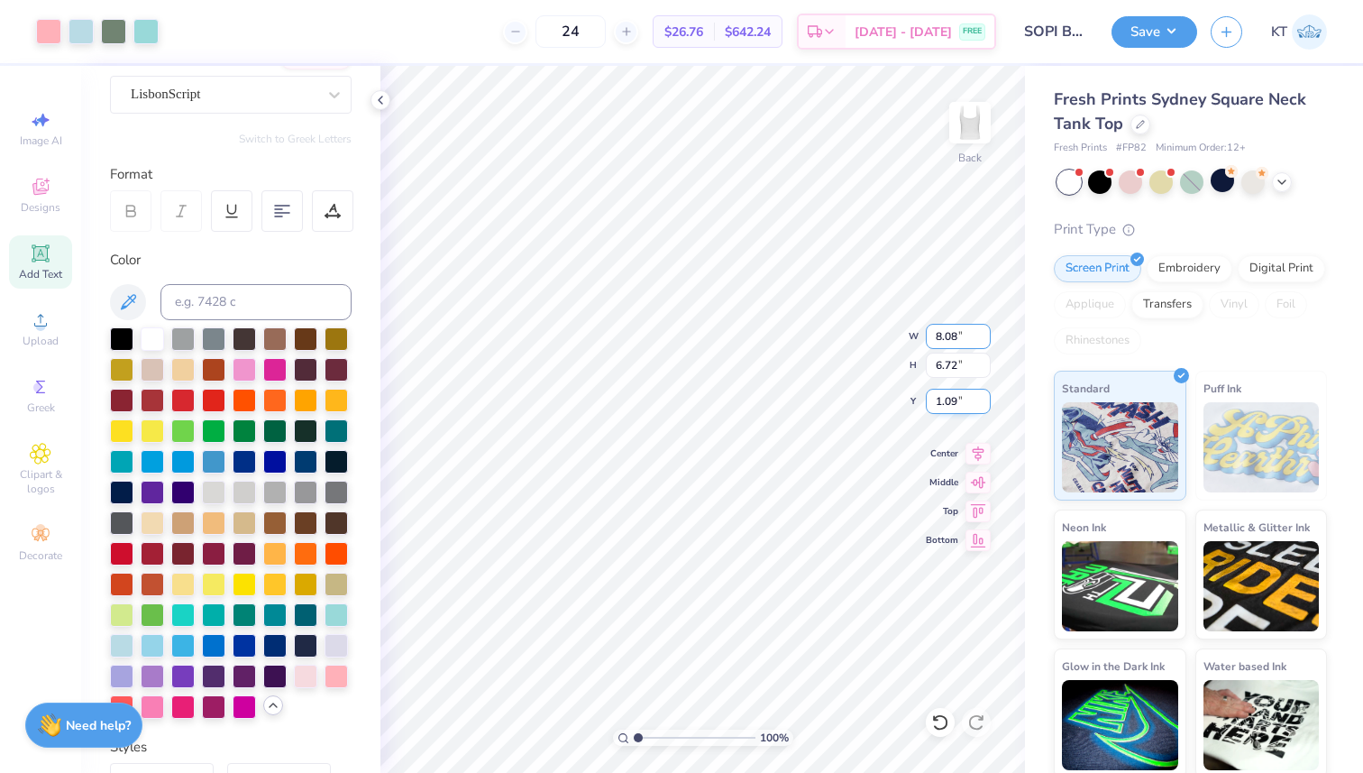
type input "6.72"
type input "1.09"
click at [939, 333] on input "7.07" at bounding box center [958, 336] width 65 height 25
click at [940, 333] on input "7.07" at bounding box center [958, 336] width 65 height 25
type input "7.07"
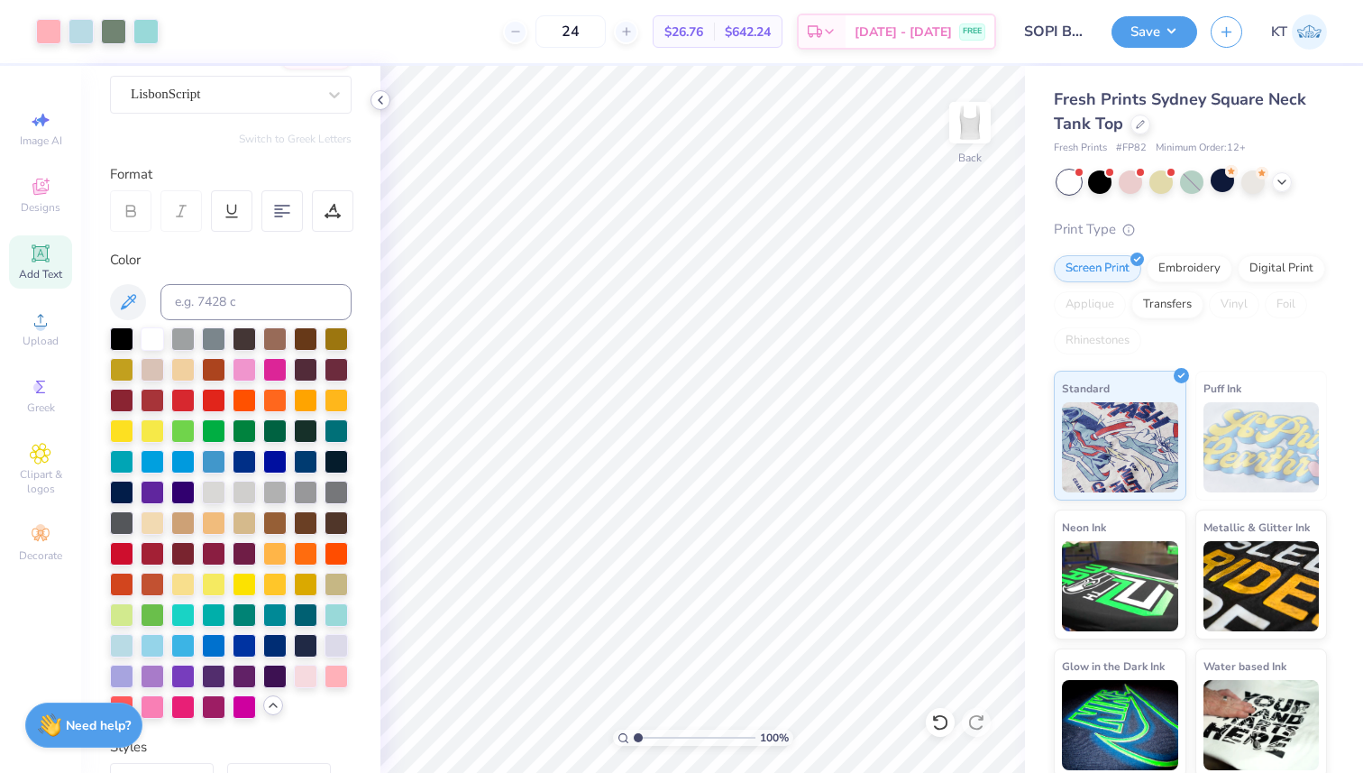
click at [380, 99] on icon at bounding box center [380, 100] width 14 height 14
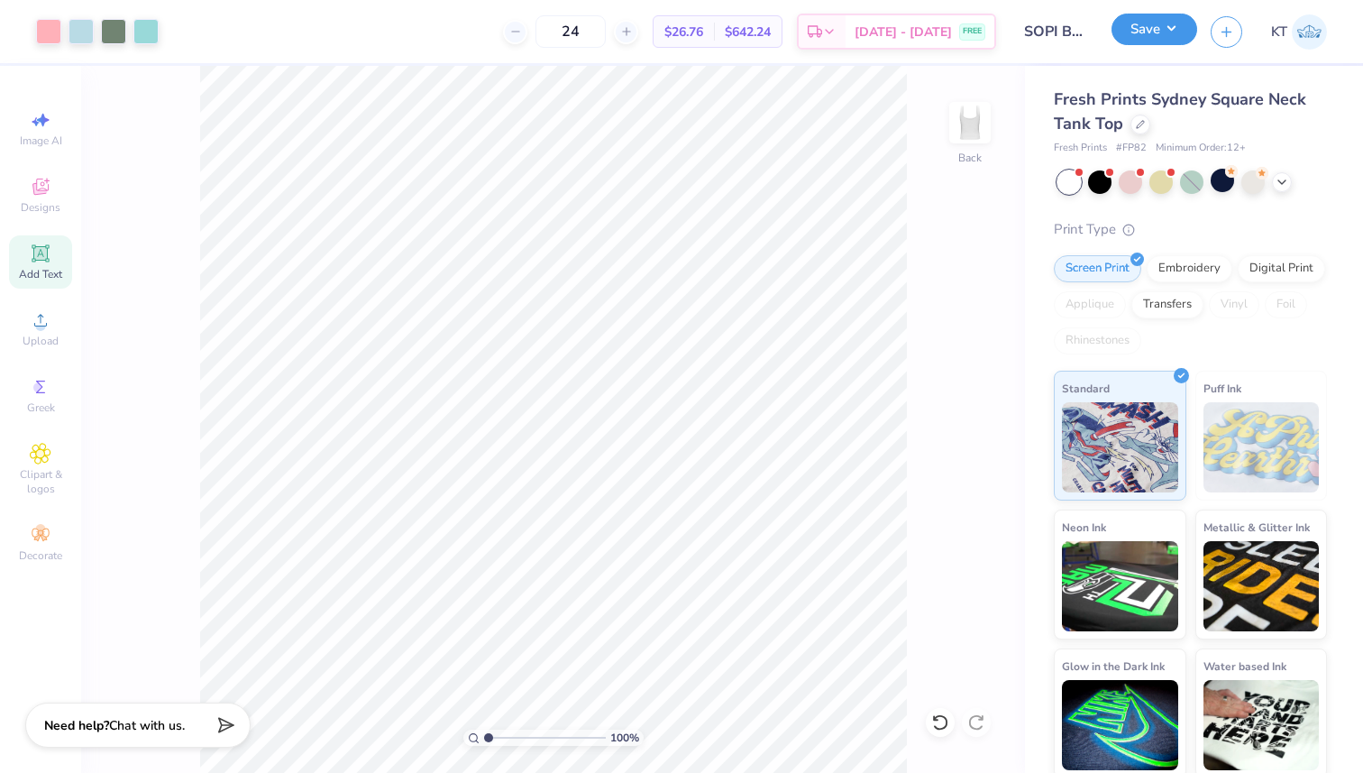
click at [1140, 37] on button "Save" at bounding box center [1155, 30] width 86 height 32
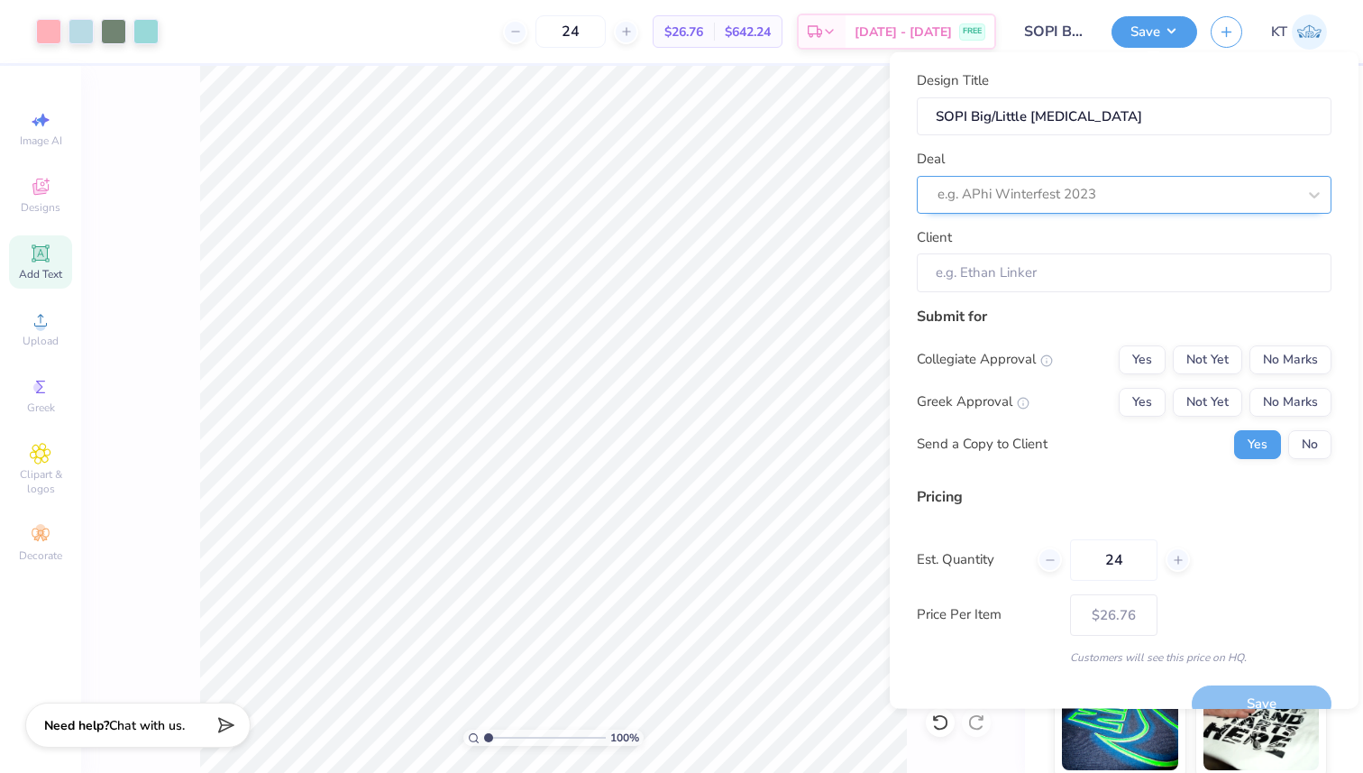
click at [1059, 191] on div at bounding box center [1117, 194] width 359 height 24
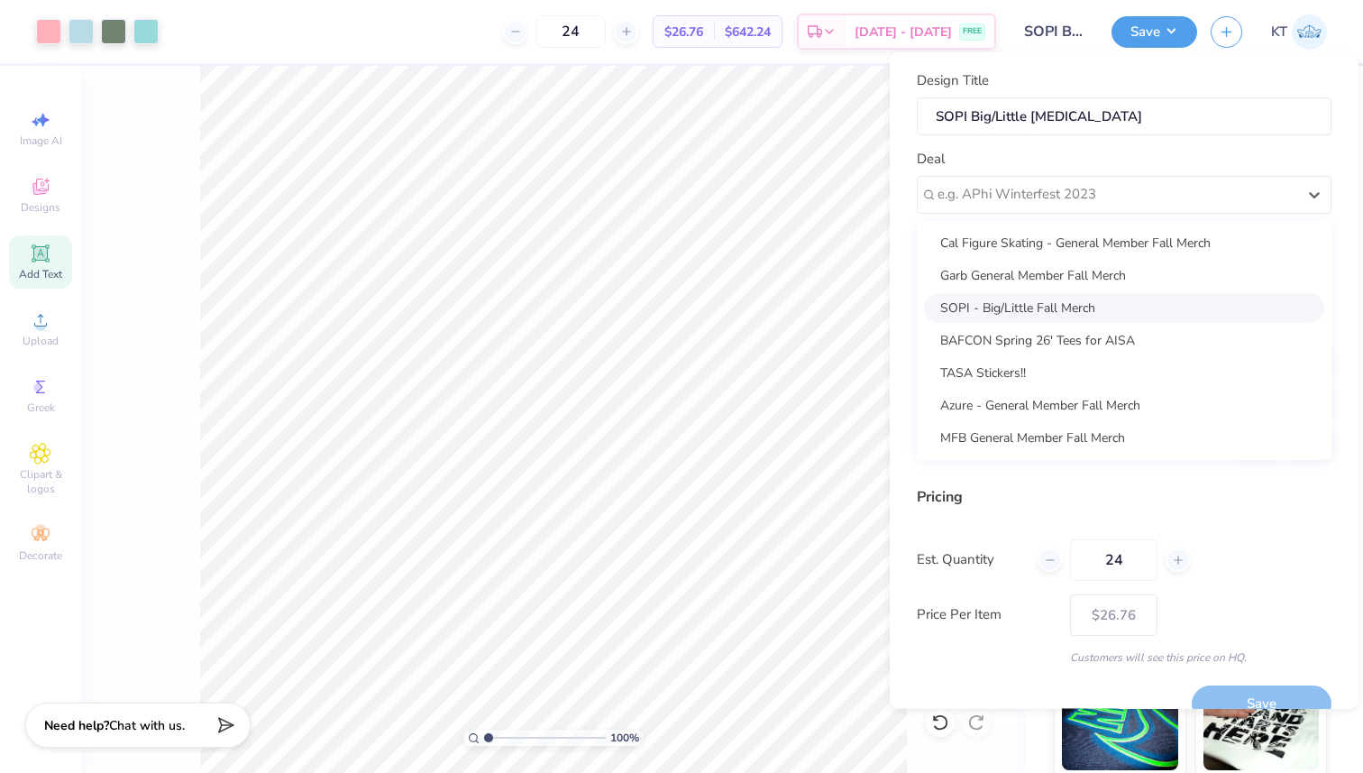
click at [1029, 302] on div "SOPI - Big/Little Fall Merch" at bounding box center [1124, 307] width 400 height 30
type input "Nina Pham"
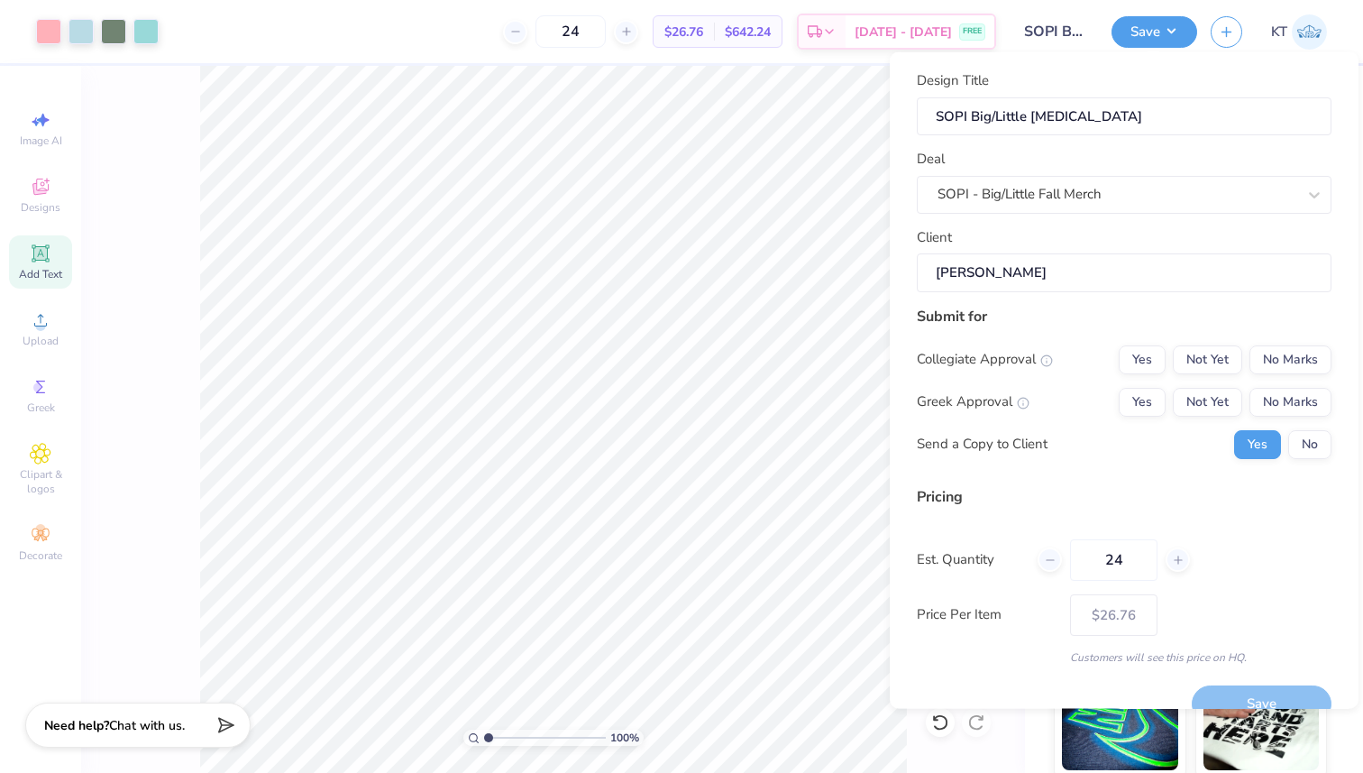
click at [1013, 280] on input "Nina Pham" at bounding box center [1124, 272] width 415 height 39
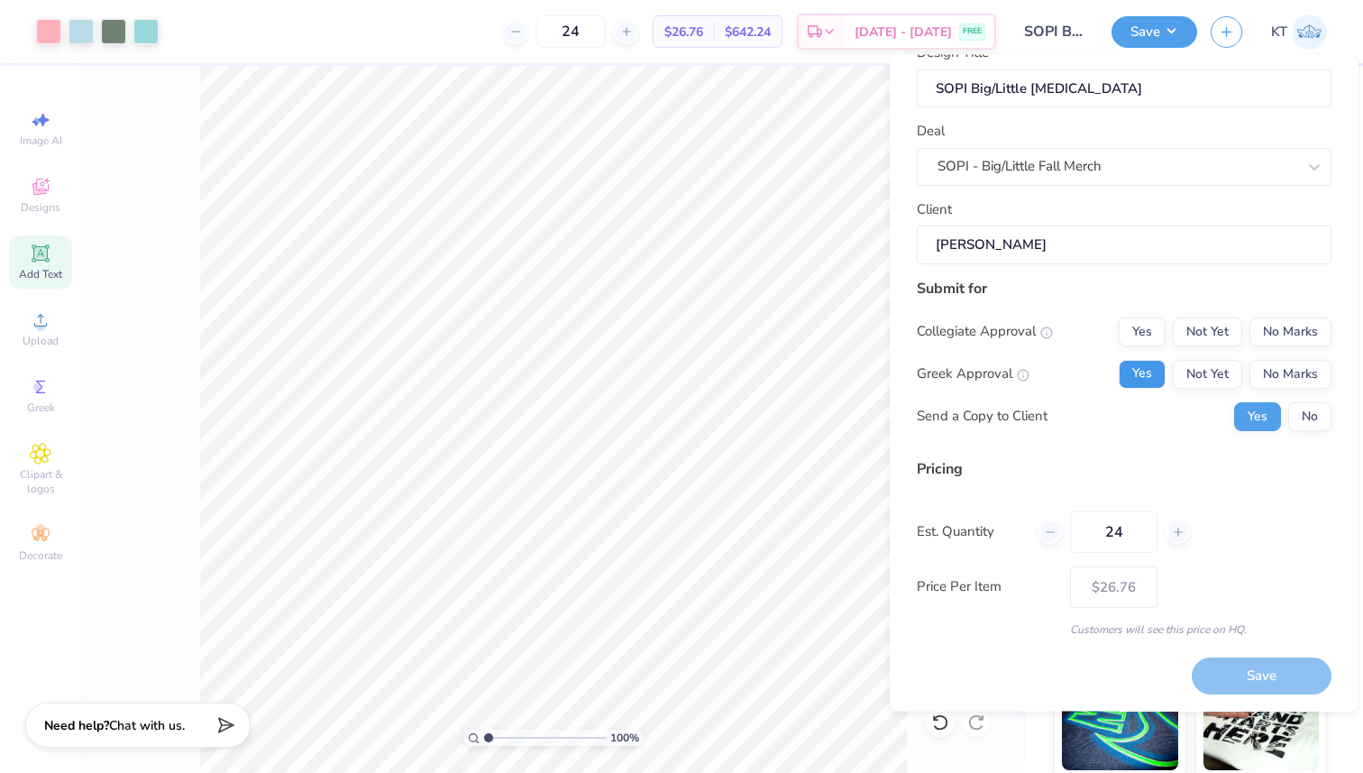
click at [1144, 372] on button "Yes" at bounding box center [1142, 373] width 47 height 29
click at [1283, 334] on button "No Marks" at bounding box center [1291, 330] width 82 height 29
click at [1302, 422] on button "No" at bounding box center [1309, 415] width 43 height 29
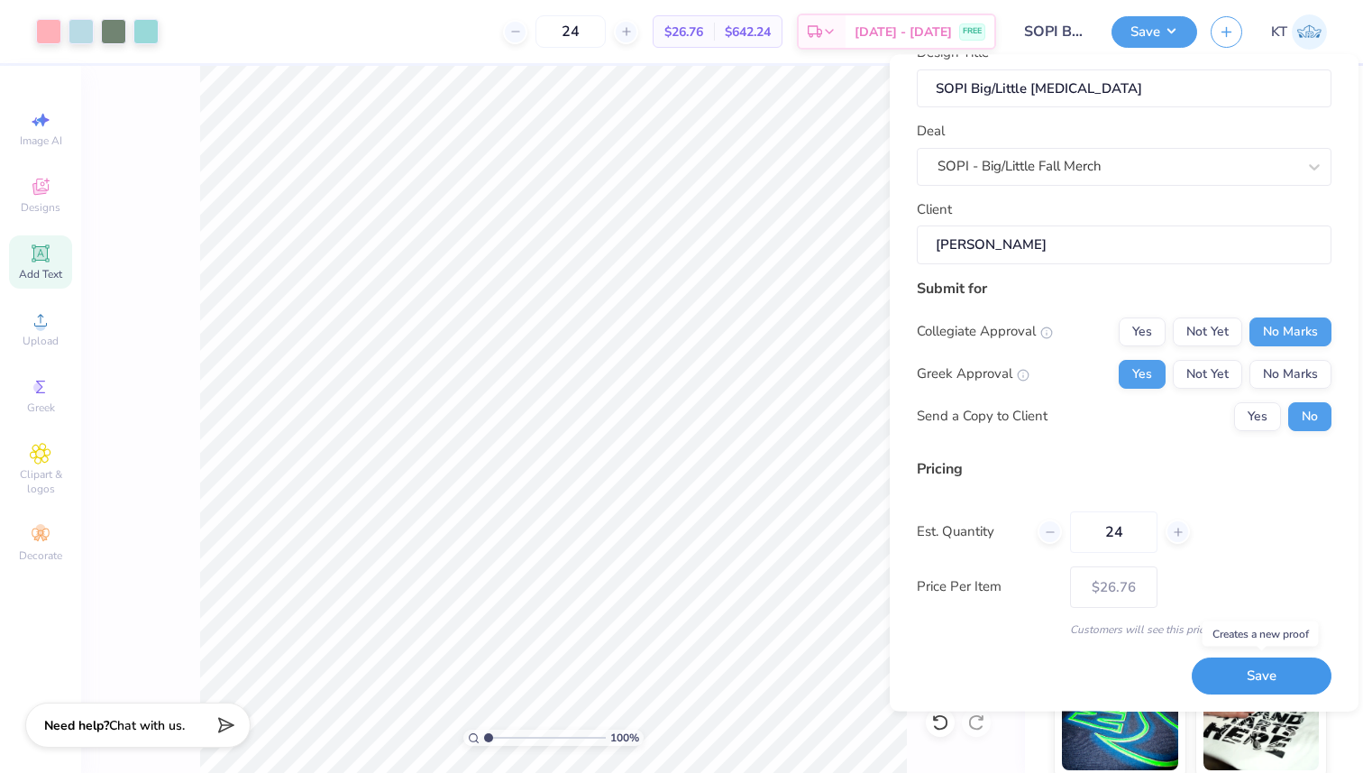
click at [1232, 669] on button "Save" at bounding box center [1262, 675] width 140 height 37
type input "– –"
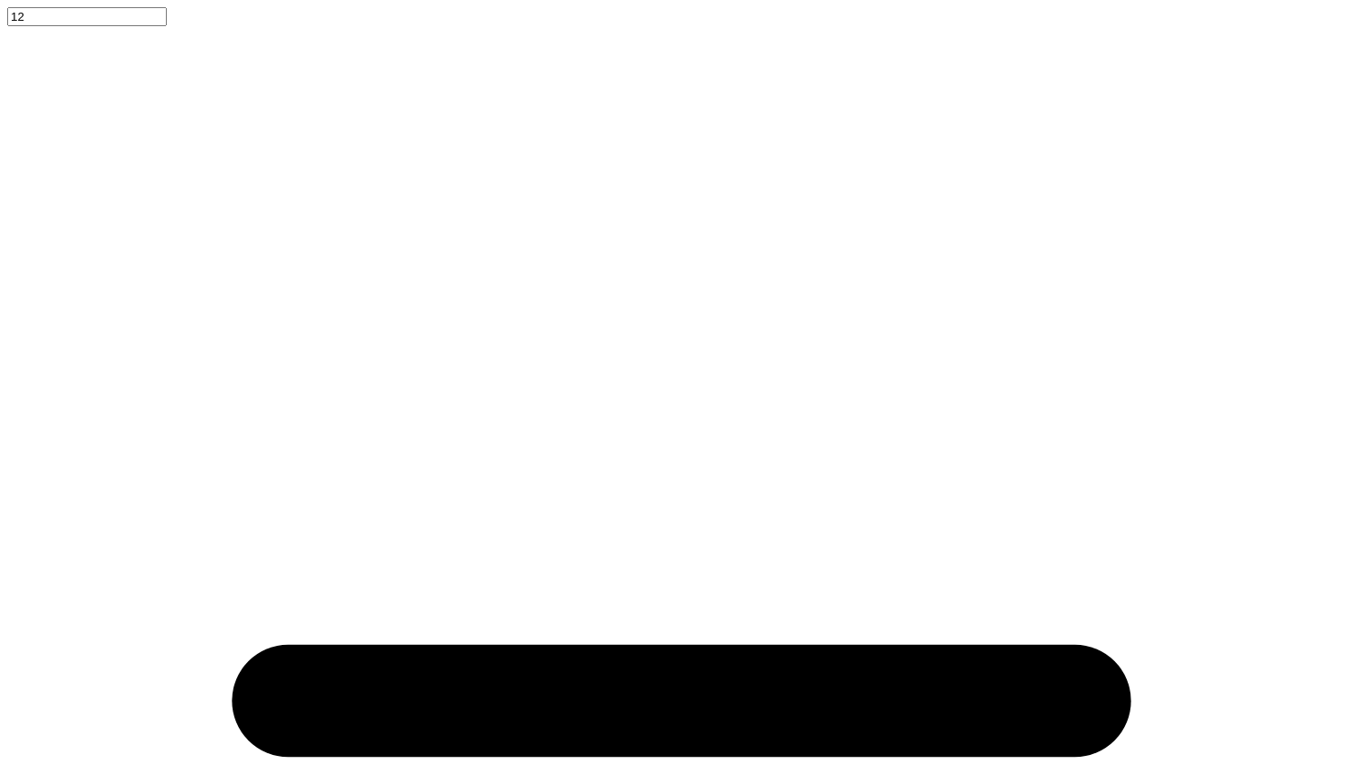
type input "fairy"
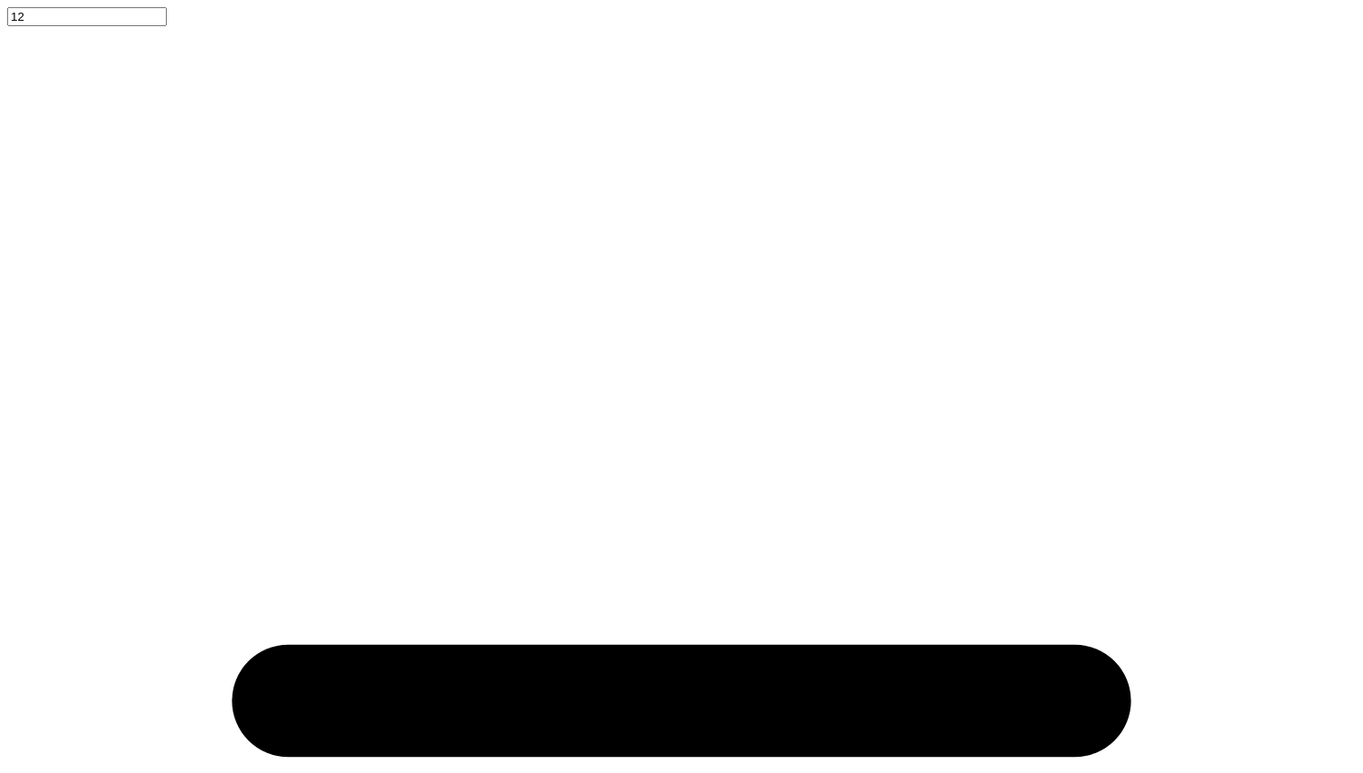
type input "hoodie"
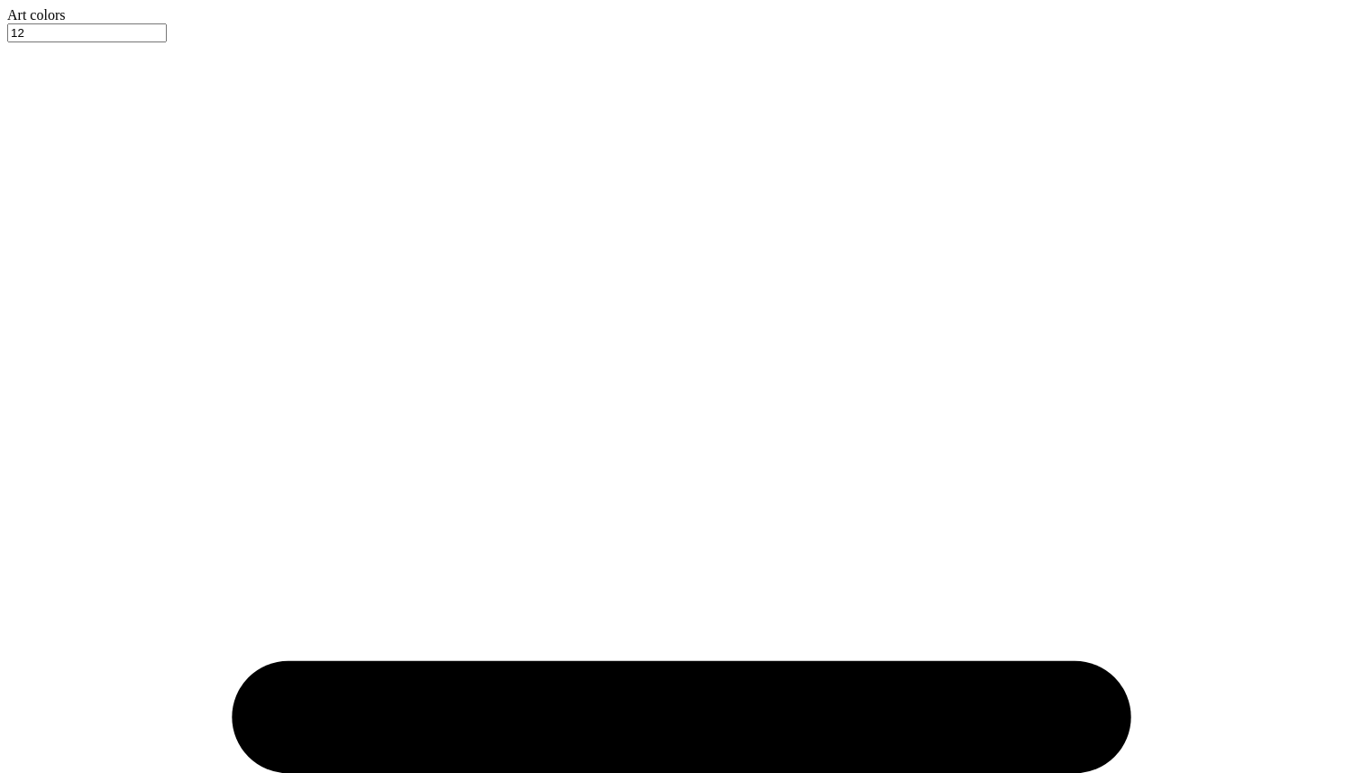
type input "9.30"
type input "1"
drag, startPoint x: 636, startPoint y: 731, endPoint x: 597, endPoint y: 727, distance: 39.0
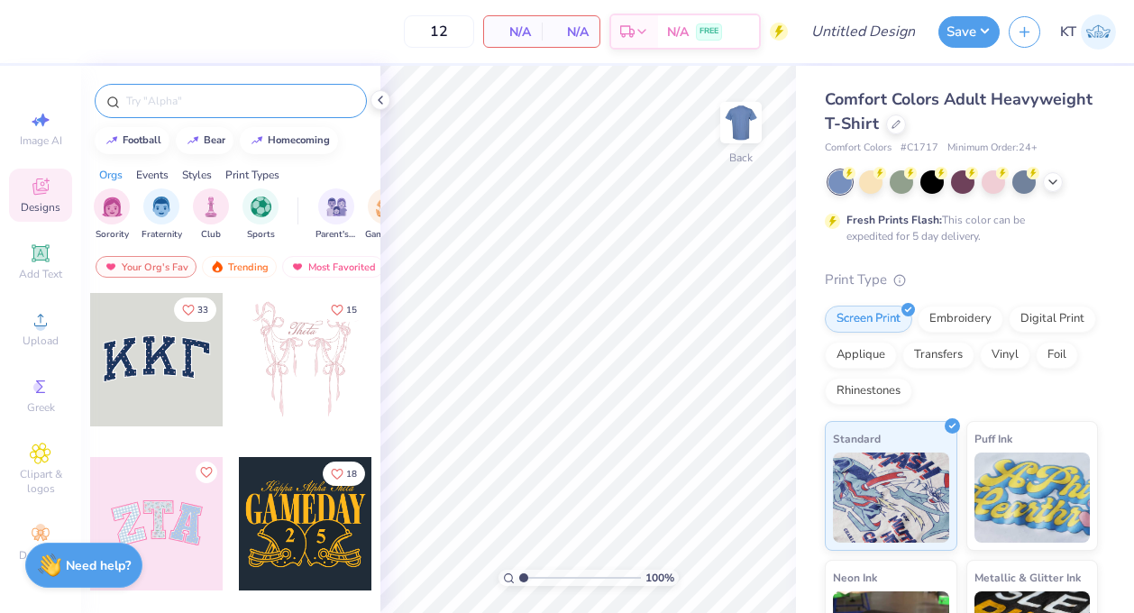
click at [233, 93] on input "text" at bounding box center [239, 101] width 231 height 18
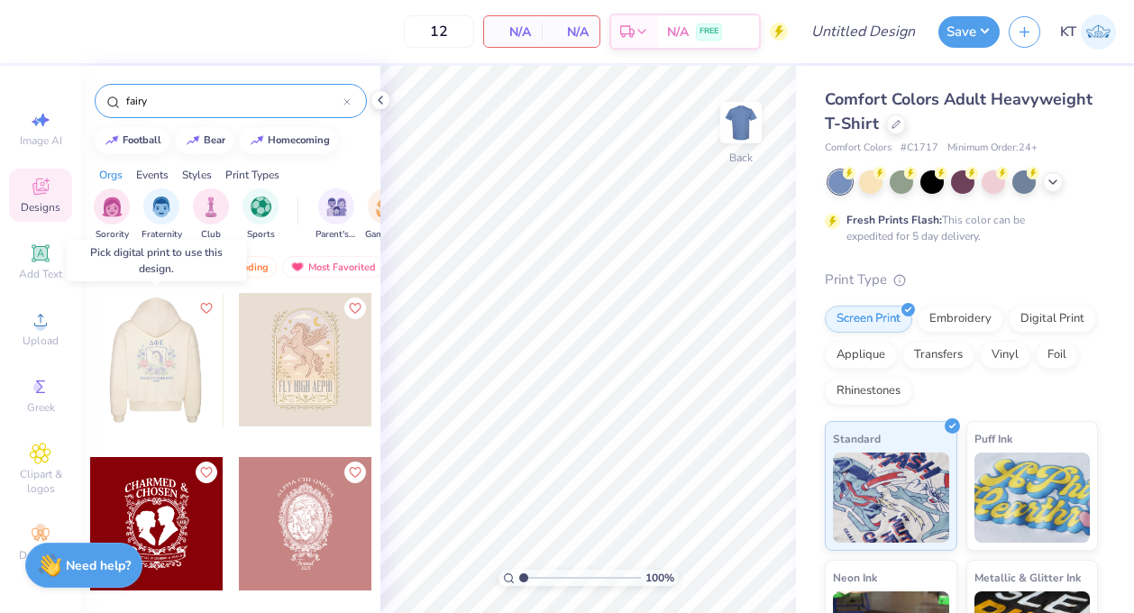
type input "fairy"
click at [175, 355] on div at bounding box center [155, 359] width 133 height 133
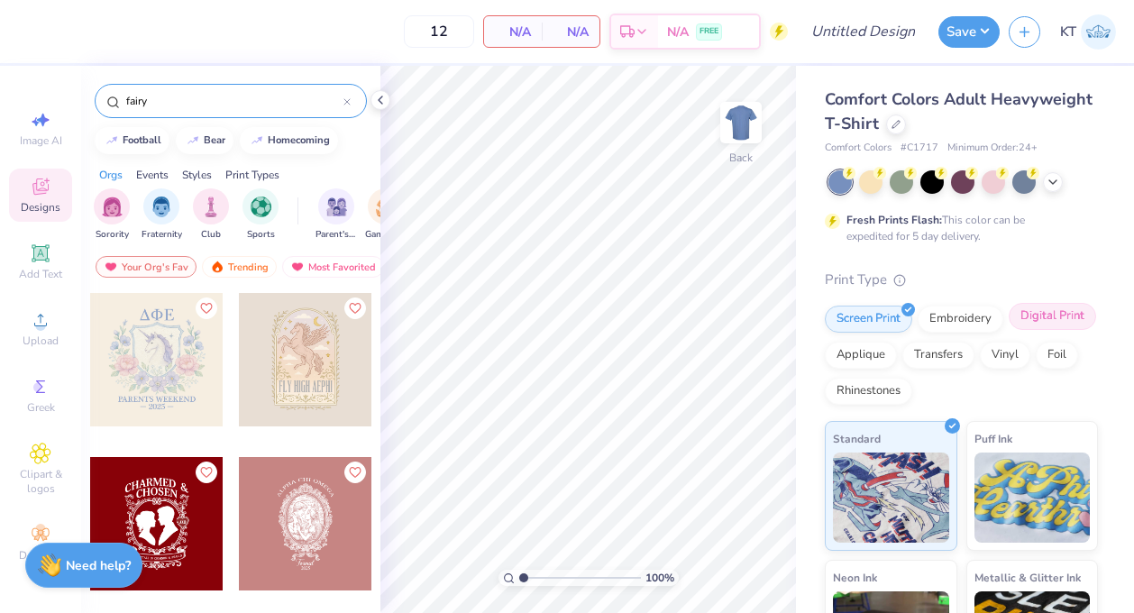
click at [1058, 311] on div "Digital Print" at bounding box center [1052, 316] width 87 height 27
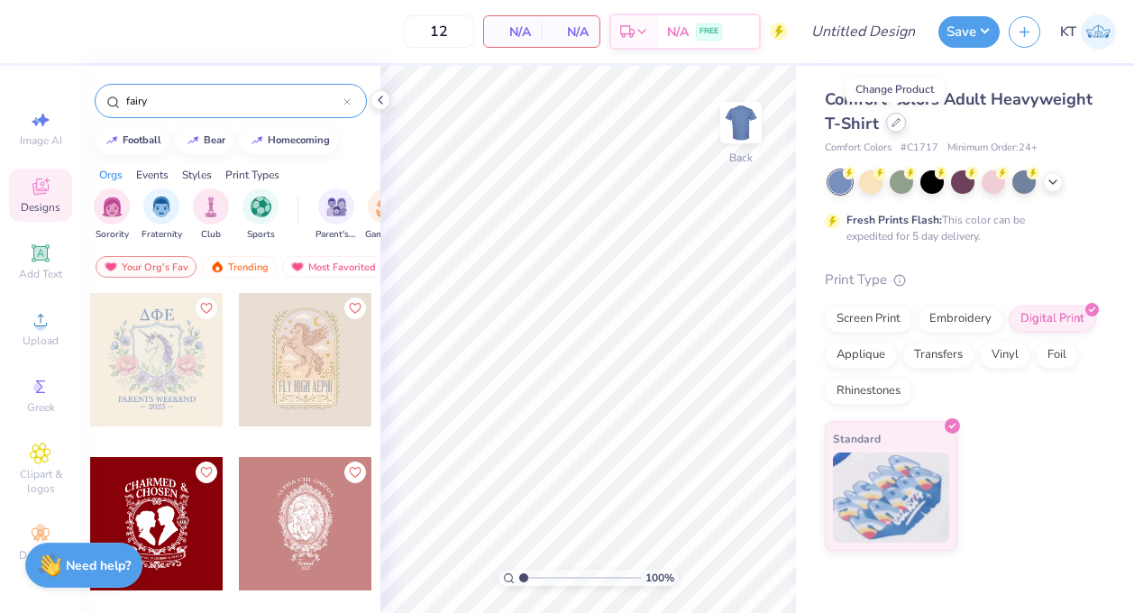
click at [895, 124] on icon at bounding box center [896, 122] width 9 height 9
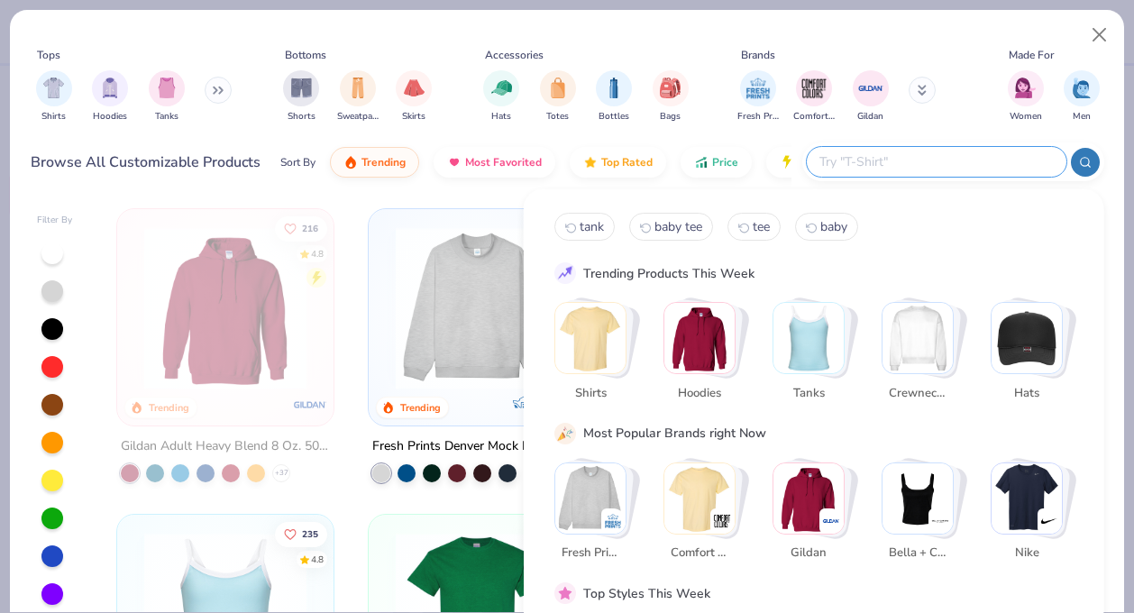
click at [938, 165] on input "text" at bounding box center [936, 161] width 236 height 21
type input "g"
type input "hoodie"
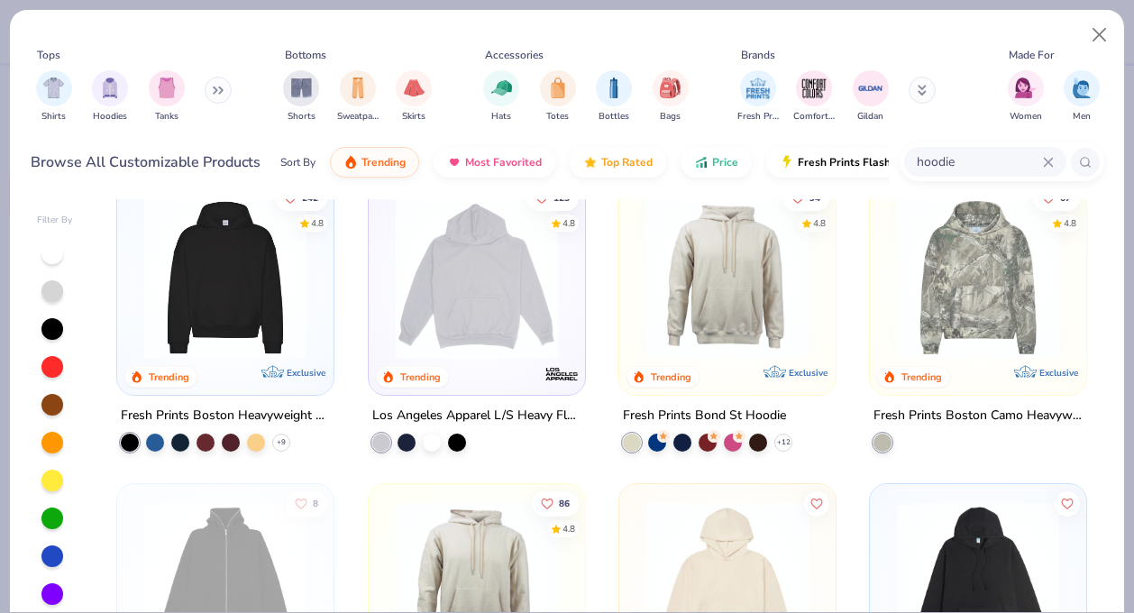
scroll to position [6, 0]
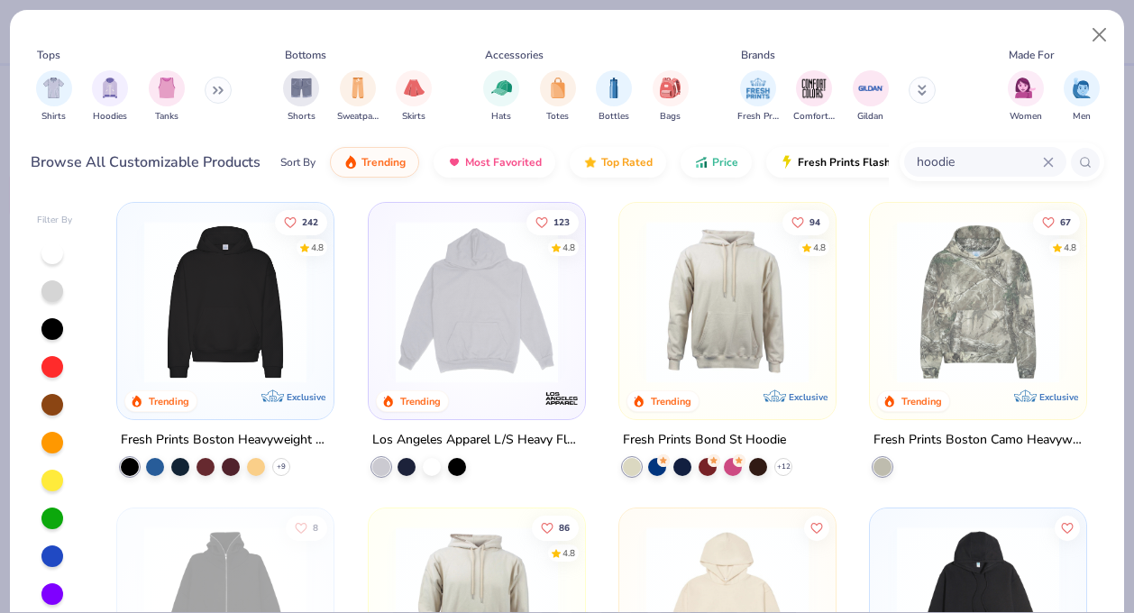
click at [163, 323] on img at bounding box center [225, 302] width 180 height 162
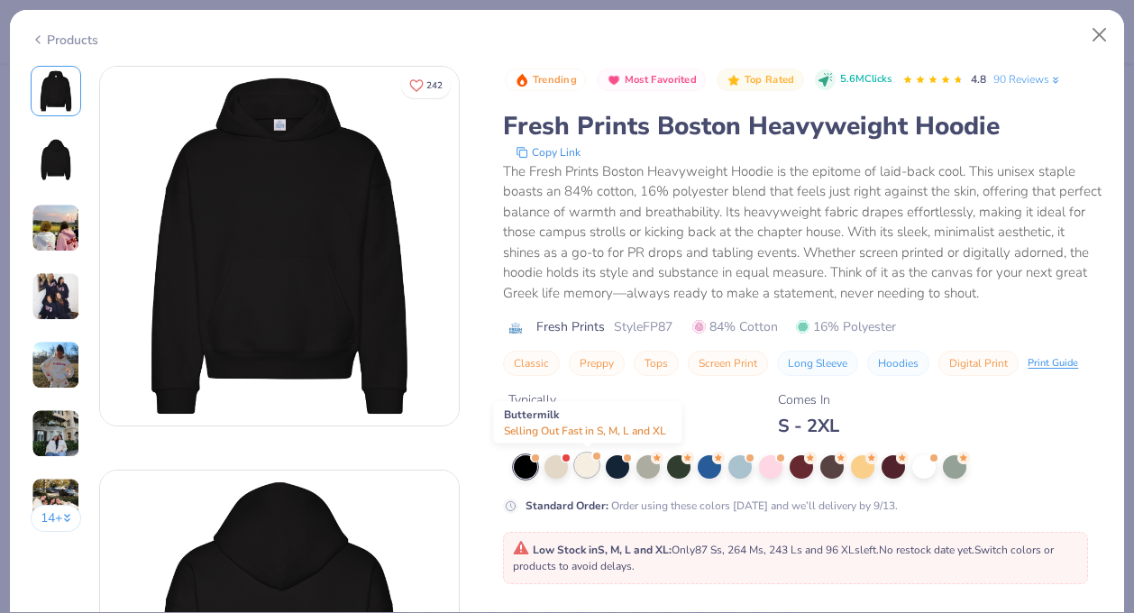
click at [591, 470] on div at bounding box center [586, 464] width 23 height 23
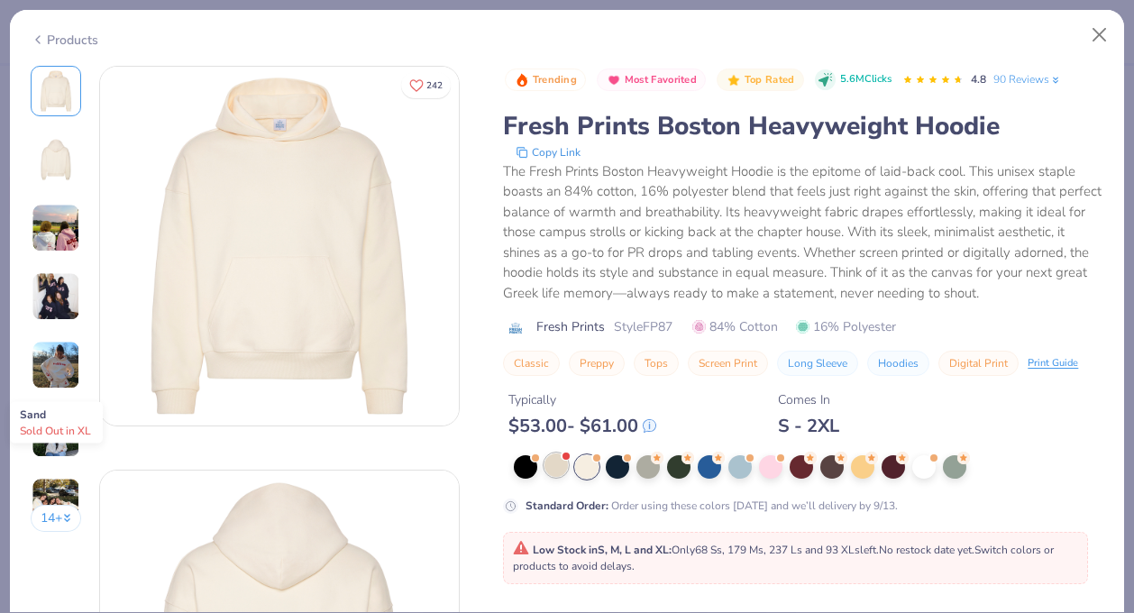
click at [550, 464] on div at bounding box center [556, 464] width 23 height 23
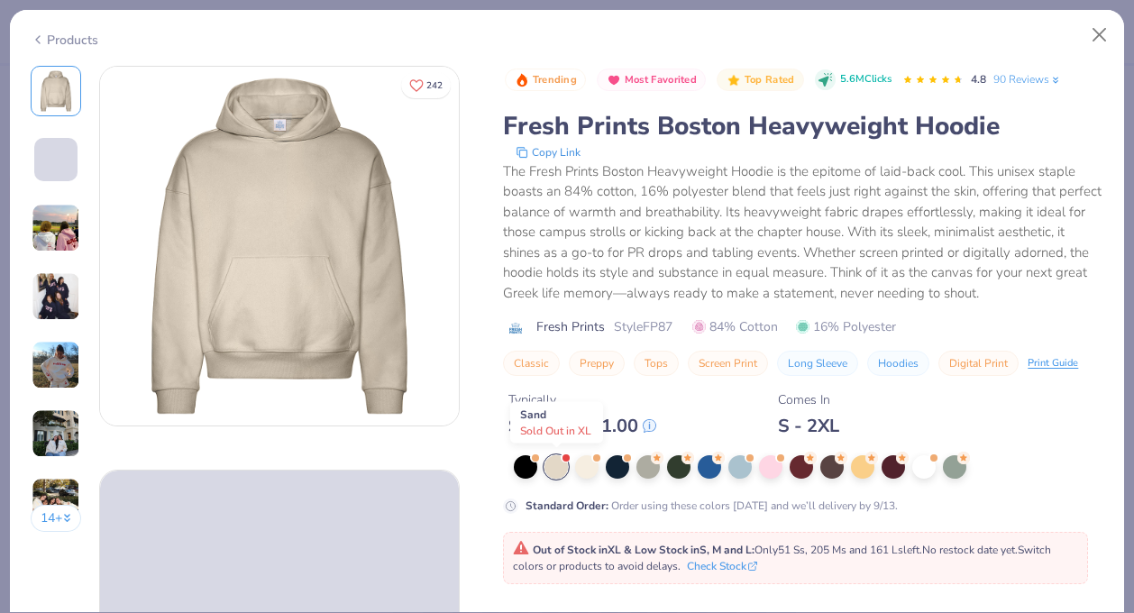
click at [568, 462] on span at bounding box center [566, 458] width 10 height 10
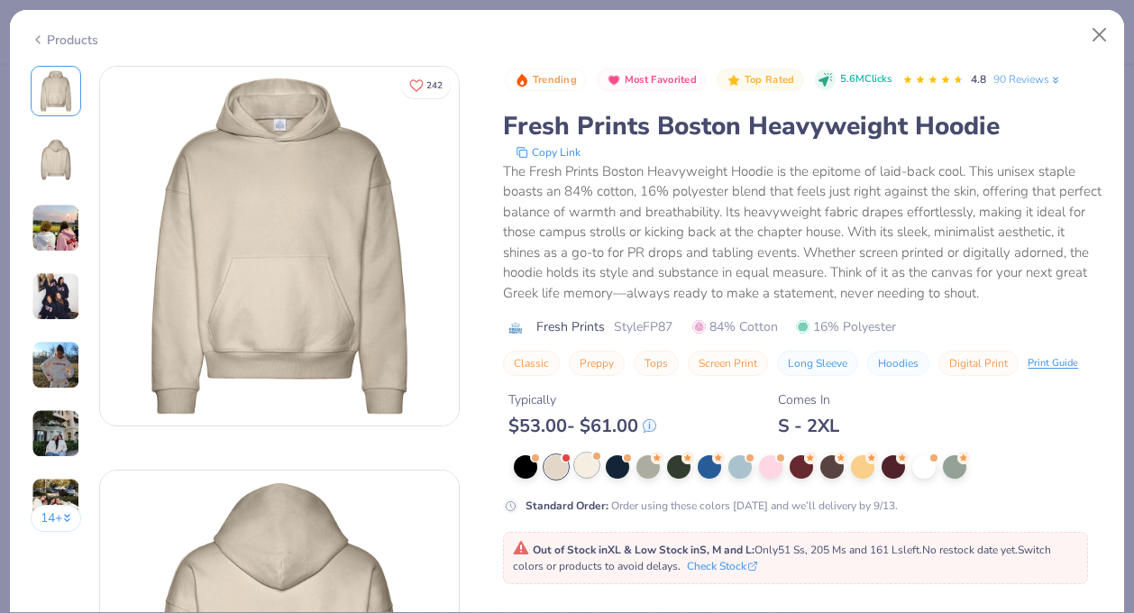
click at [589, 465] on div at bounding box center [586, 464] width 23 height 23
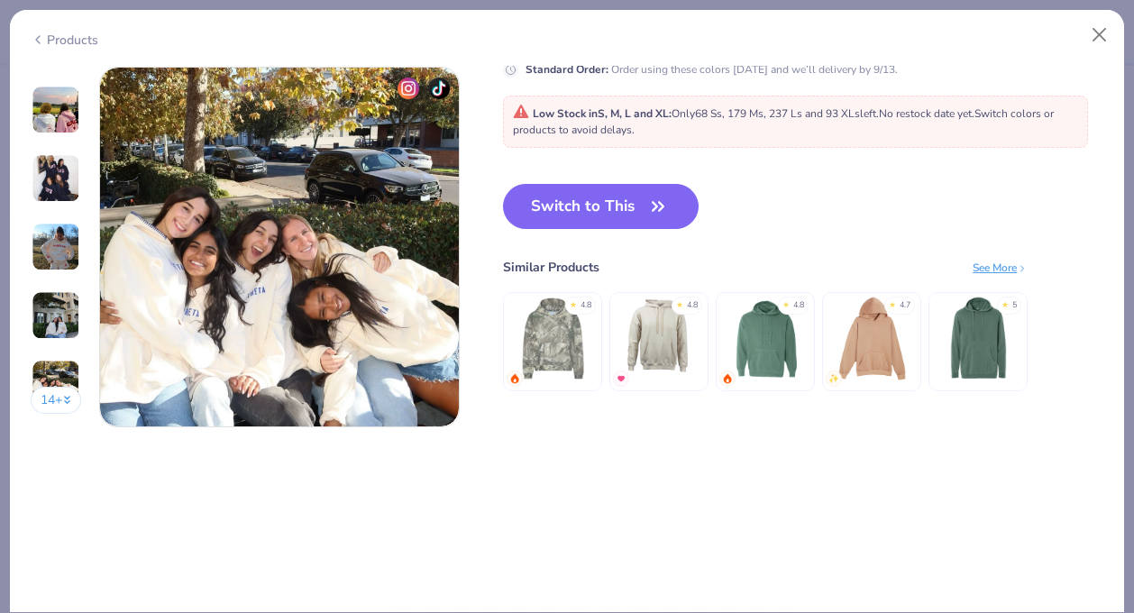
scroll to position [2244, 0]
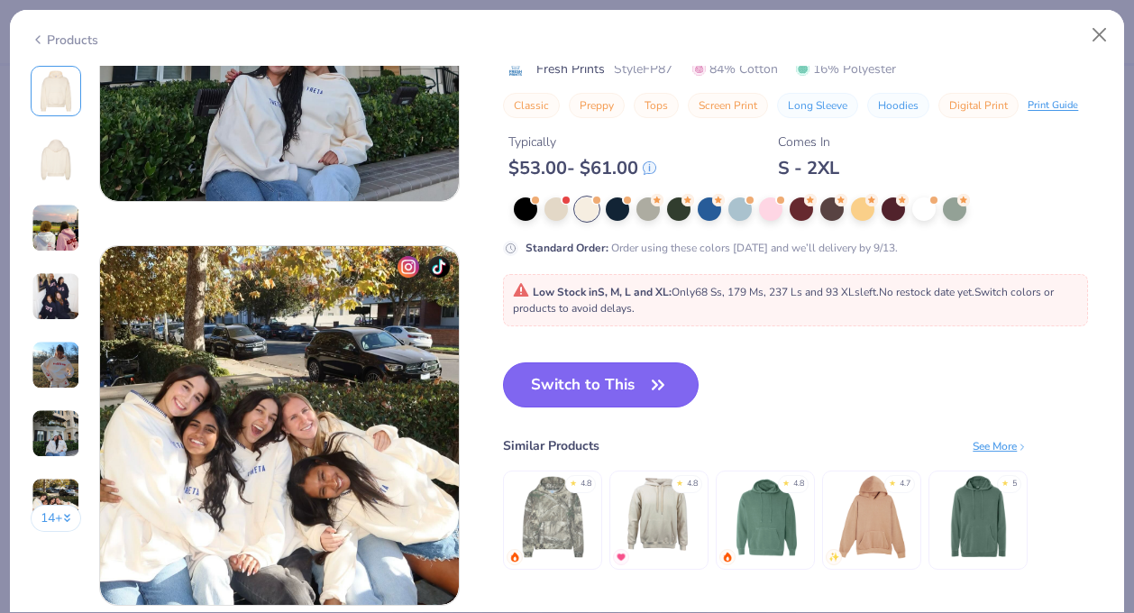
click at [591, 382] on button "Switch to This" at bounding box center [601, 384] width 196 height 45
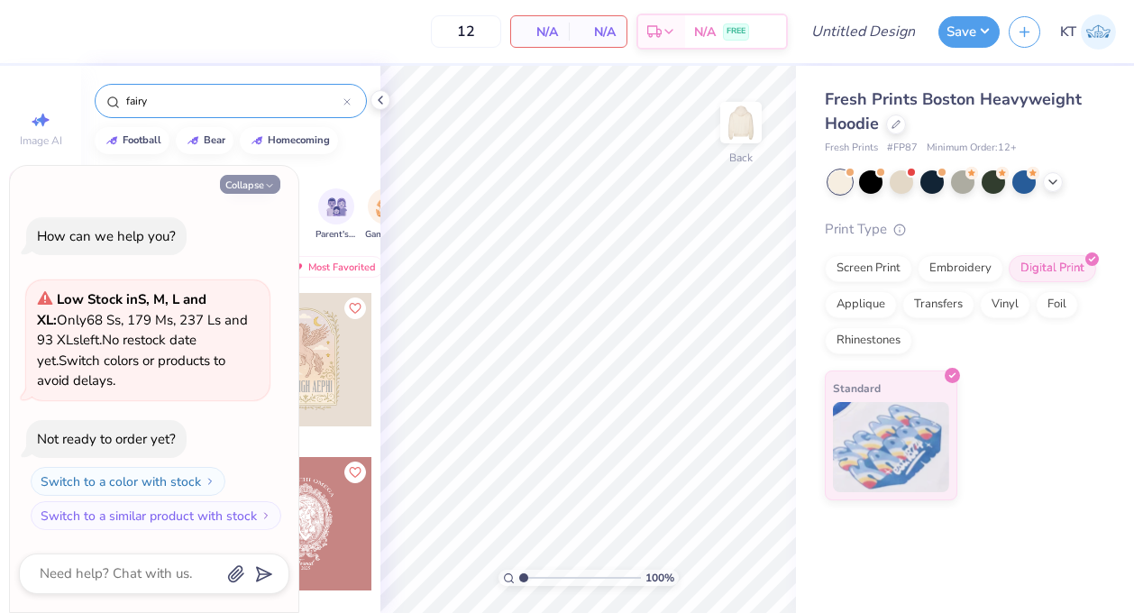
click at [272, 181] on icon "button" at bounding box center [269, 185] width 11 height 11
type textarea "x"
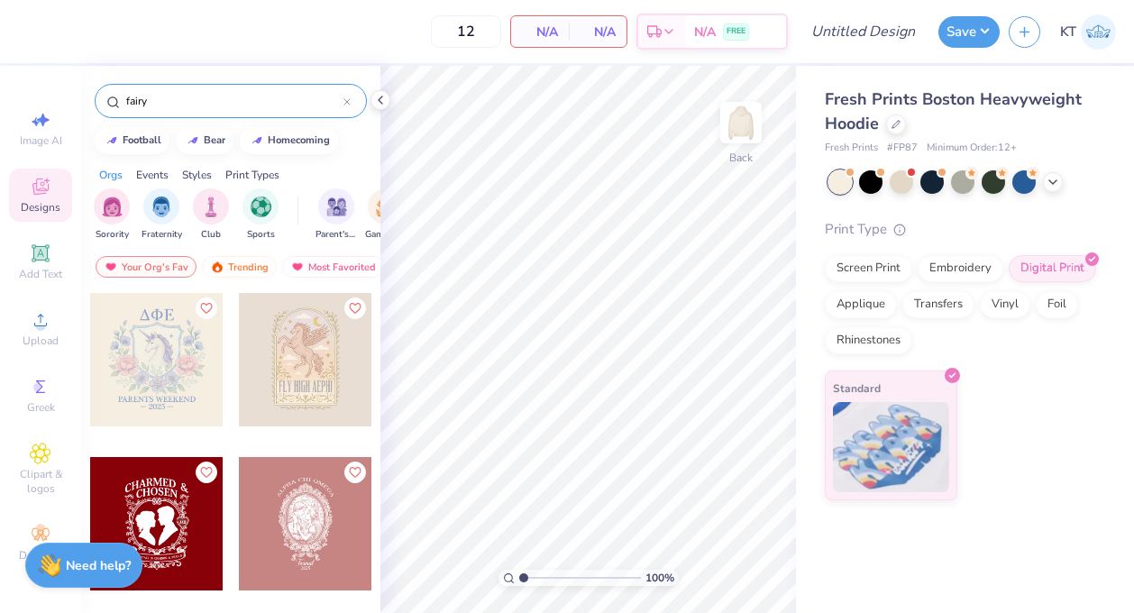
click at [180, 352] on div at bounding box center [156, 359] width 133 height 133
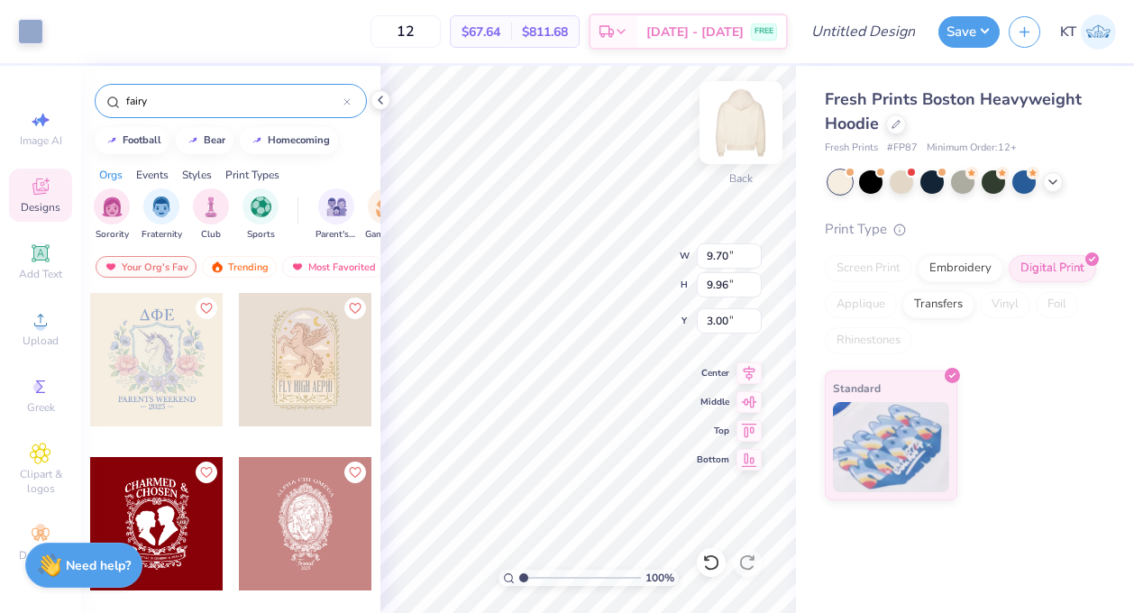
click at [742, 133] on img at bounding box center [741, 123] width 72 height 72
